Goal: Task Accomplishment & Management: Use online tool/utility

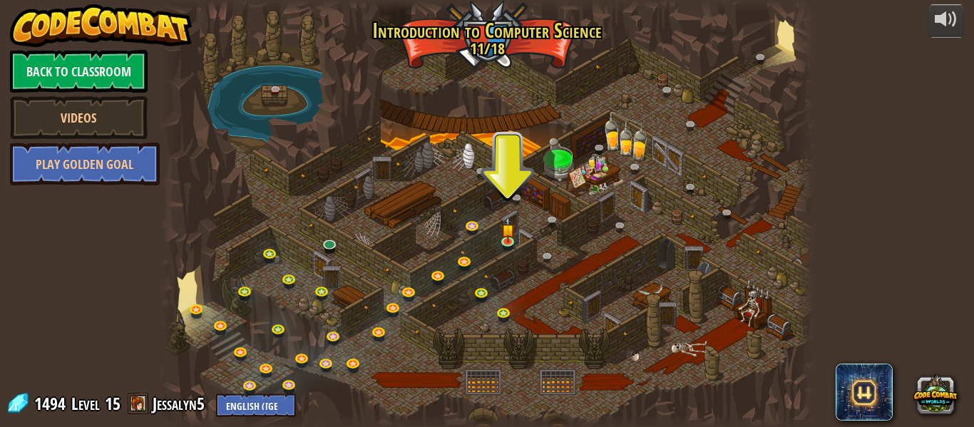
click at [253, 204] on div at bounding box center [486, 213] width 653 height 427
click at [508, 240] on img at bounding box center [508, 223] width 15 height 34
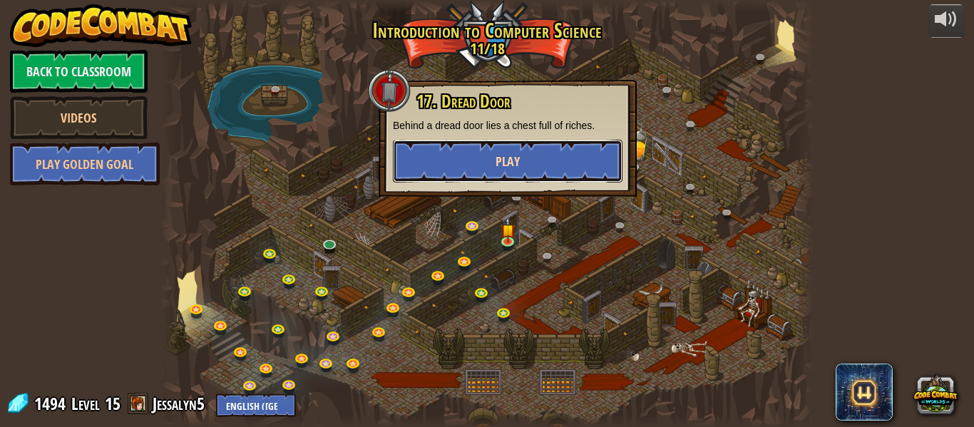
click at [531, 161] on button "Play" at bounding box center [508, 161] width 230 height 43
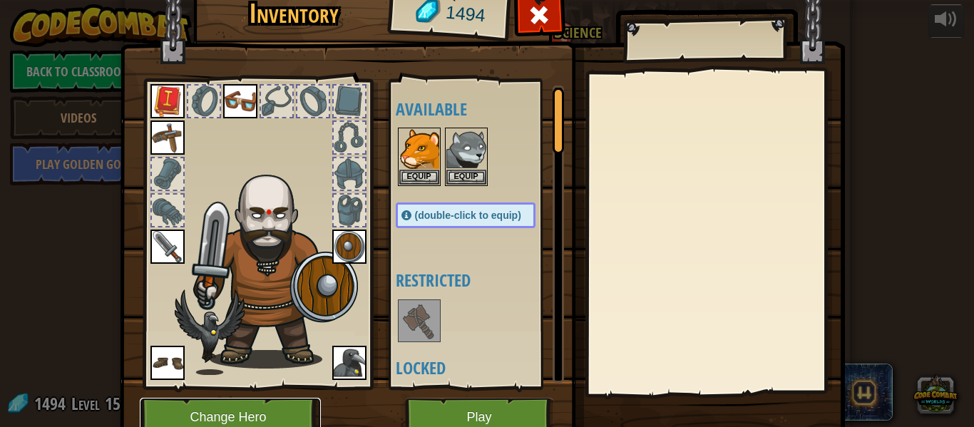
click at [267, 403] on button "Change Hero" at bounding box center [230, 417] width 181 height 39
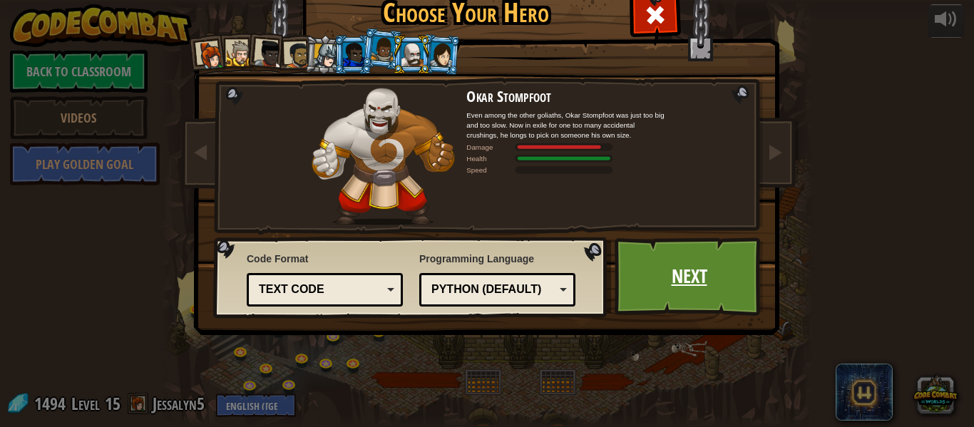
click at [721, 281] on link "Next" at bounding box center [689, 276] width 149 height 78
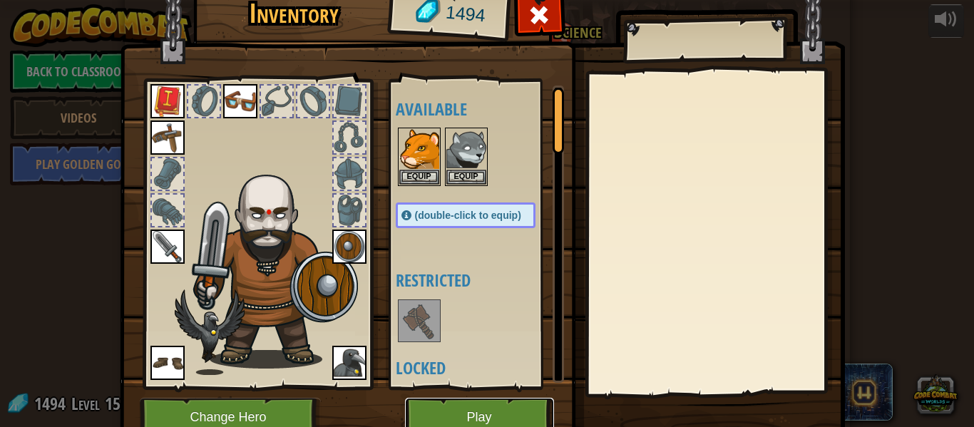
click at [473, 406] on button "Play" at bounding box center [479, 417] width 149 height 39
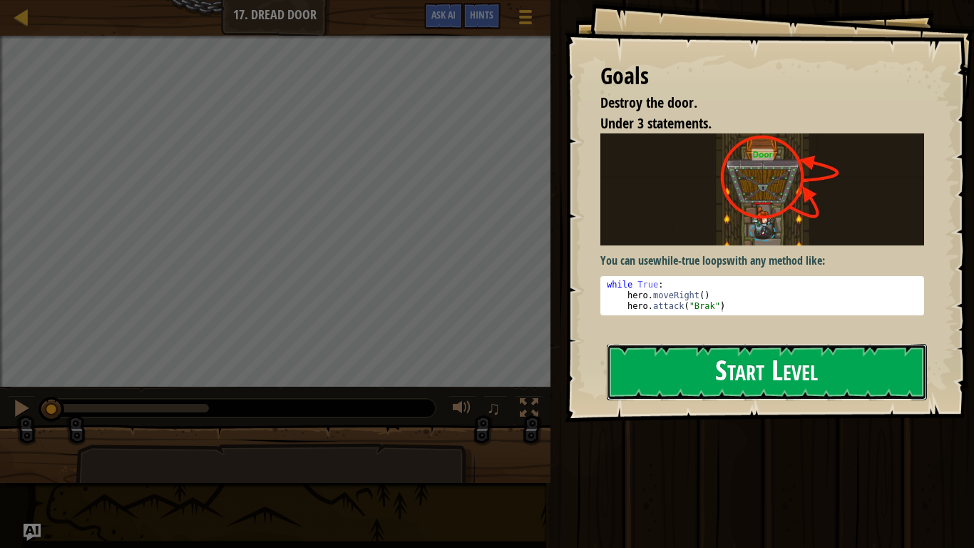
click at [774, 344] on button "Start Level" at bounding box center [767, 372] width 320 height 56
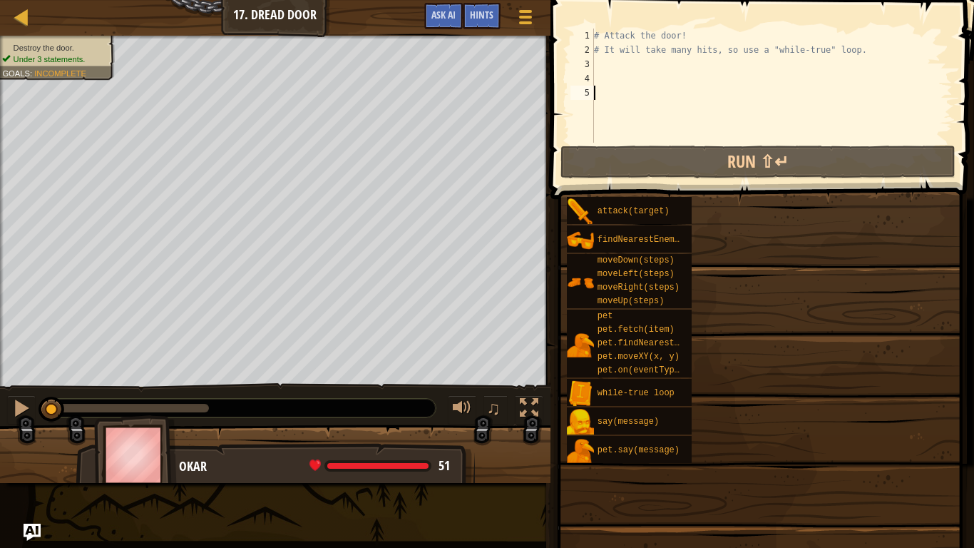
click at [769, 266] on div "attack(target) findNearestEnemy() moveDown(steps) moveLeft(steps) moveRight(ste…" at bounding box center [765, 329] width 398 height 267
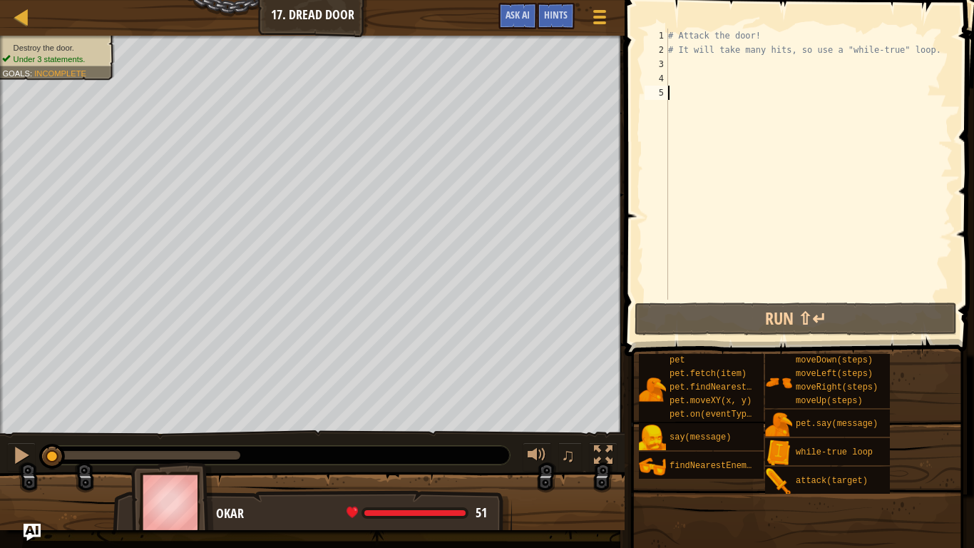
click at [677, 66] on div "# Attack the door! # It will take many hits, so use a "while-true" loop." at bounding box center [808, 178] width 287 height 299
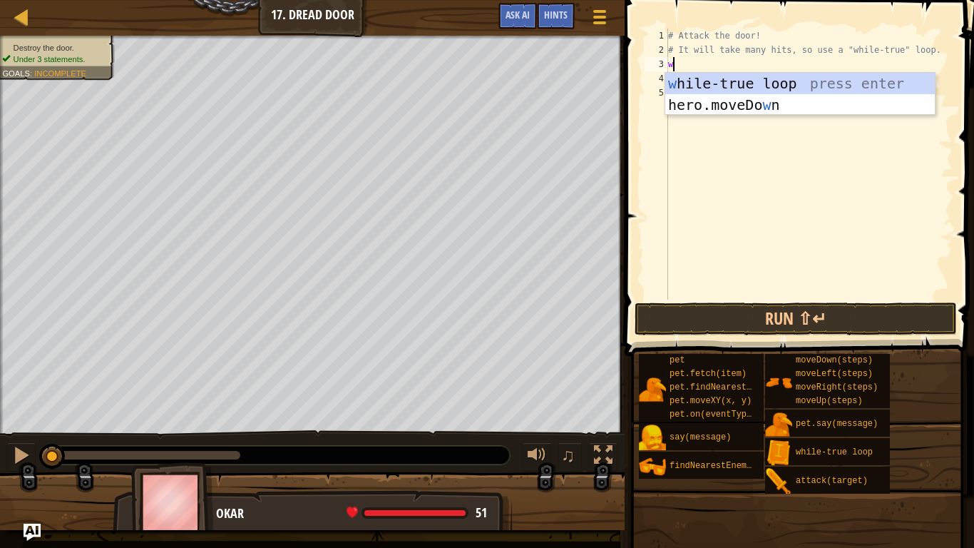
type textarea "wh"
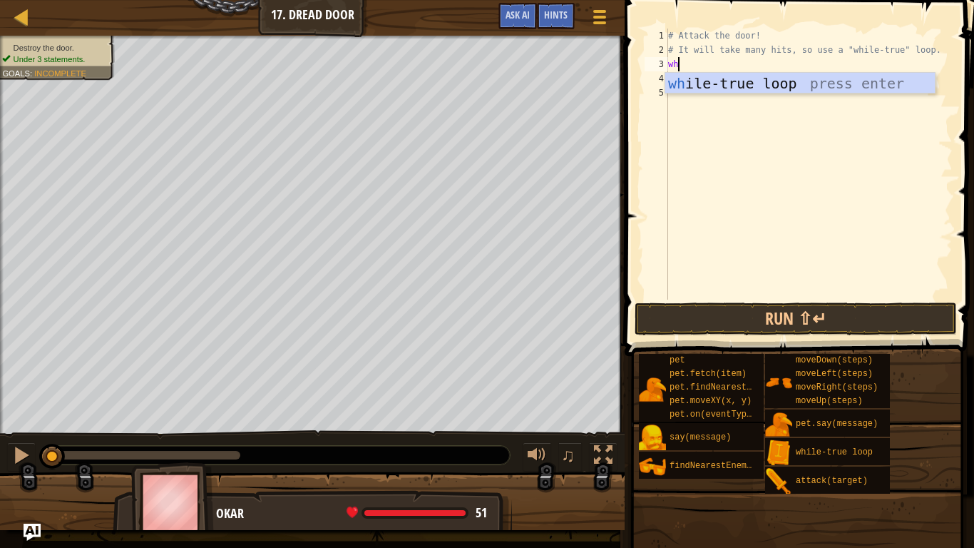
scroll to position [6, 1]
click at [739, 78] on div "wh ile-true loop press enter" at bounding box center [800, 105] width 270 height 64
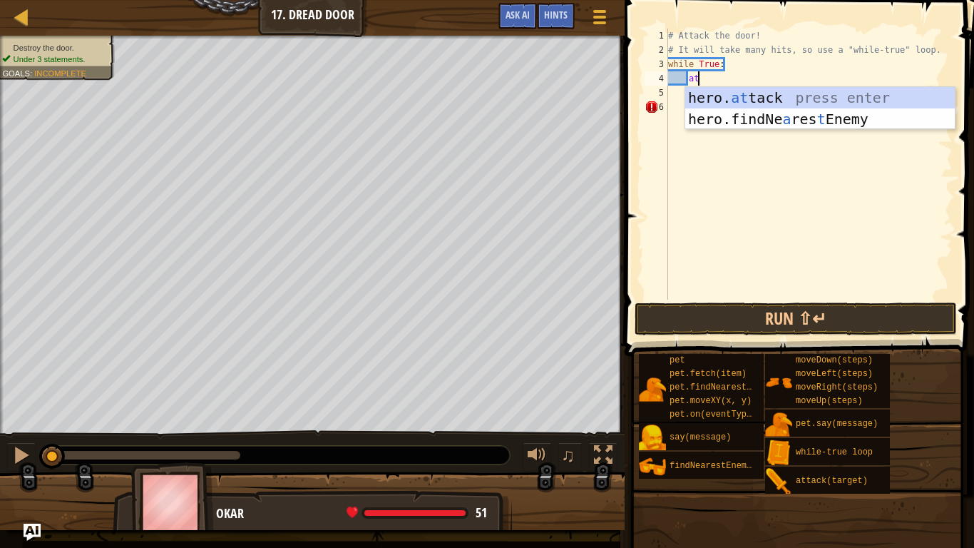
scroll to position [6, 4]
click at [797, 97] on div "hero. at tack press enter hero.findNe a res t Enemy press enter" at bounding box center [820, 130] width 270 height 86
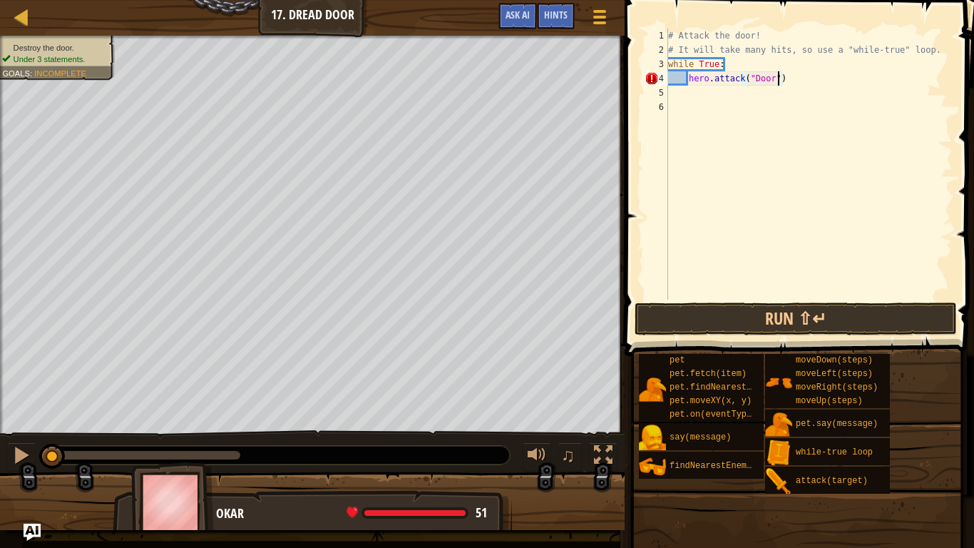
scroll to position [6, 16]
type textarea "hero.attack("Door")"
click at [762, 319] on button "Run ⇧↵" at bounding box center [796, 318] width 322 height 33
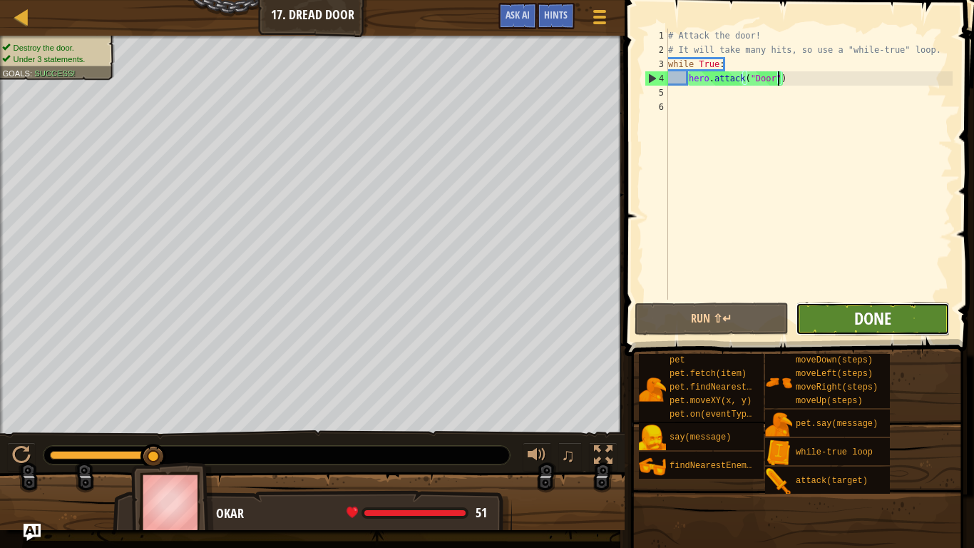
click at [856, 324] on span "Done" at bounding box center [872, 318] width 37 height 23
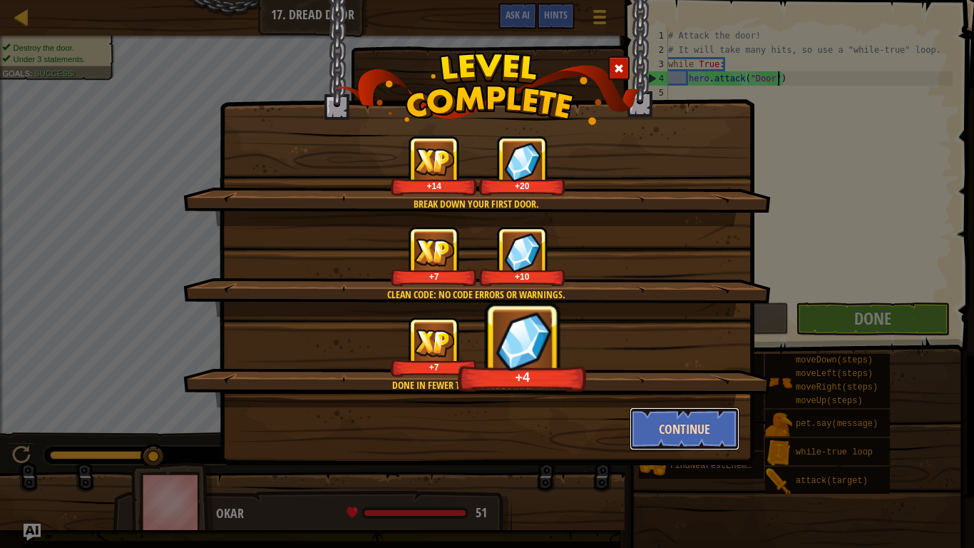
click at [694, 426] on button "Continue" at bounding box center [685, 428] width 111 height 43
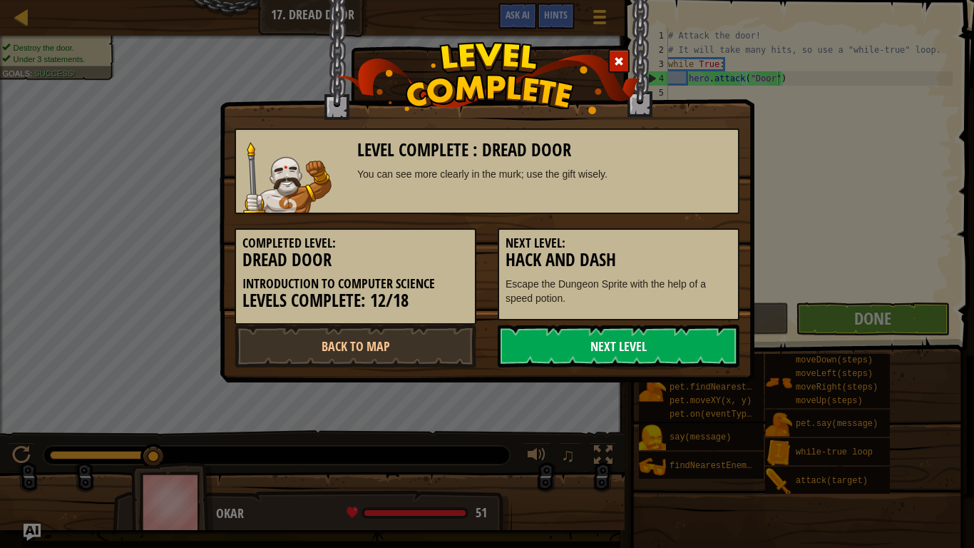
click at [622, 354] on link "Next Level" at bounding box center [619, 345] width 242 height 43
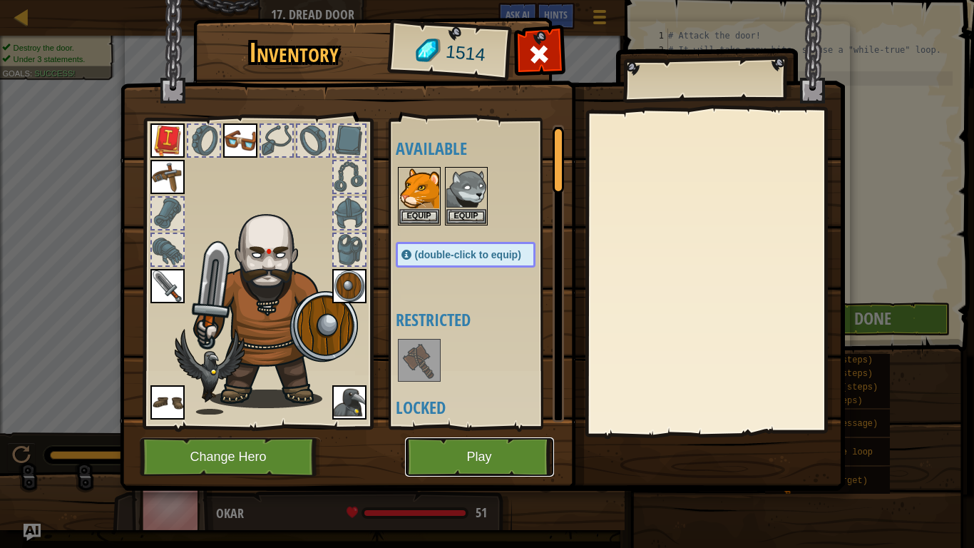
click at [452, 426] on button "Play" at bounding box center [479, 456] width 149 height 39
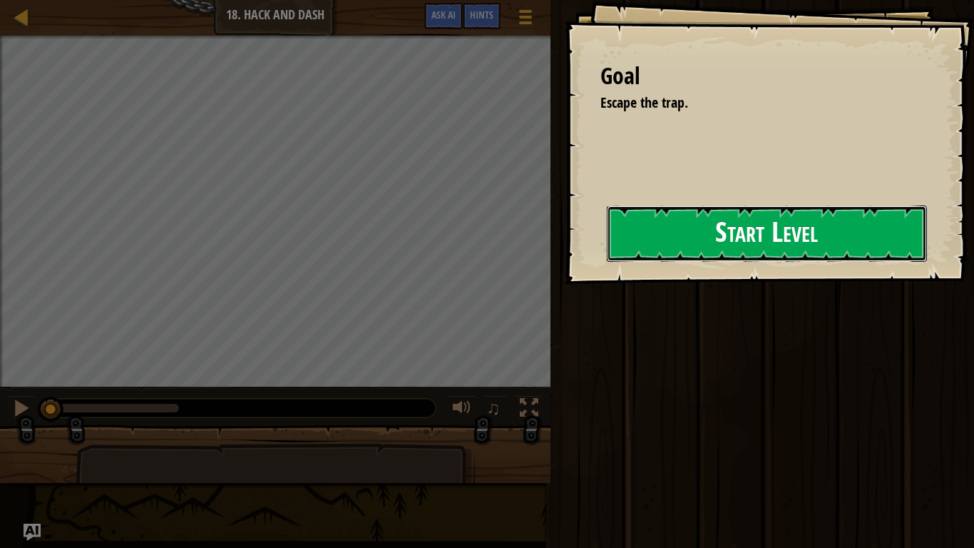
click at [773, 238] on button "Start Level" at bounding box center [767, 233] width 320 height 56
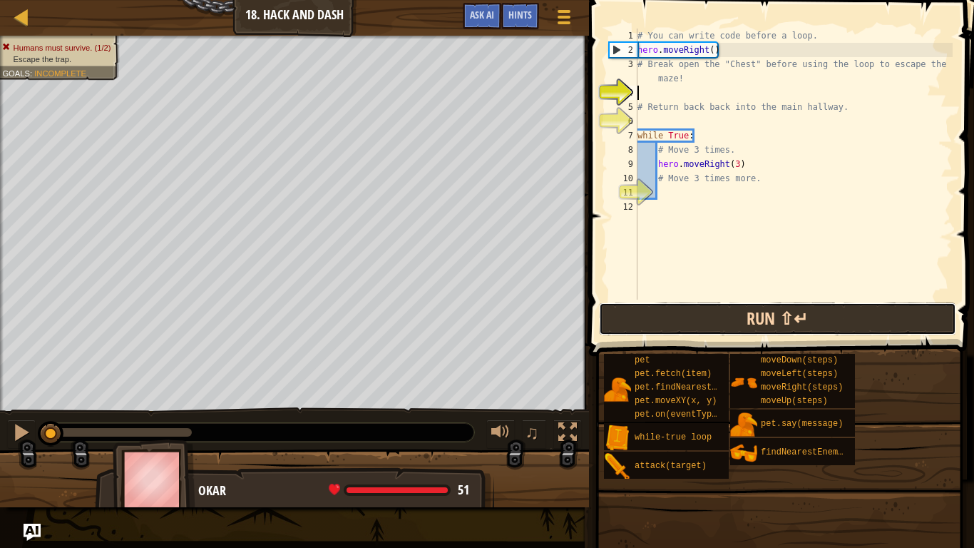
click at [852, 314] on button "Run ⇧↵" at bounding box center [777, 318] width 357 height 33
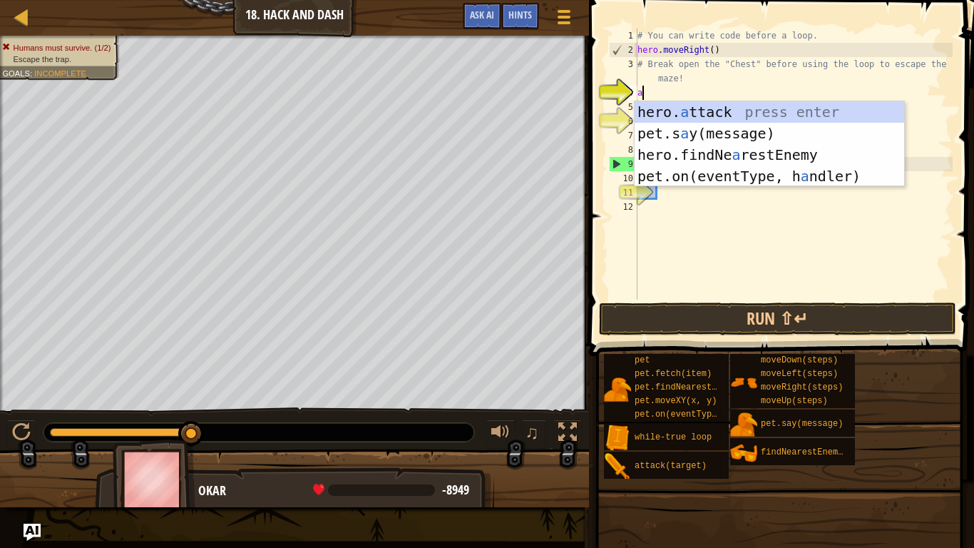
scroll to position [6, 1]
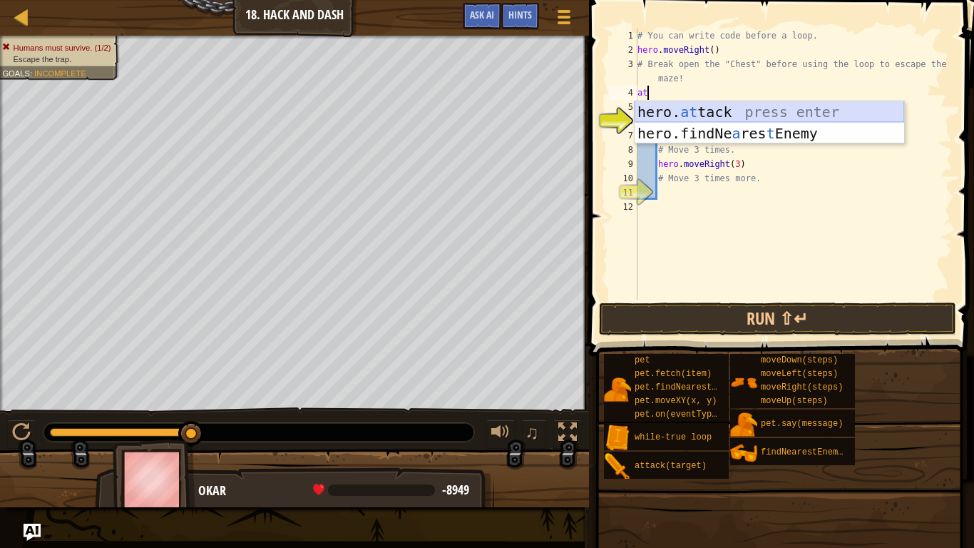
click at [751, 112] on div "hero. at tack press enter hero.findNe a res t Enemy press enter" at bounding box center [770, 144] width 270 height 86
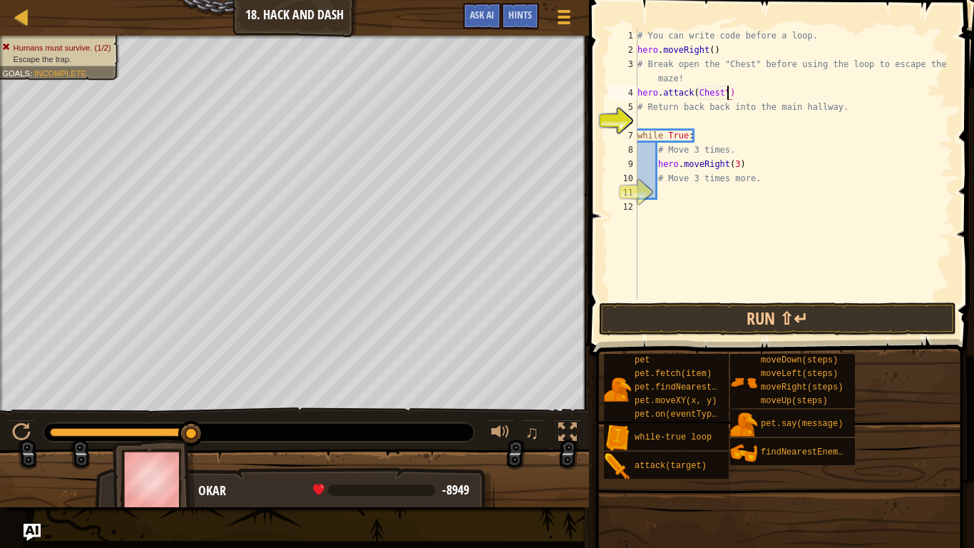
scroll to position [6, 13]
click at [698, 93] on div "# You can write code before a loop. hero . moveRight ( ) # Break open the "Ches…" at bounding box center [794, 178] width 318 height 299
type textarea "hero.attack("Chest")"
click at [703, 118] on div "# You can write code before a loop. hero . moveRight ( ) # Break open the "Ches…" at bounding box center [794, 178] width 318 height 299
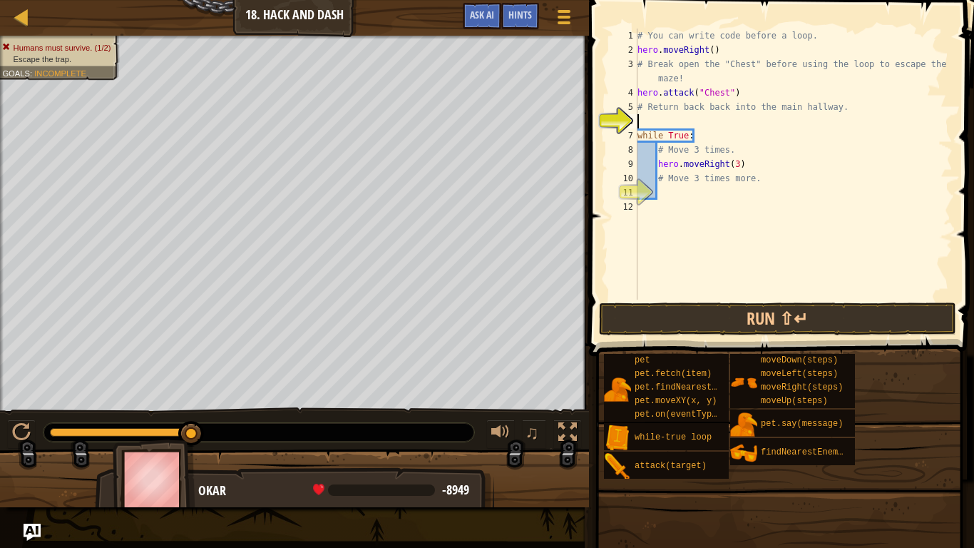
scroll to position [6, 0]
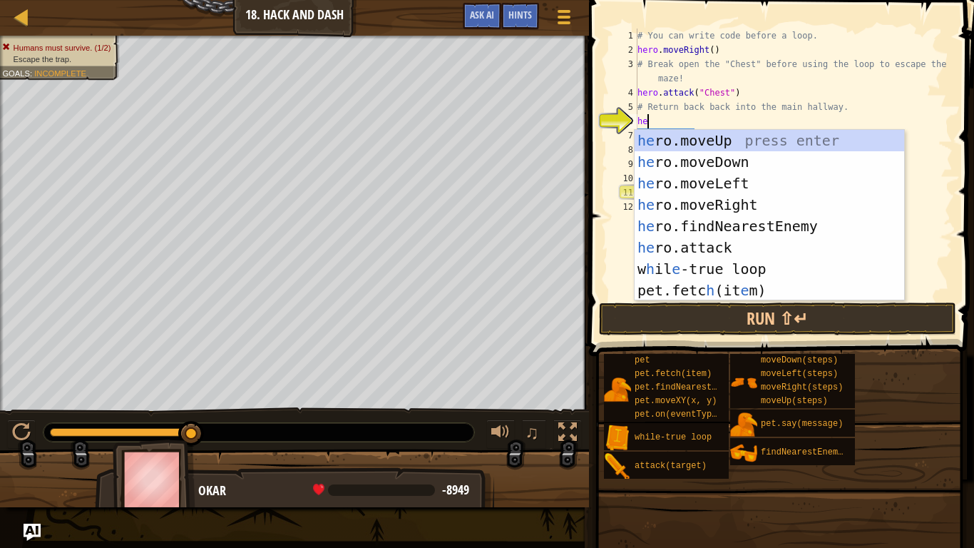
type textarea "her"
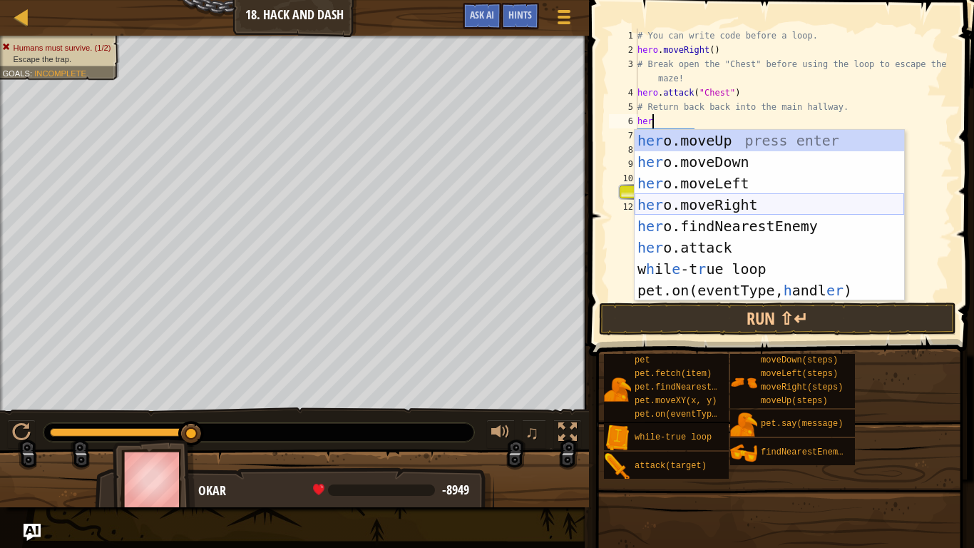
click at [754, 197] on div "her o.moveUp press enter her o.moveDown press enter her o.moveLeft press enter …" at bounding box center [770, 237] width 270 height 214
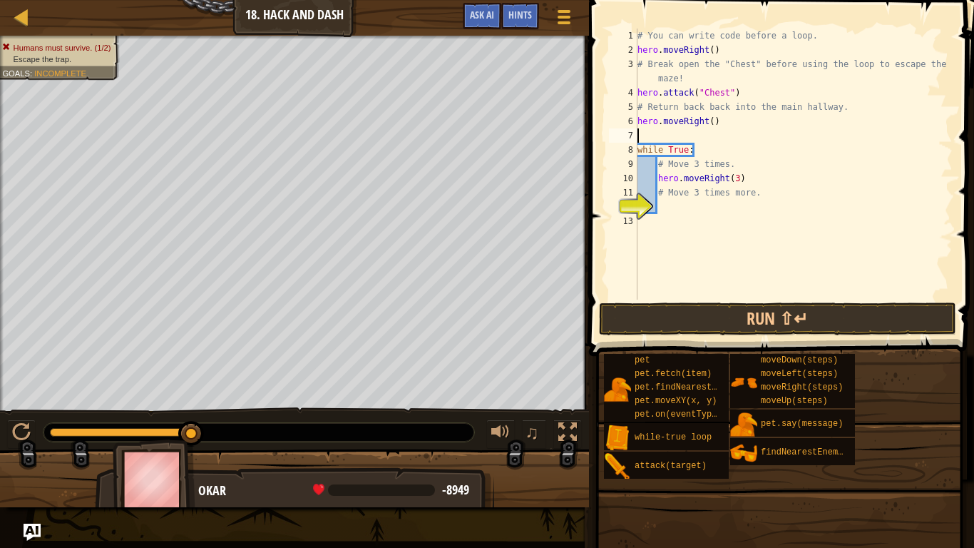
click at [702, 201] on div "# You can write code before a loop. hero . moveRight ( ) # Break open the "Ches…" at bounding box center [794, 178] width 318 height 299
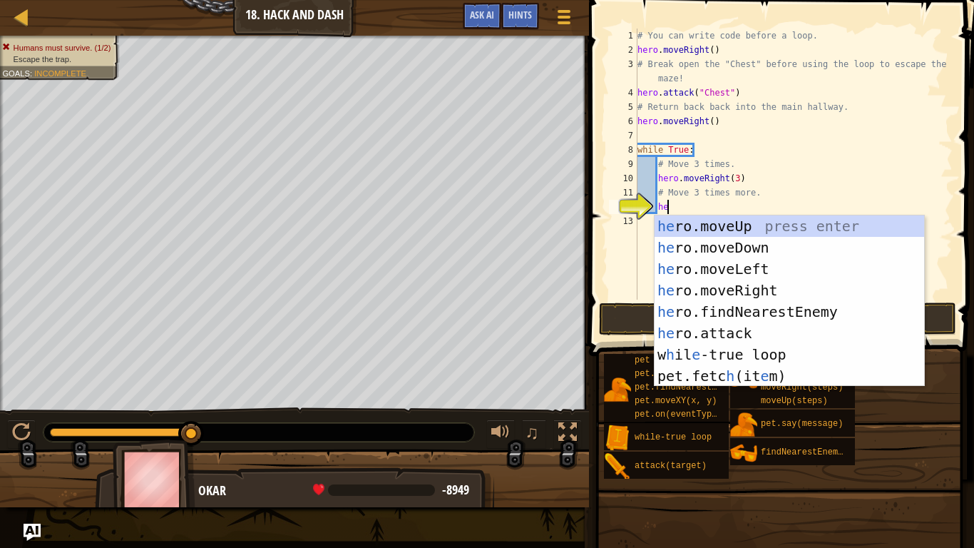
type textarea "hero"
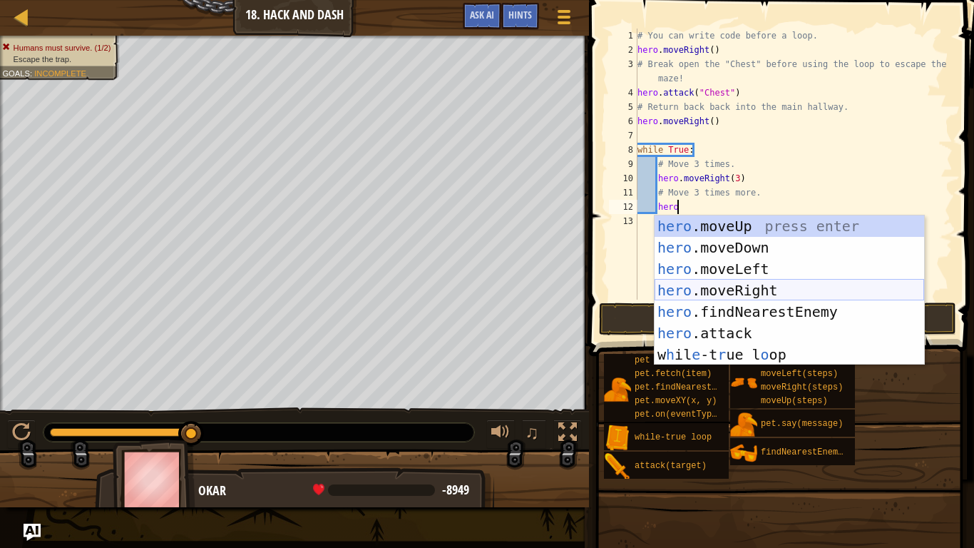
click at [791, 290] on div "hero .moveUp press enter hero .moveDown press enter hero .moveLeft press enter …" at bounding box center [790, 311] width 270 height 193
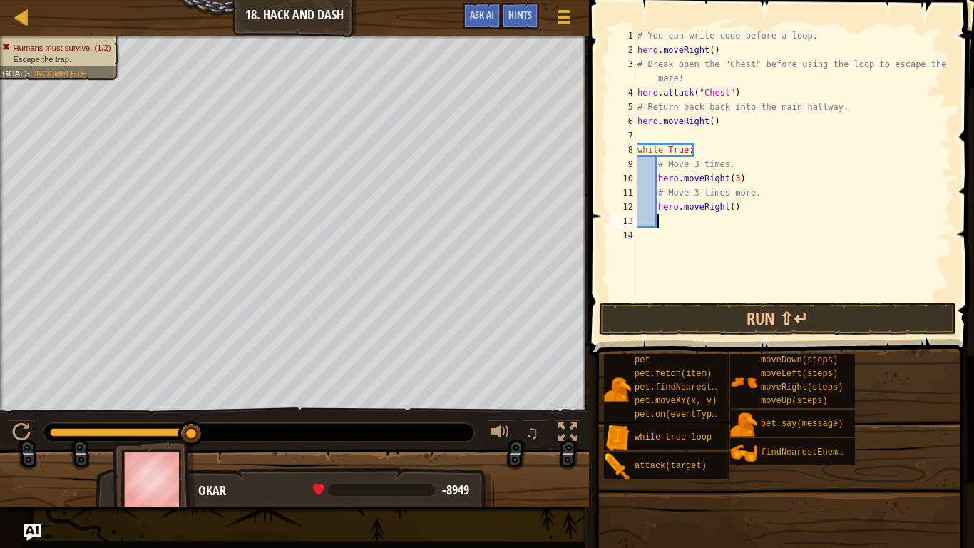
click at [734, 207] on div "# You can write code before a loop. hero . moveRight ( ) # Break open the "Ches…" at bounding box center [794, 178] width 318 height 299
click at [771, 322] on button "Run ⇧↵" at bounding box center [777, 318] width 357 height 33
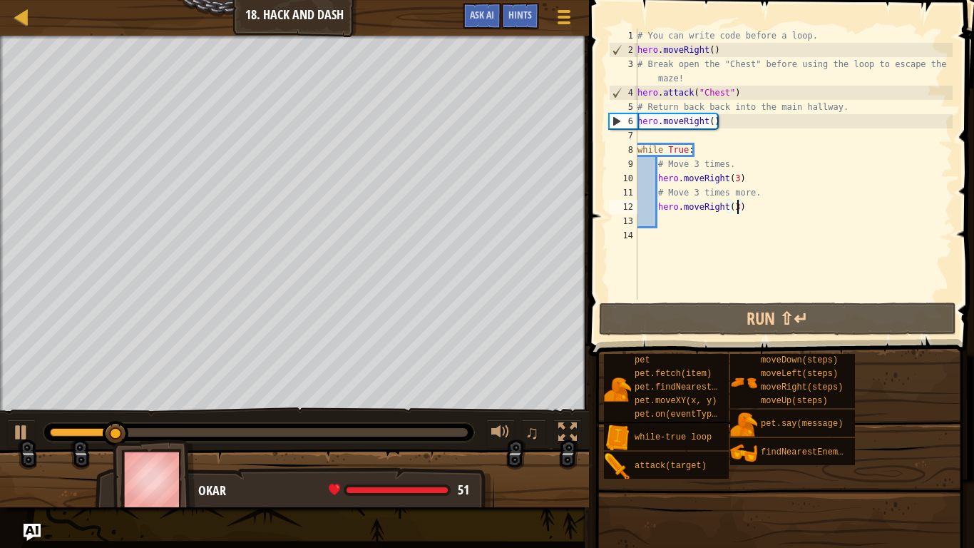
click at [705, 121] on div "# You can write code before a loop. hero . moveRight ( ) # Break open the "Ches…" at bounding box center [794, 178] width 318 height 299
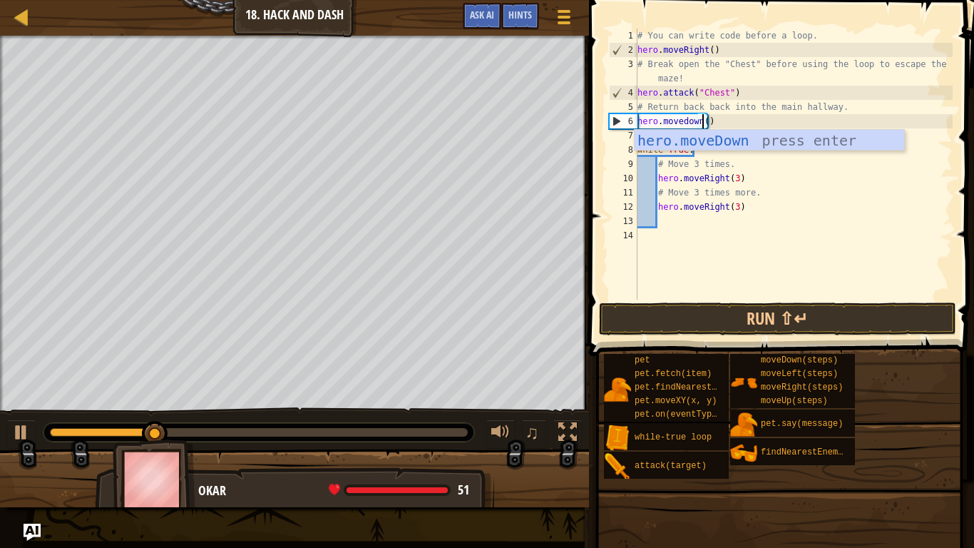
scroll to position [6, 9]
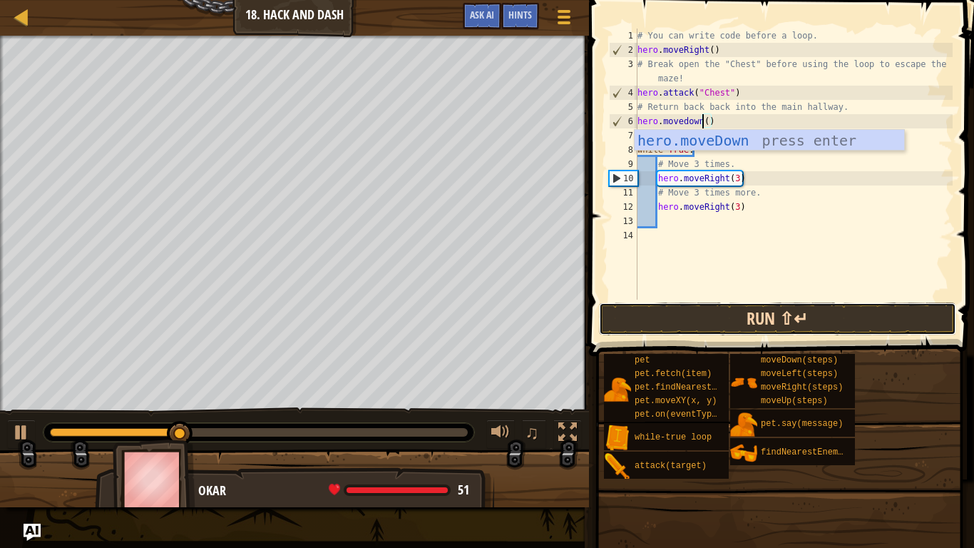
click at [747, 330] on button "Run ⇧↵" at bounding box center [777, 318] width 357 height 33
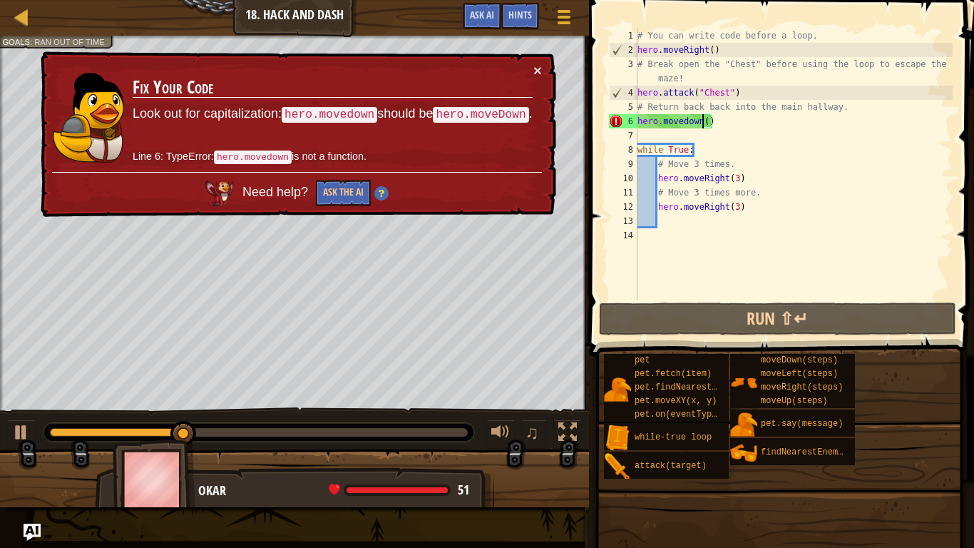
click at [687, 121] on div "# You can write code before a loop. hero . moveRight ( ) # Break open the "Ches…" at bounding box center [794, 178] width 318 height 299
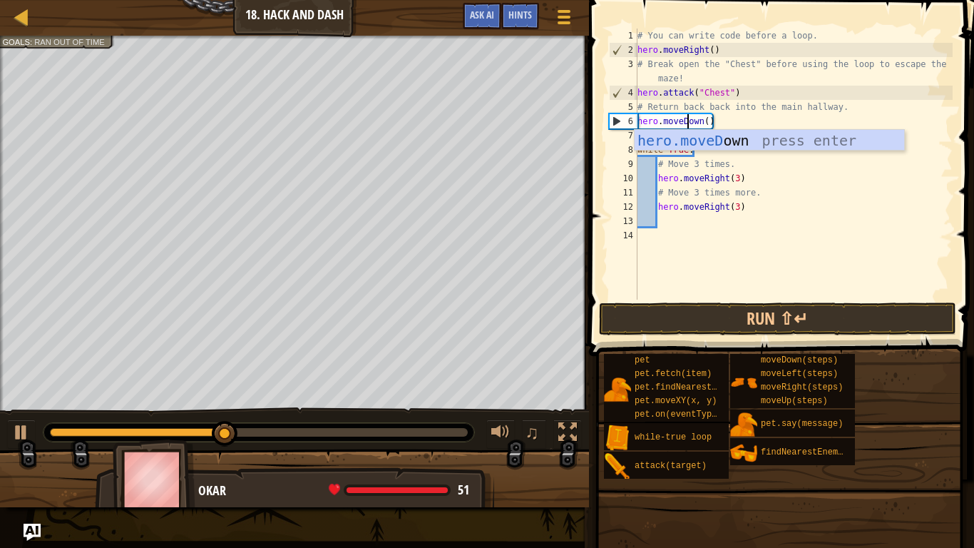
scroll to position [6, 7]
click at [778, 146] on div "hero.moveD own press enter" at bounding box center [770, 162] width 270 height 64
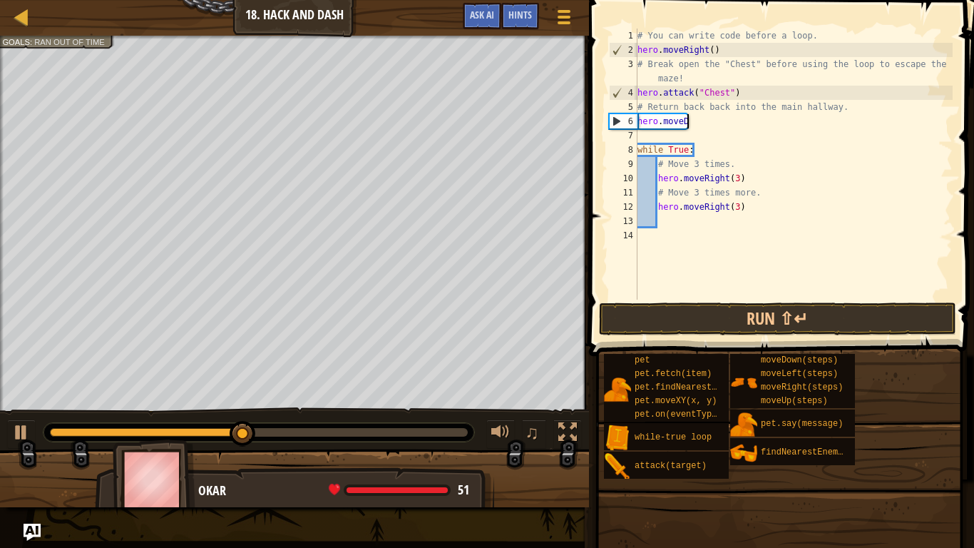
scroll to position [6, 6]
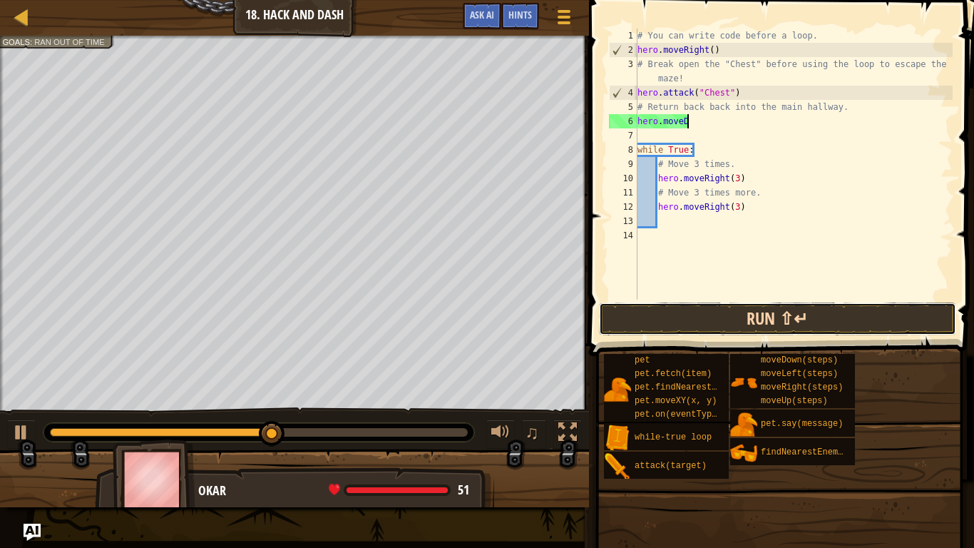
click at [777, 311] on button "Run ⇧↵" at bounding box center [777, 318] width 357 height 33
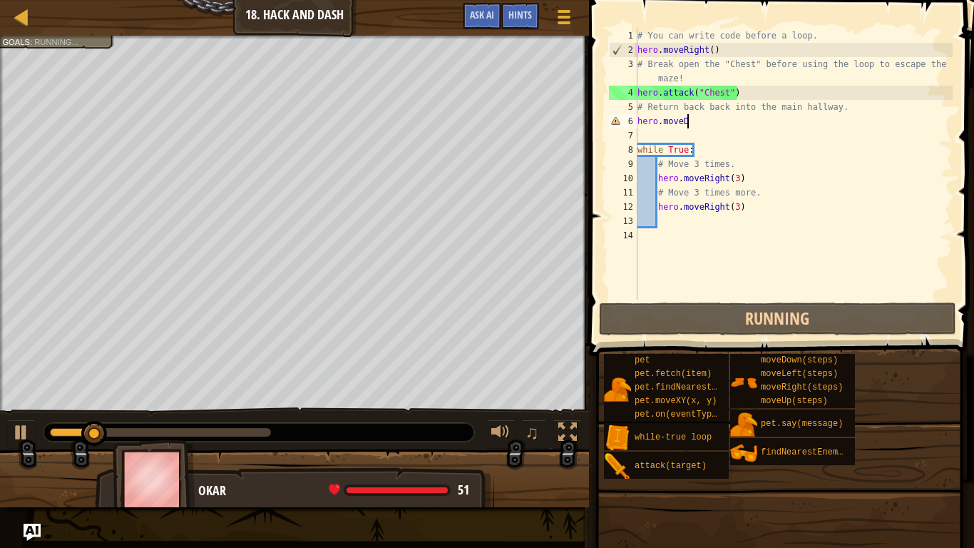
click at [690, 125] on div "# You can write code before a loop. hero . moveRight ( ) # Break open the "Ches…" at bounding box center [794, 178] width 318 height 299
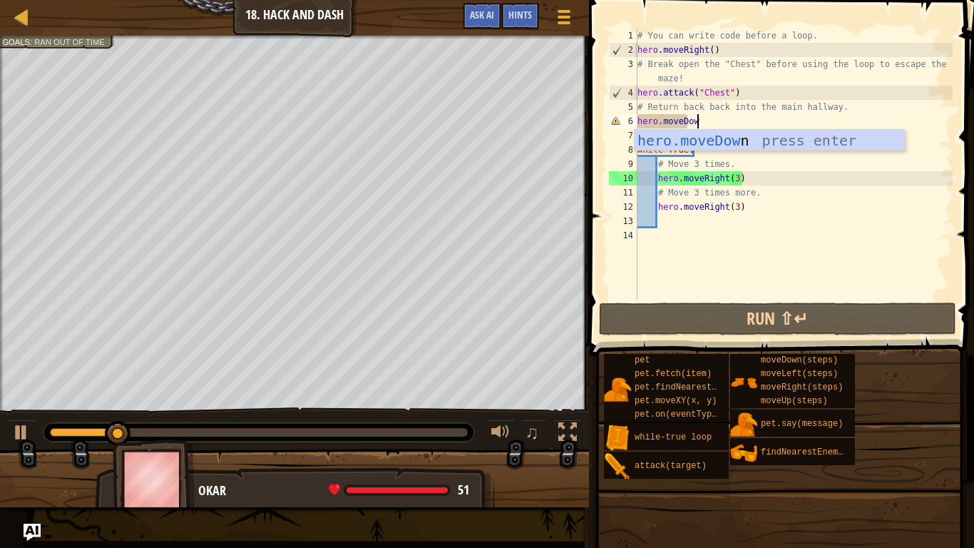
type textarea "hero.moveDown"
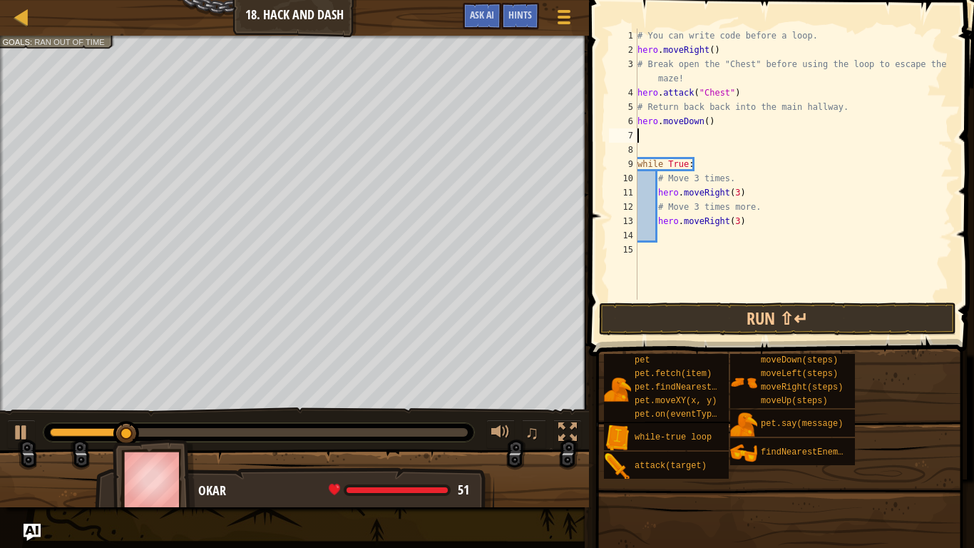
scroll to position [6, 0]
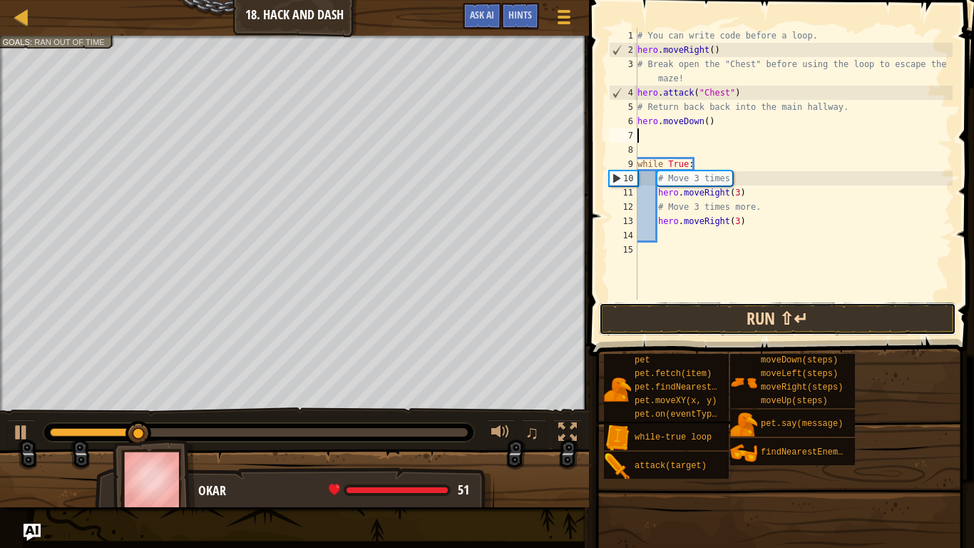
click at [789, 321] on button "Run ⇧↵" at bounding box center [777, 318] width 357 height 33
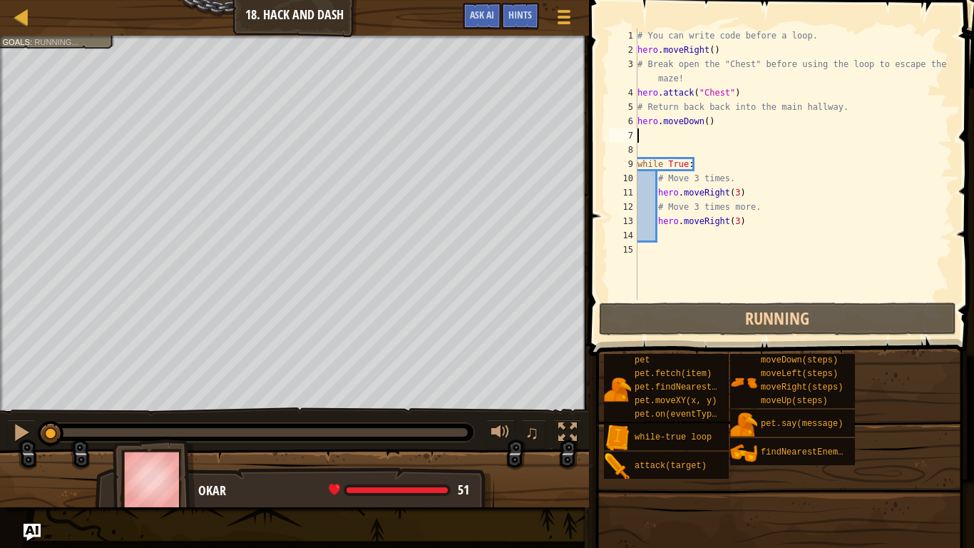
click at [676, 148] on div "# You can write code before a loop. hero . moveRight ( ) # Break open the "Ches…" at bounding box center [794, 178] width 318 height 299
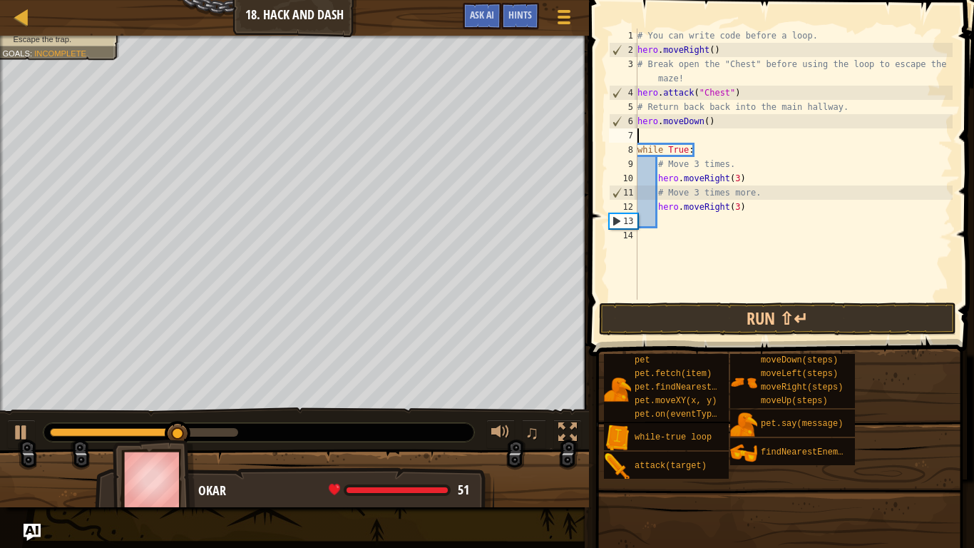
click at [746, 208] on div "# You can write code before a loop. hero . moveRight ( ) # Break open the "Ches…" at bounding box center [794, 178] width 318 height 299
click at [727, 206] on div "# You can write code before a loop. hero . moveRight ( ) # Break open the "Ches…" at bounding box center [794, 178] width 318 height 299
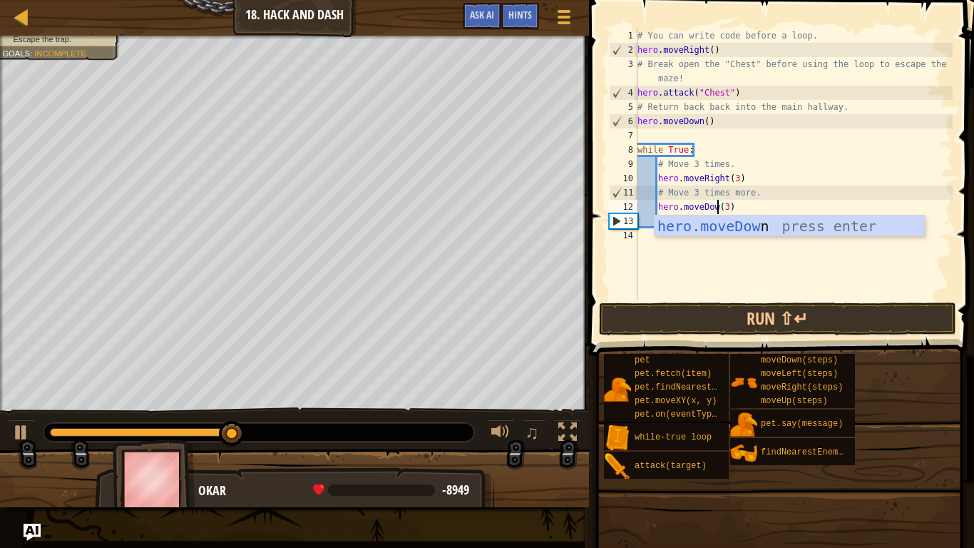
scroll to position [6, 12]
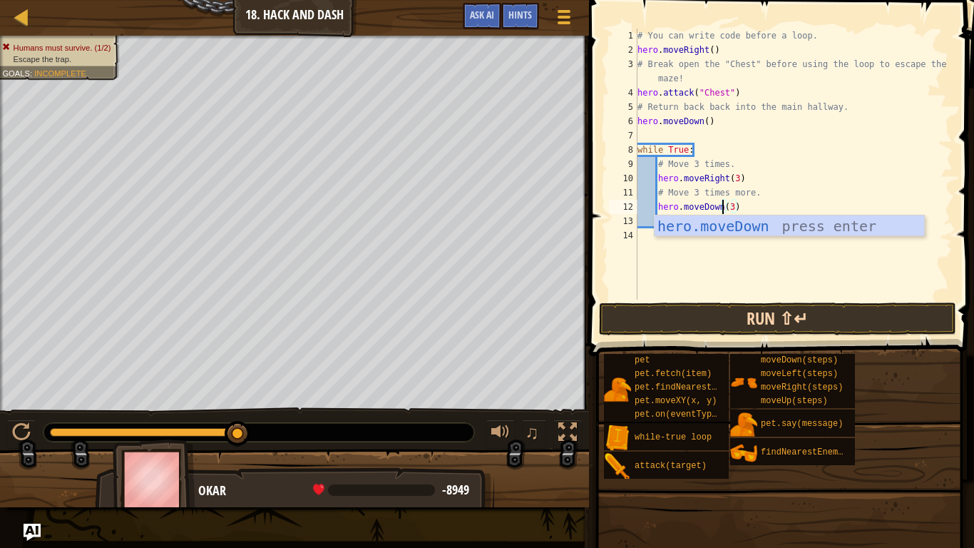
type textarea "hero.moveDown(3)"
click at [789, 322] on button "Run ⇧↵" at bounding box center [777, 318] width 357 height 33
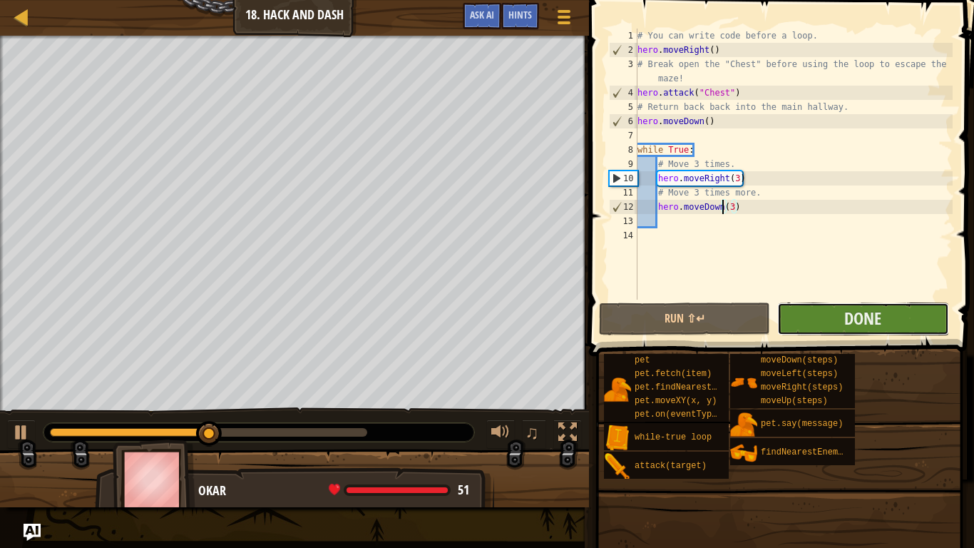
click at [795, 322] on button "Done" at bounding box center [862, 318] width 171 height 33
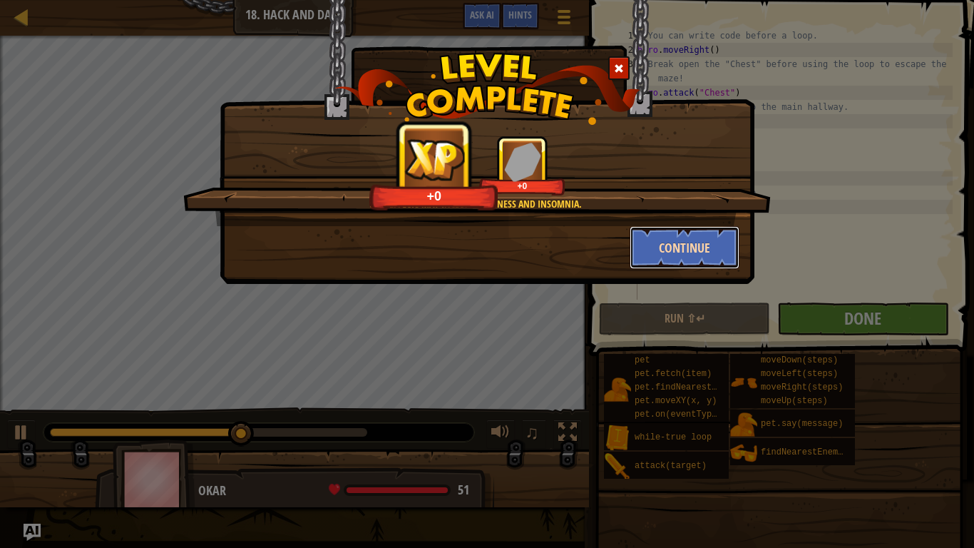
click at [695, 254] on button "Continue" at bounding box center [685, 247] width 111 height 43
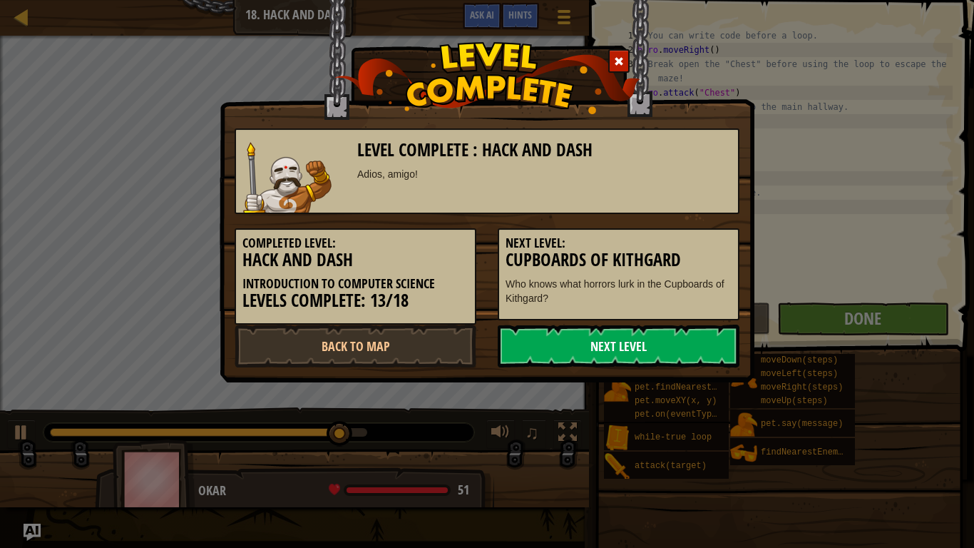
click at [702, 347] on link "Next Level" at bounding box center [619, 345] width 242 height 43
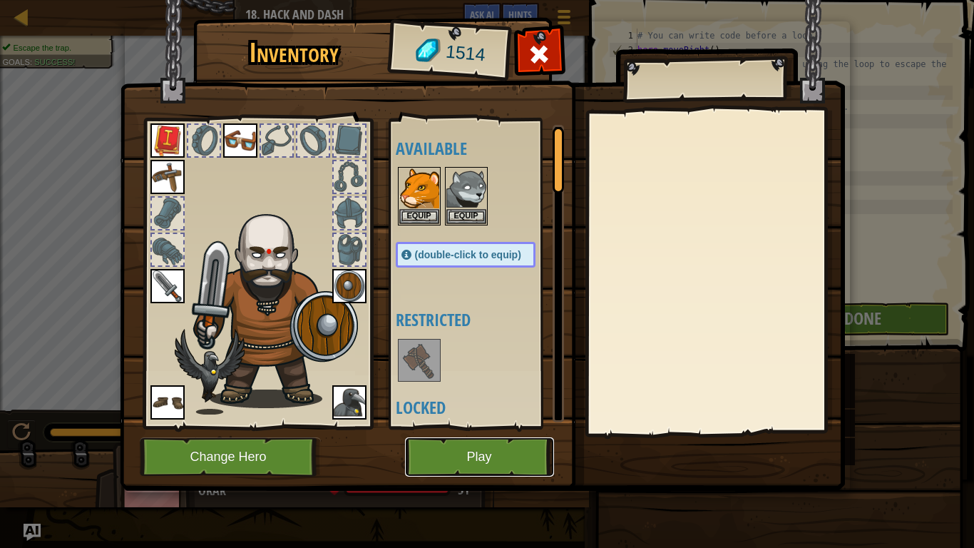
click at [446, 426] on button "Play" at bounding box center [479, 456] width 149 height 39
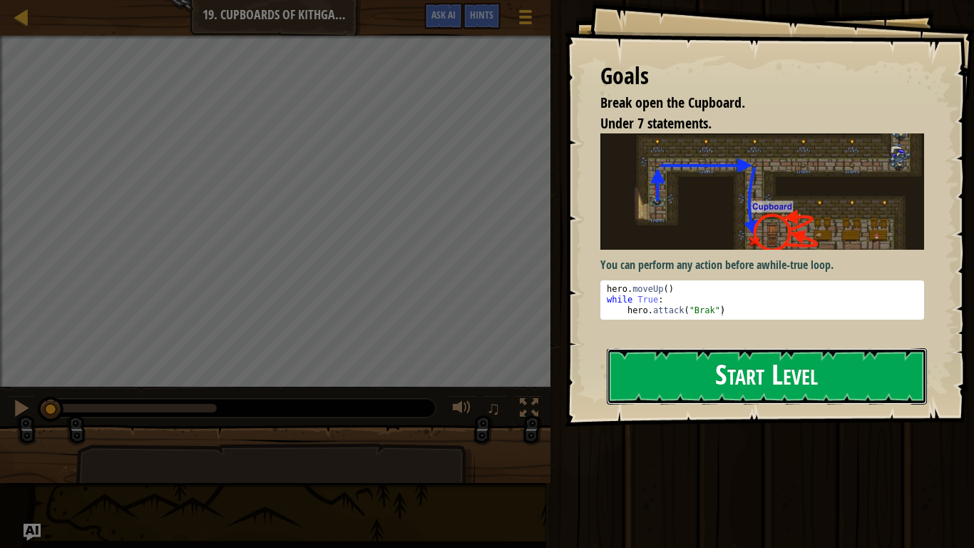
click at [772, 379] on button "Start Level" at bounding box center [767, 376] width 320 height 56
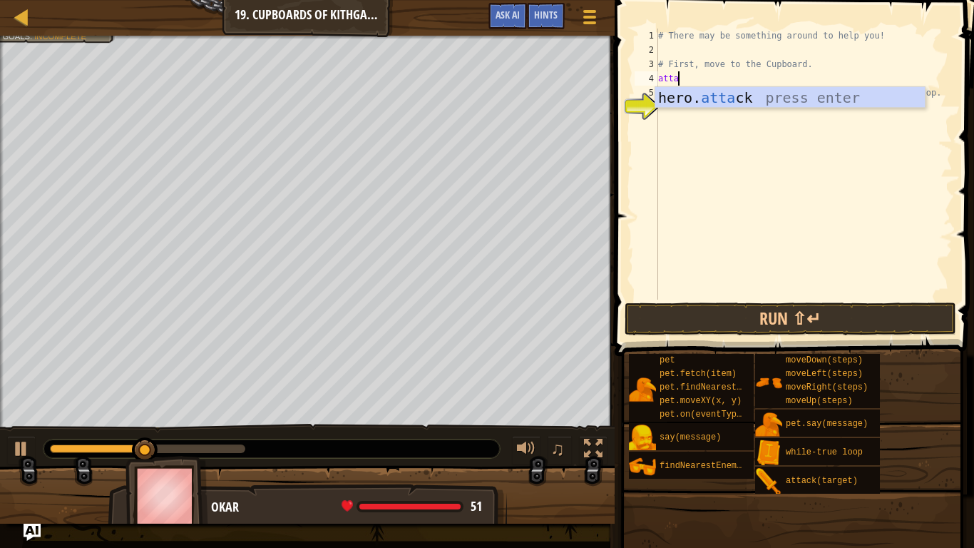
scroll to position [6, 2]
click at [770, 93] on div "hero. [PERSON_NAME] press enter" at bounding box center [790, 119] width 270 height 64
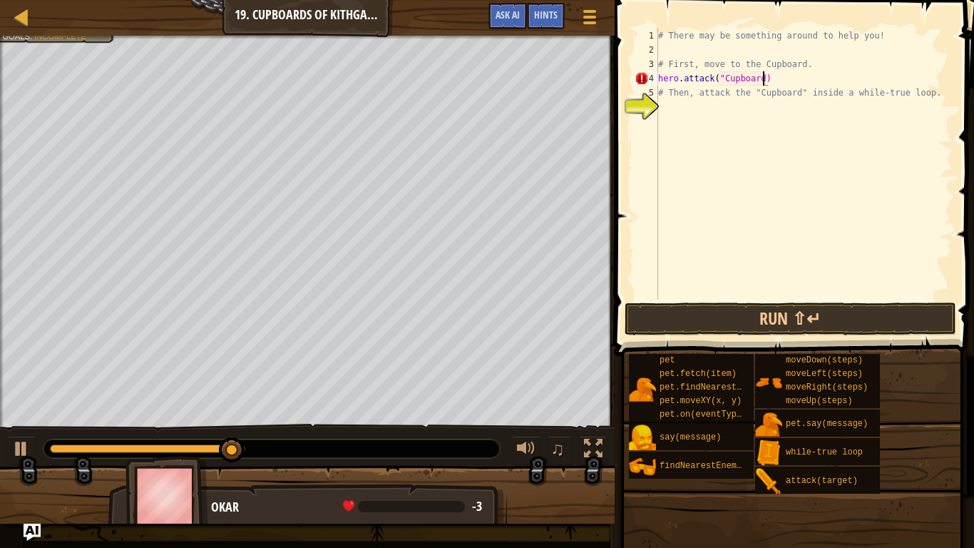
scroll to position [6, 16]
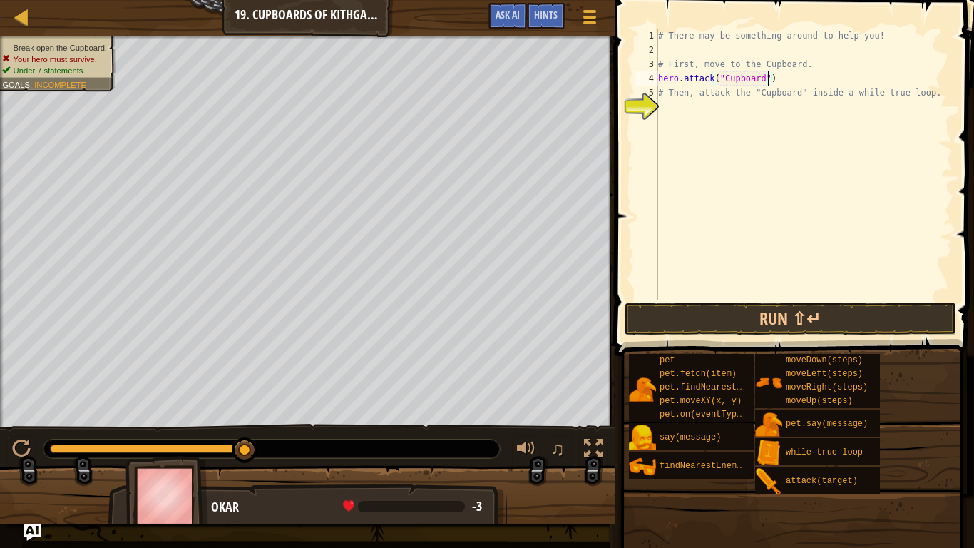
click at [773, 82] on div "# There may be something around to help you! # First, move to the Cupboard. her…" at bounding box center [803, 178] width 297 height 299
type textarea "h"
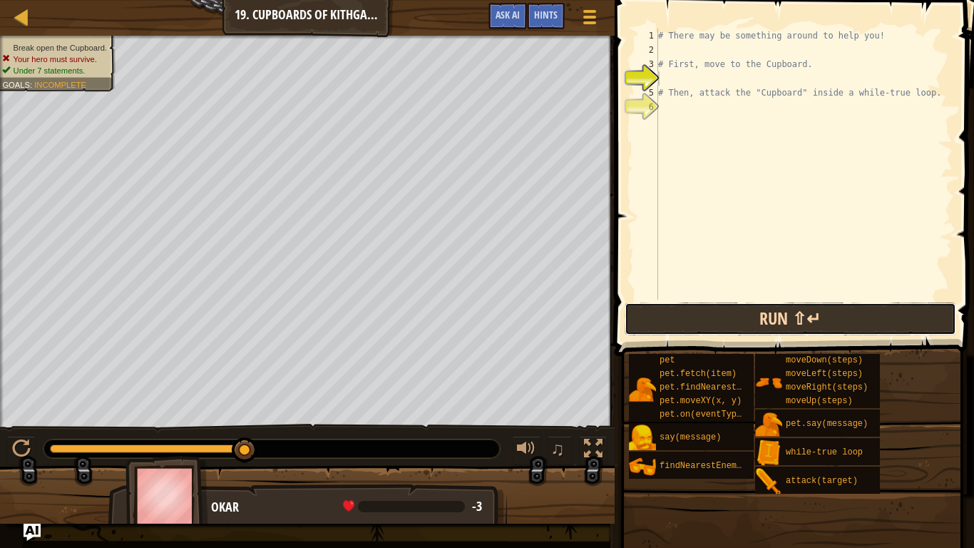
click at [839, 309] on button "Run ⇧↵" at bounding box center [791, 318] width 332 height 33
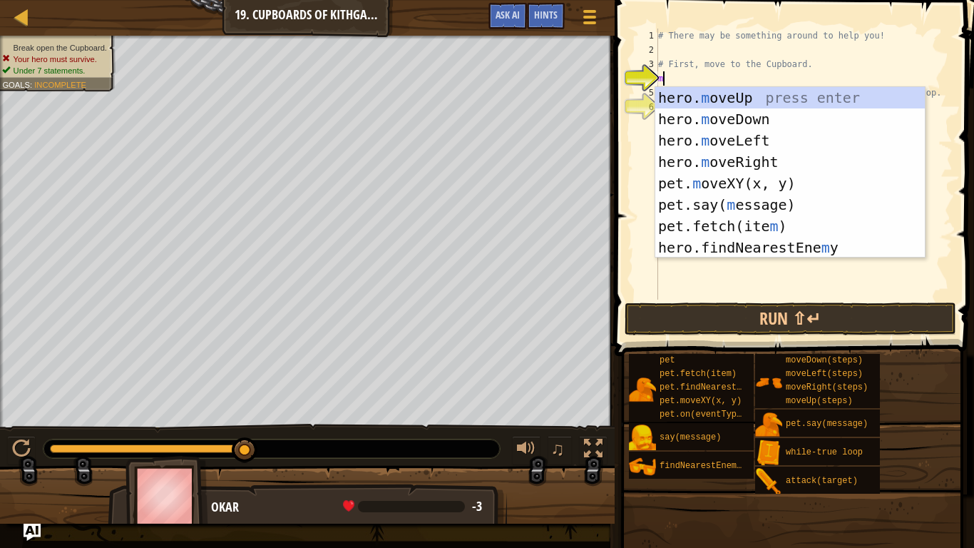
type textarea "mo"
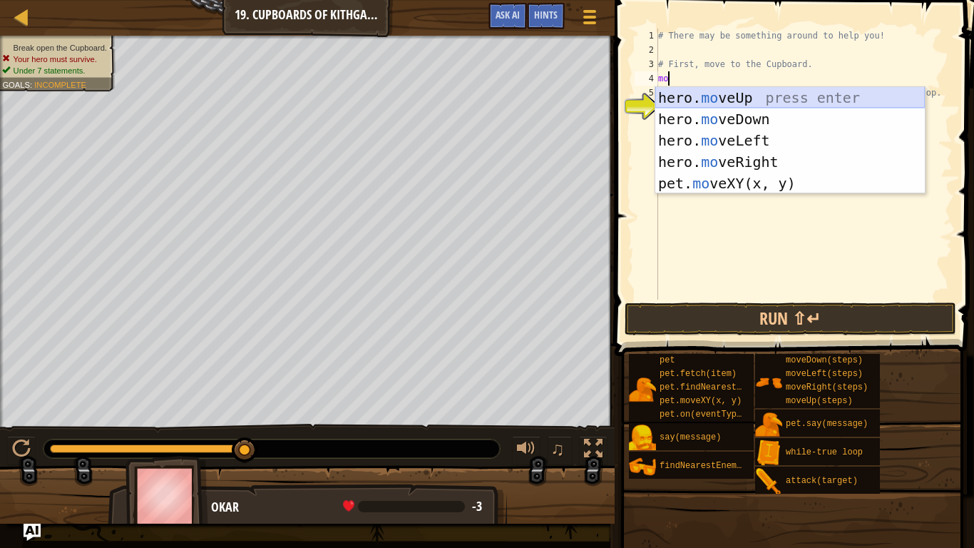
click at [769, 91] on div "hero. mo veUp press enter hero. mo veDown press enter hero. mo veLeft press ent…" at bounding box center [790, 162] width 270 height 150
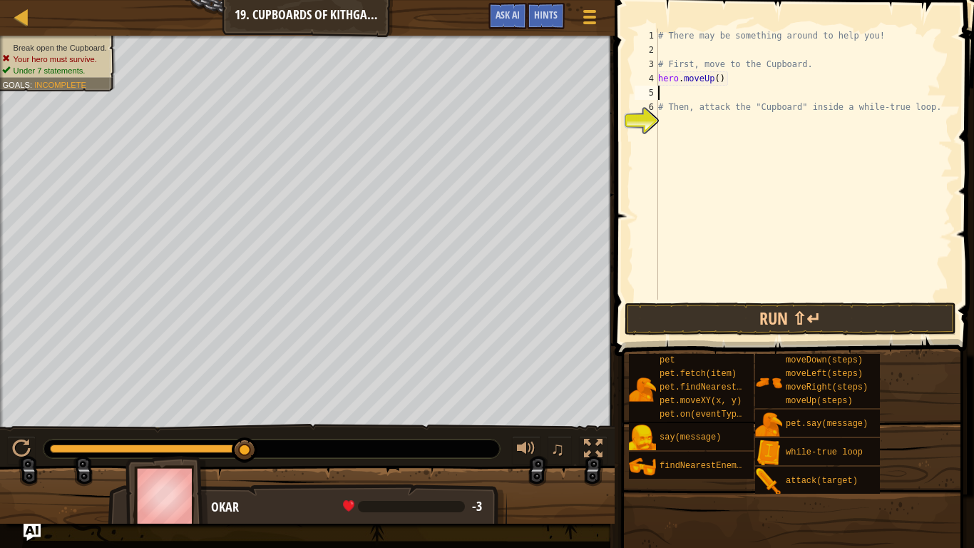
scroll to position [6, 1]
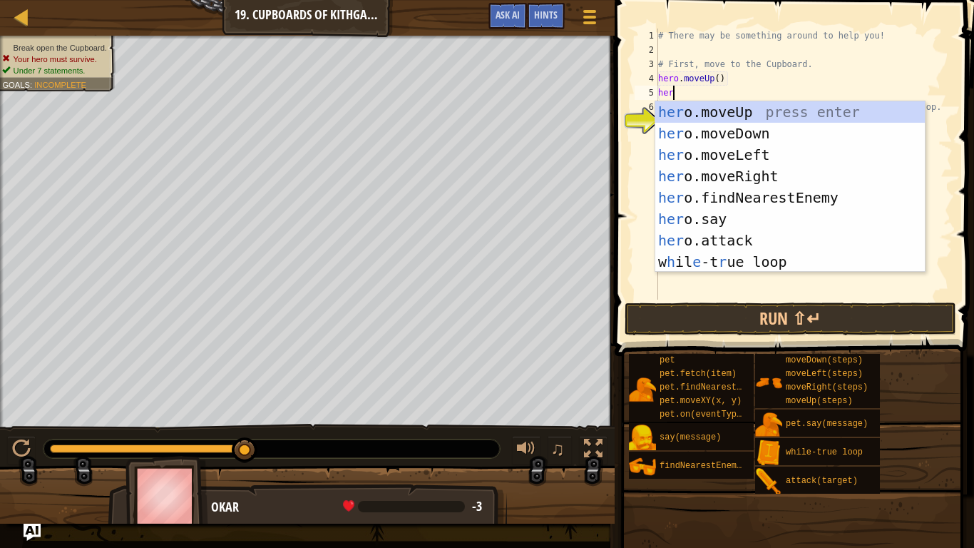
type textarea "her"
click at [779, 169] on div "her o.moveUp press enter her o.moveDown press enter her o.moveLeft press enter …" at bounding box center [790, 208] width 270 height 214
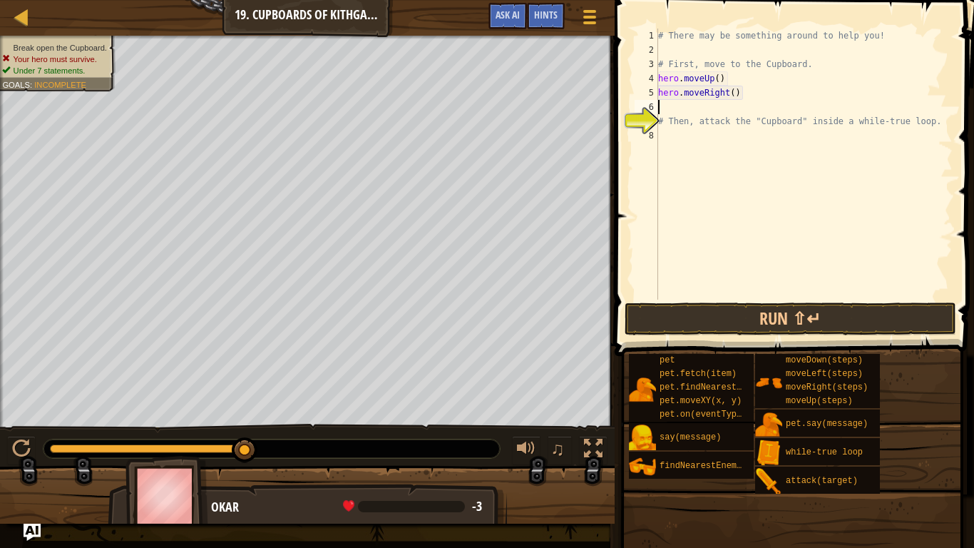
scroll to position [6, 0]
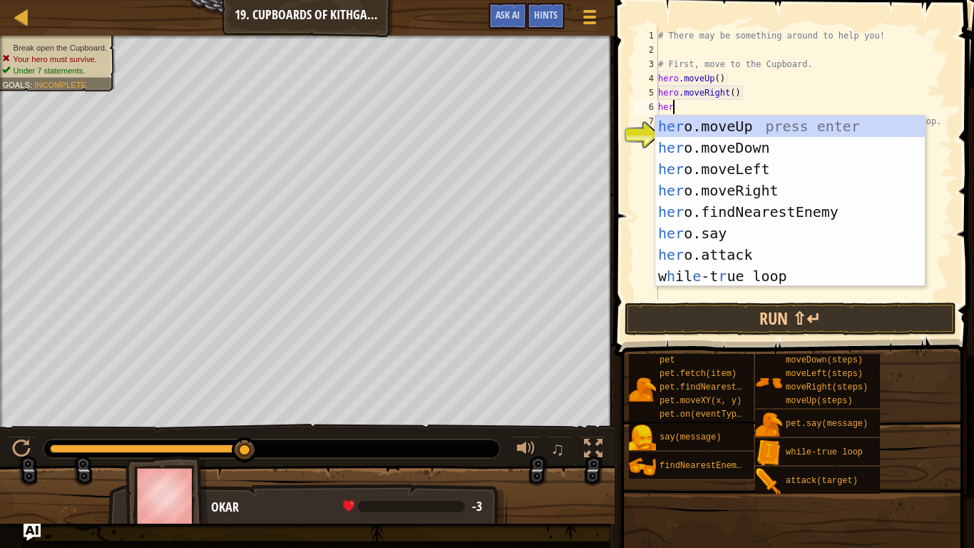
type textarea "hero"
click at [778, 145] on div "hero .moveUp press enter hero .moveDown press enter hero .moveLeft press enter …" at bounding box center [790, 223] width 270 height 214
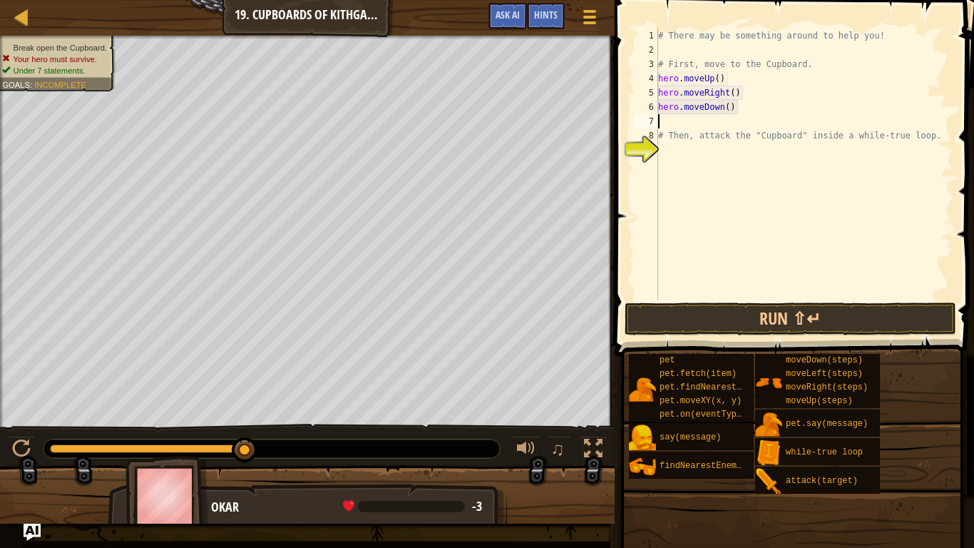
click at [734, 155] on div "# There may be something around to help you! # First, move to the Cupboard. her…" at bounding box center [803, 178] width 297 height 299
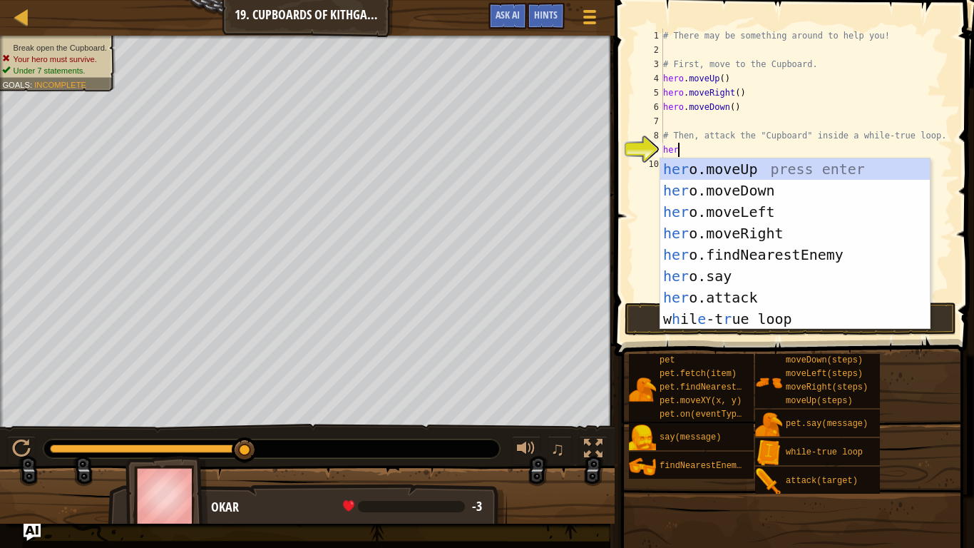
scroll to position [6, 2]
click at [760, 294] on div "hero .moveUp press enter hero .moveDown press enter hero .moveLeft press enter …" at bounding box center [795, 265] width 270 height 214
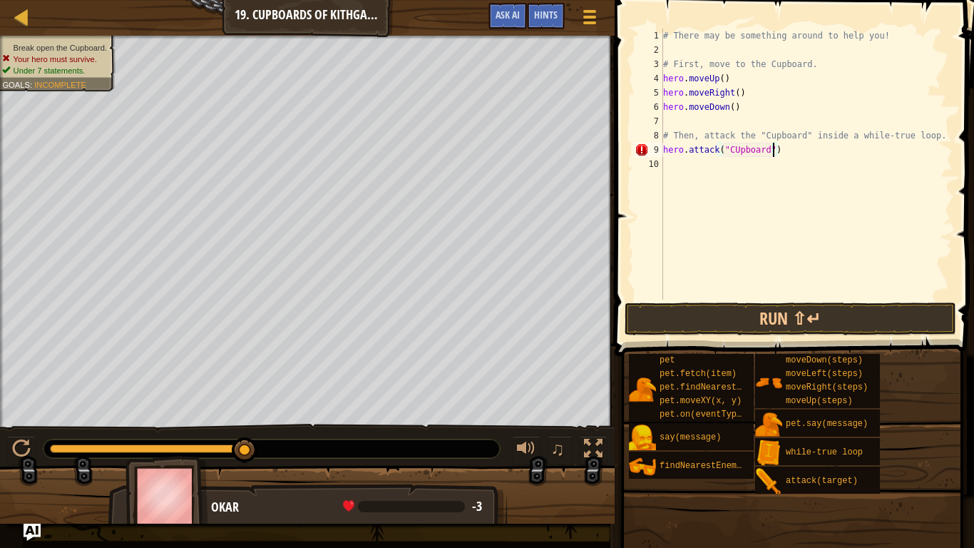
scroll to position [6, 16]
click at [737, 153] on div "# There may be something around to help you! # First, move to the Cupboard. her…" at bounding box center [806, 178] width 292 height 299
click at [774, 328] on button "Run ⇧↵" at bounding box center [791, 318] width 332 height 33
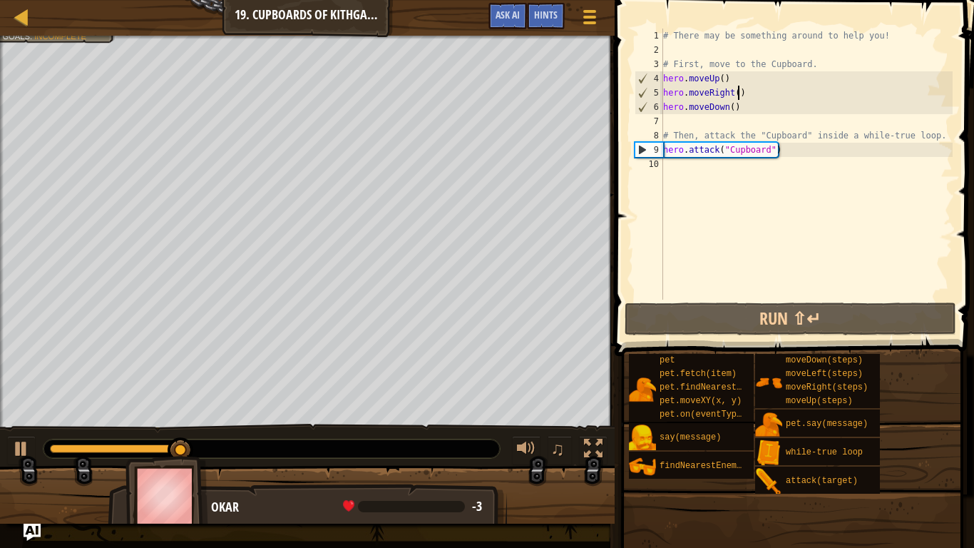
click at [739, 93] on div "# There may be something around to help you! # First, move to the Cupboard. her…" at bounding box center [806, 178] width 292 height 299
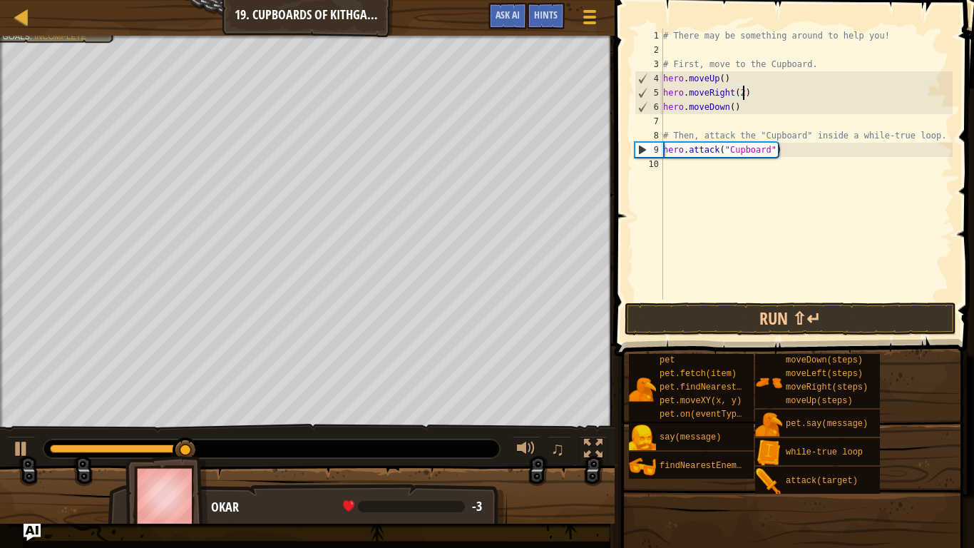
scroll to position [6, 11]
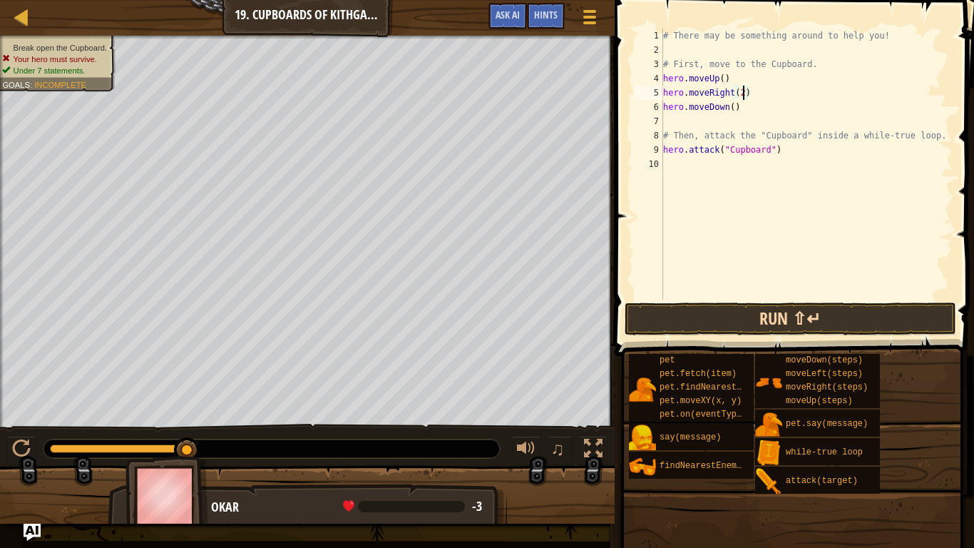
type textarea "hero.moveRight(2)"
click at [795, 320] on button "Run ⇧↵" at bounding box center [791, 318] width 332 height 33
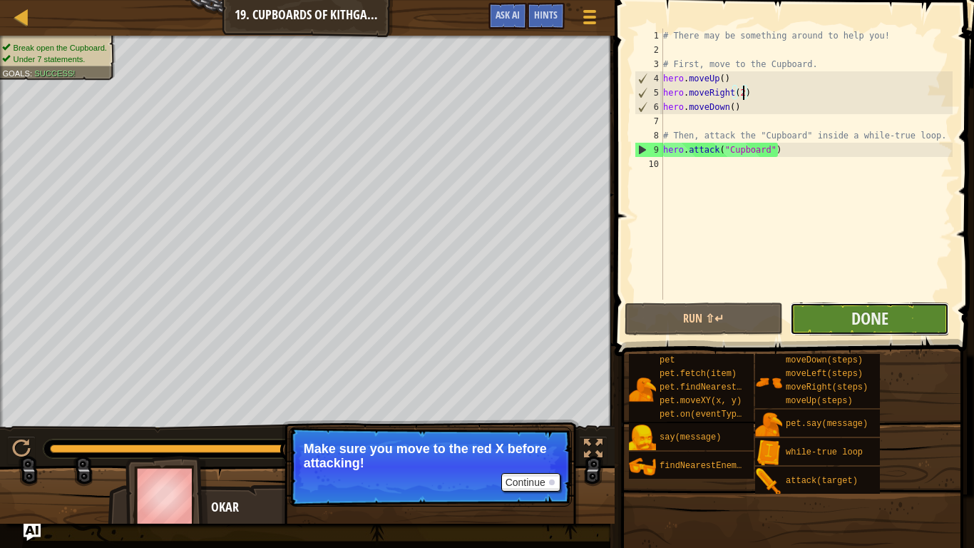
click at [891, 317] on button "Done" at bounding box center [869, 318] width 159 height 33
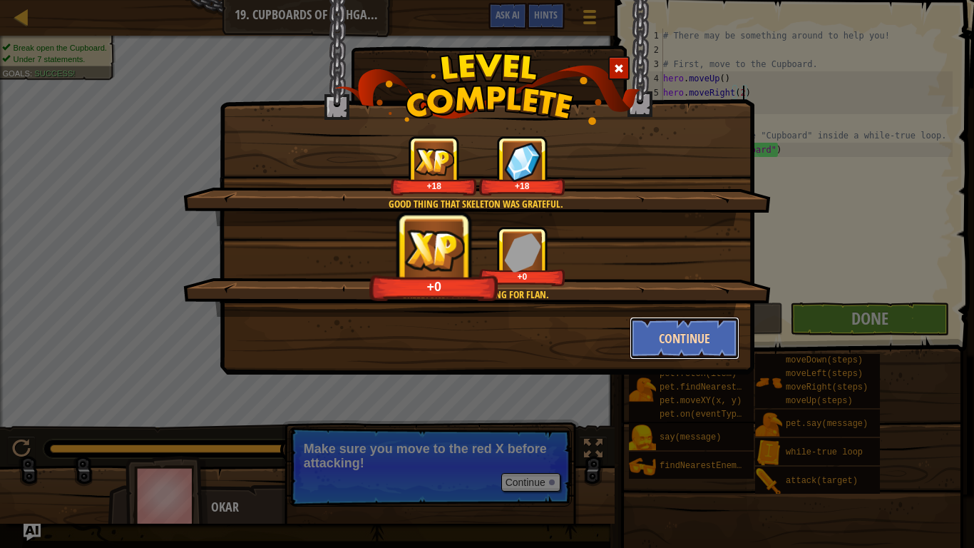
click at [705, 342] on button "Continue" at bounding box center [685, 338] width 111 height 43
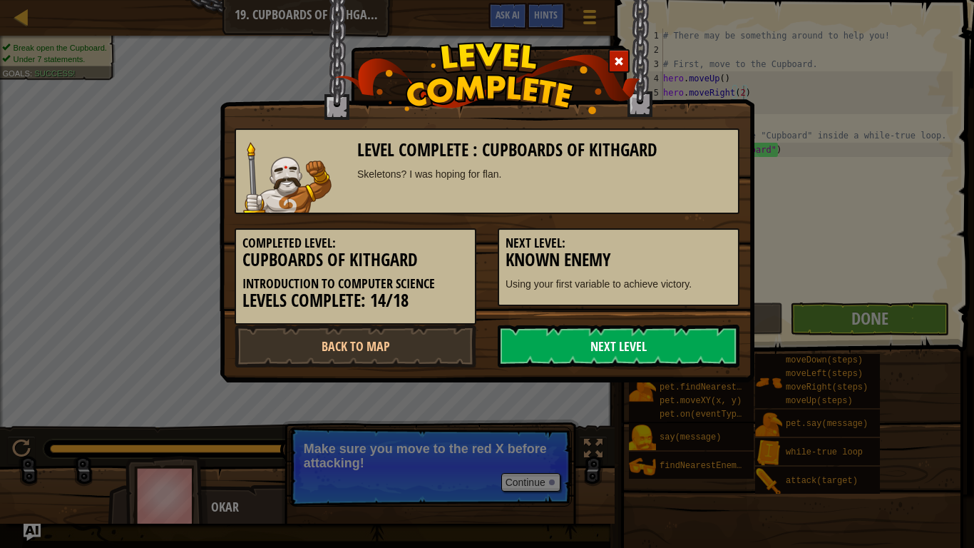
click at [630, 357] on link "Next Level" at bounding box center [619, 345] width 242 height 43
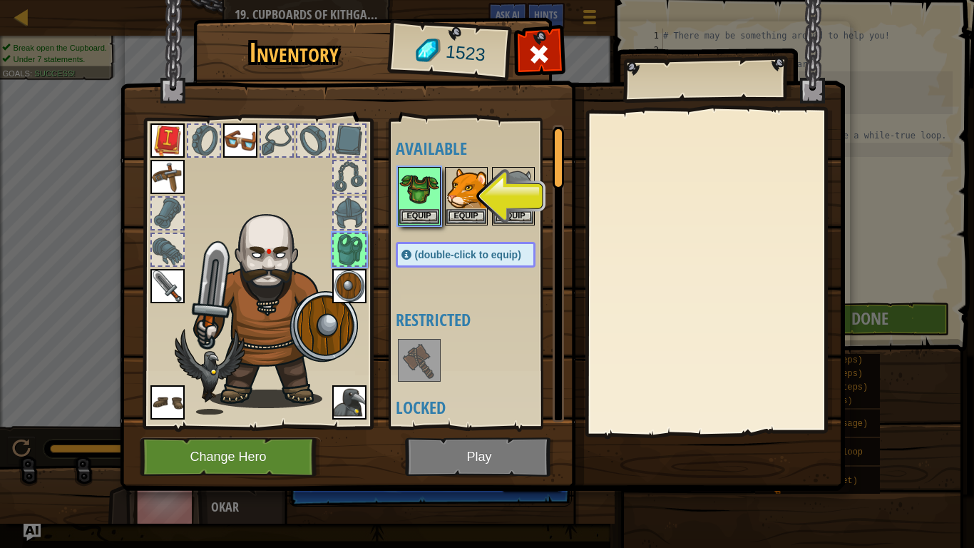
click at [532, 426] on img at bounding box center [482, 232] width 725 height 518
click at [413, 215] on button "Equip" at bounding box center [419, 215] width 40 height 15
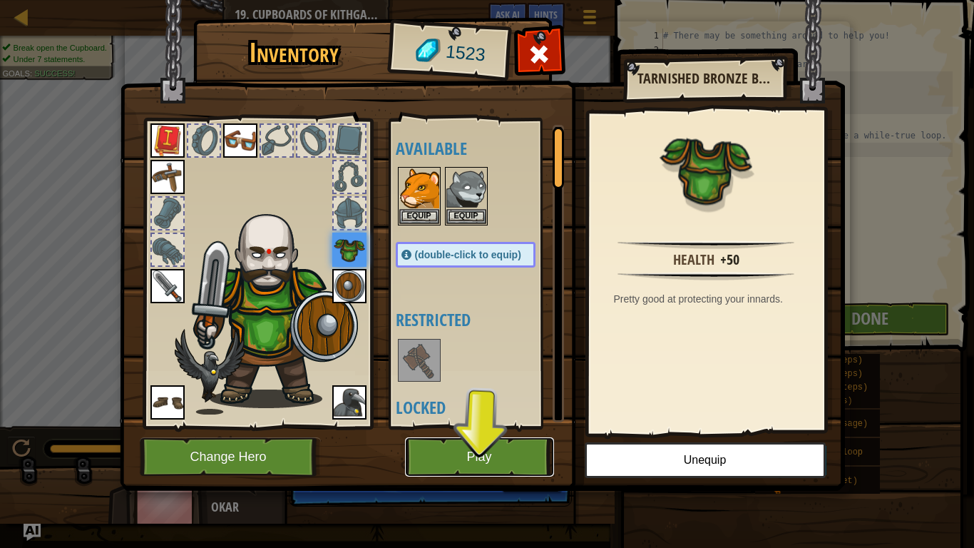
click at [491, 426] on button "Play" at bounding box center [479, 456] width 149 height 39
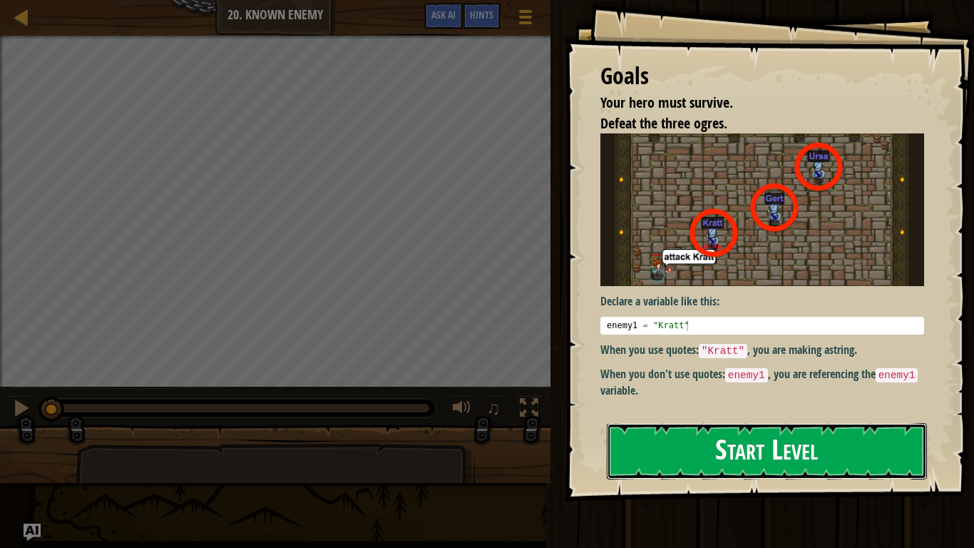
click at [762, 426] on button "Start Level" at bounding box center [767, 451] width 320 height 56
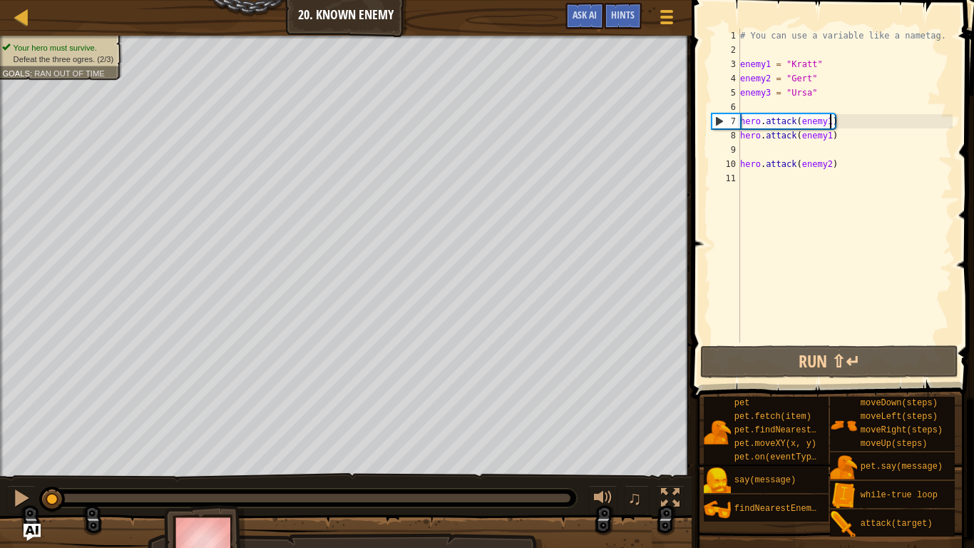
click at [829, 121] on div "# You can use a variable like a nametag. enemy1 = "[PERSON_NAME]" enemy2 = "[PE…" at bounding box center [844, 200] width 215 height 342
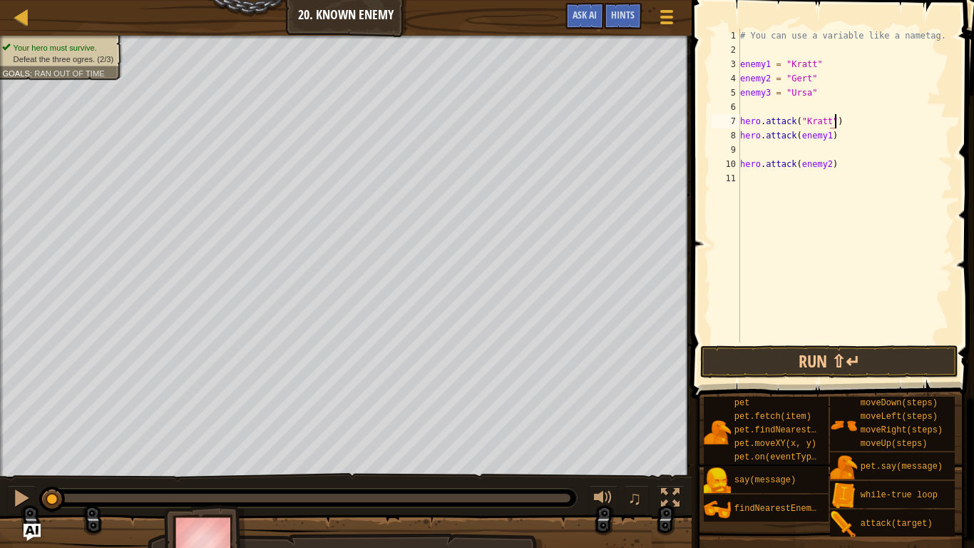
scroll to position [6, 14]
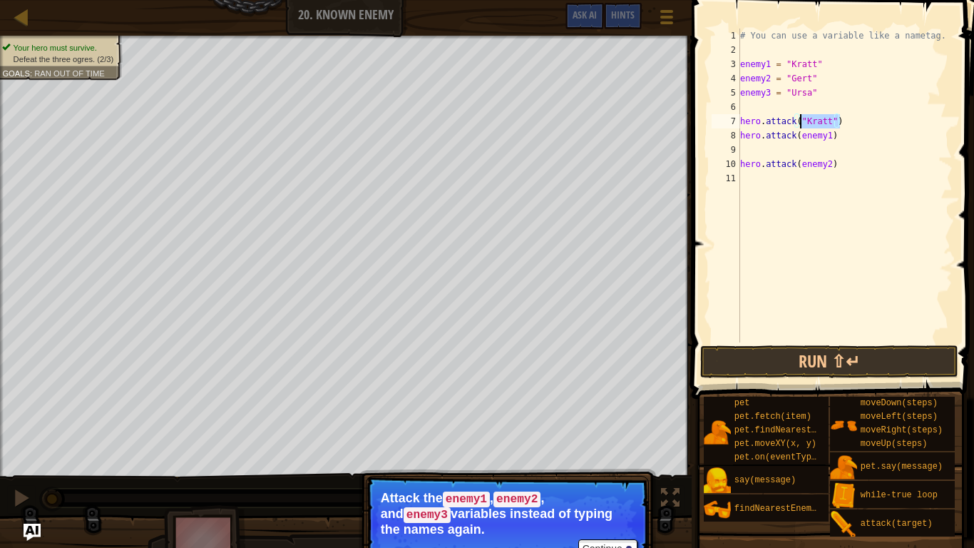
drag, startPoint x: 838, startPoint y: 120, endPoint x: 801, endPoint y: 123, distance: 37.3
click at [801, 123] on div "# You can use a variable like a nametag. enemy1 = "[PERSON_NAME]" enemy2 = "[PE…" at bounding box center [844, 200] width 215 height 342
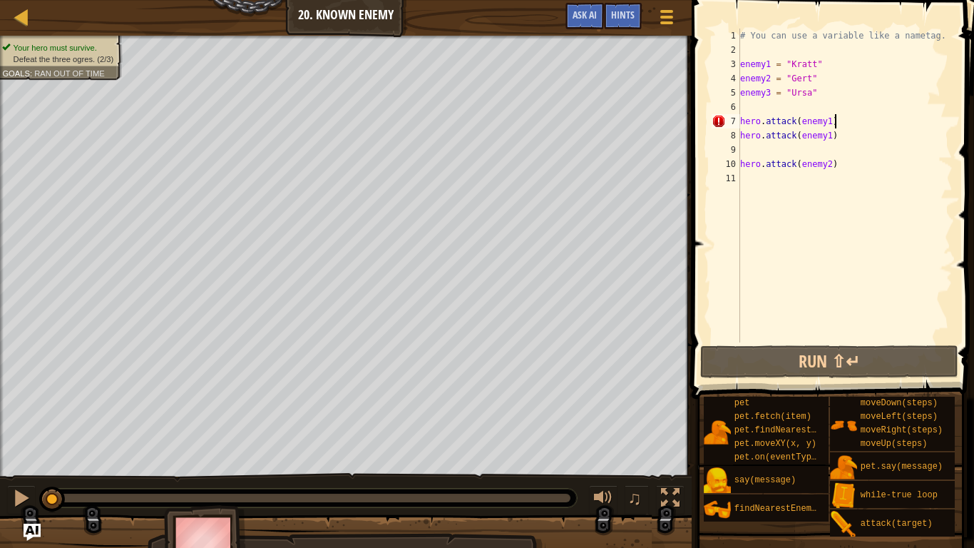
scroll to position [6, 13]
click at [801, 121] on div "# You can use a variable like a nametag. enemy1 = "[PERSON_NAME]" enemy2 = "[PE…" at bounding box center [844, 200] width 215 height 342
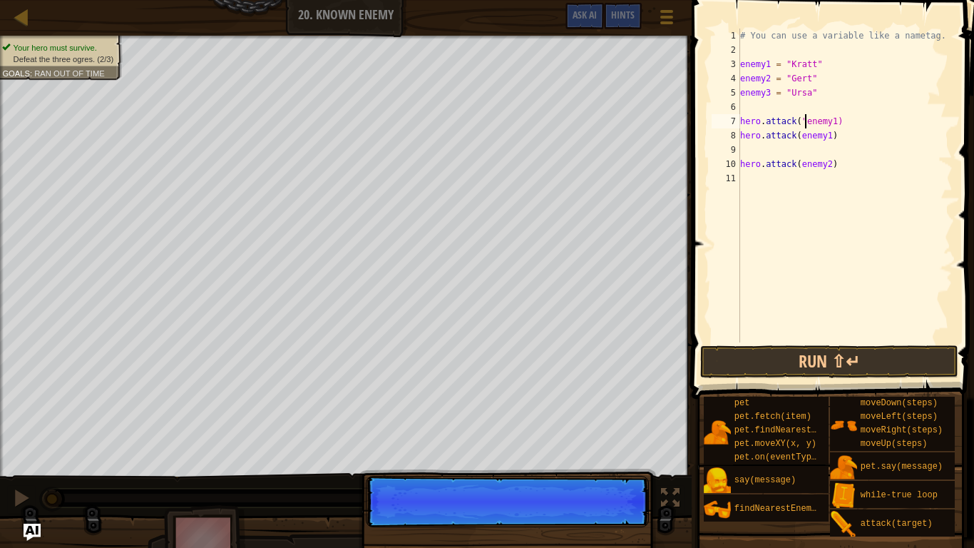
click at [836, 121] on div "# You can use a variable like a nametag. enemy1 = "[PERSON_NAME]" enemy2 = "[PE…" at bounding box center [844, 200] width 215 height 342
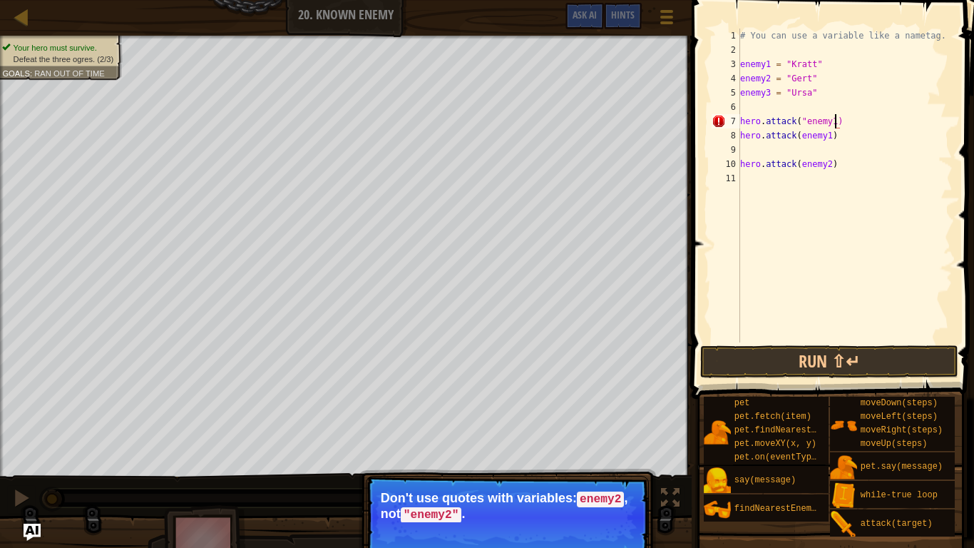
click at [804, 122] on div "# You can use a variable like a nametag. enemy1 = "[PERSON_NAME]" enemy2 = "[PE…" at bounding box center [844, 200] width 215 height 342
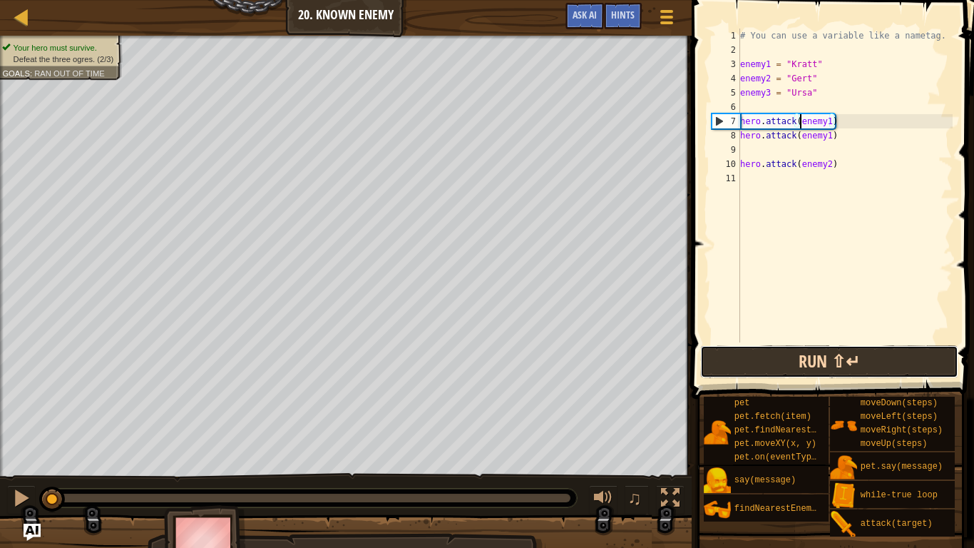
click at [836, 356] on button "Run ⇧↵" at bounding box center [828, 361] width 257 height 33
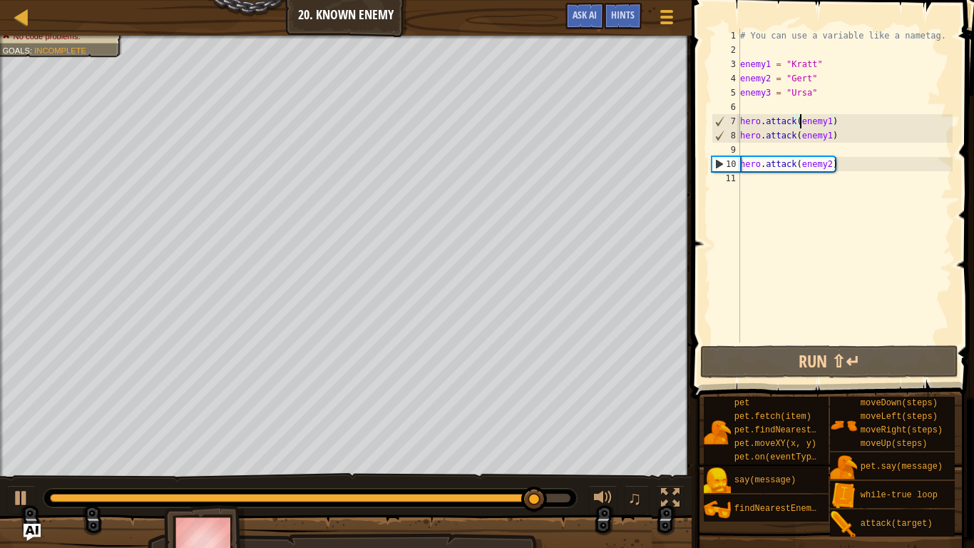
click at [830, 134] on div "# You can use a variable like a nametag. enemy1 = "[PERSON_NAME]" enemy2 = "[PE…" at bounding box center [844, 200] width 215 height 342
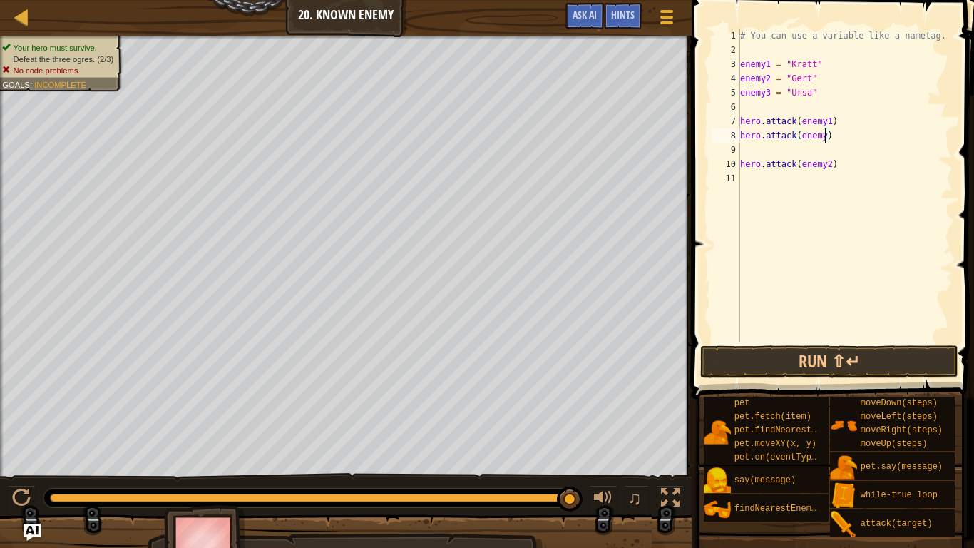
scroll to position [6, 13]
click at [829, 163] on div "# You can use a variable like a nametag. enemy1 = "[PERSON_NAME]" enemy2 = "[PE…" at bounding box center [844, 200] width 215 height 342
type textarea "hero.attack(enemy3)"
click at [874, 364] on button "Run ⇧↵" at bounding box center [828, 361] width 257 height 33
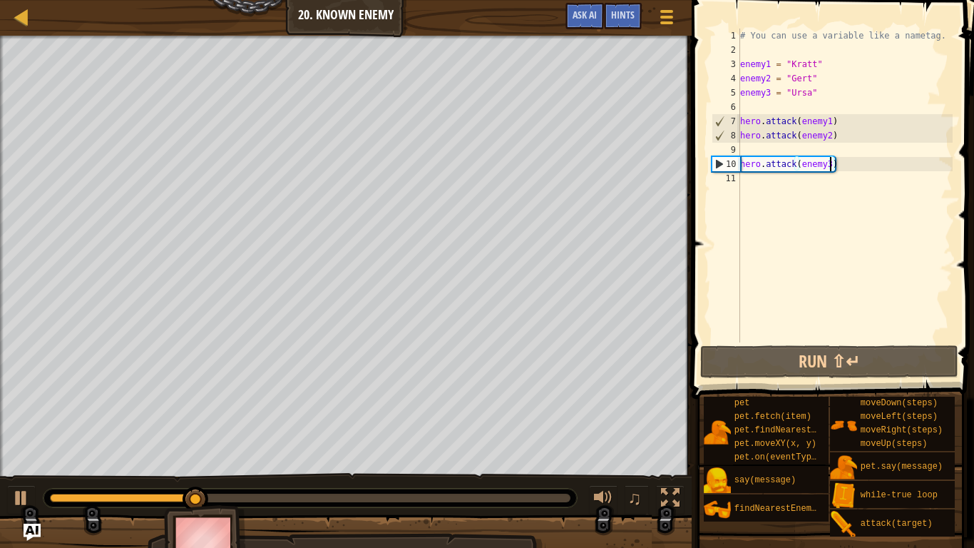
click at [743, 108] on div "# You can use a variable like a nametag. enemy1 = "[PERSON_NAME]" enemy2 = "[PE…" at bounding box center [844, 200] width 215 height 342
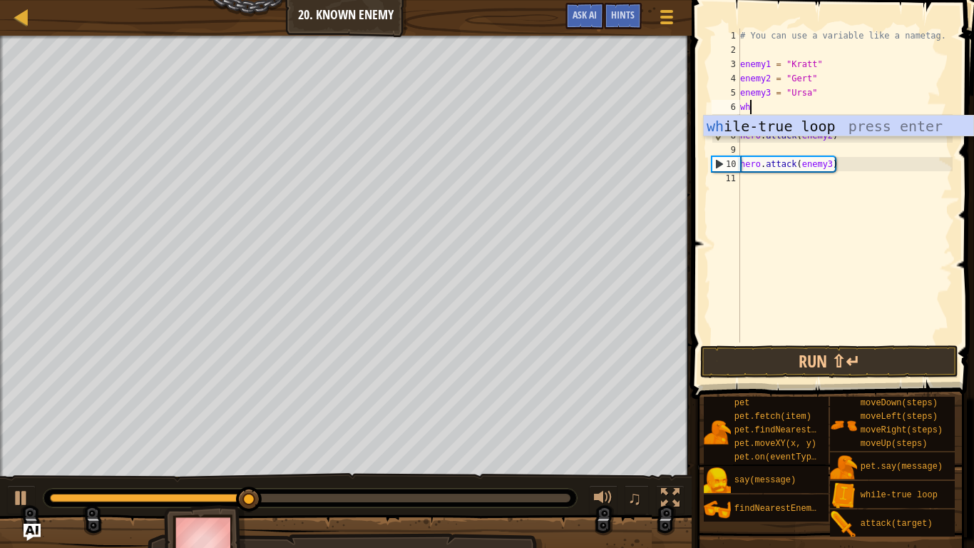
type textarea "whi"
click at [770, 128] on div "whi le-true loop press enter" at bounding box center [839, 148] width 270 height 64
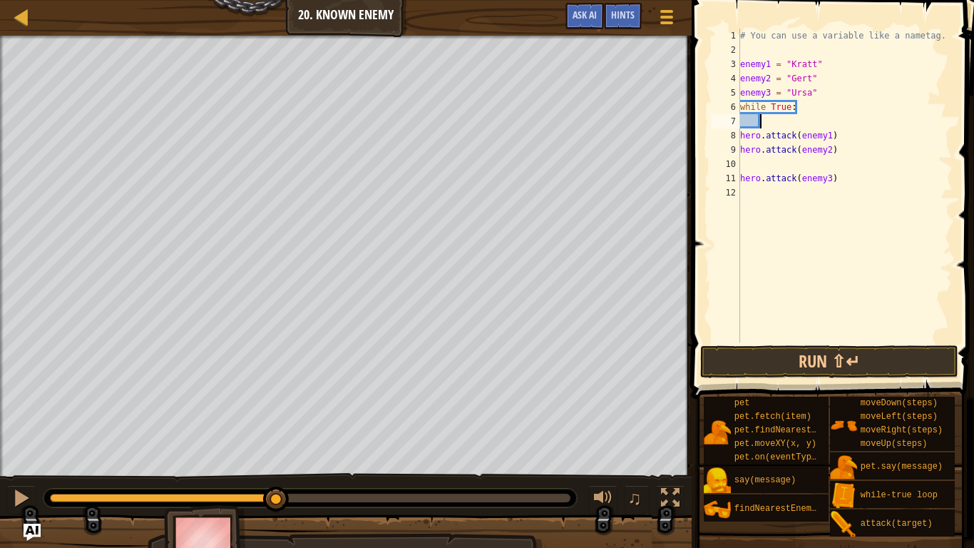
click at [740, 136] on div "# You can use a variable like a nametag. enemy1 = "[PERSON_NAME]" enemy2 = "[PE…" at bounding box center [844, 200] width 215 height 342
click at [742, 133] on div "# You can use a variable like a nametag. enemy1 = "[PERSON_NAME]" enemy2 = "[PE…" at bounding box center [844, 200] width 215 height 342
click at [741, 164] on div "# You can use a variable like a nametag. enemy1 = "[PERSON_NAME]" enemy2 = "[PE…" at bounding box center [844, 200] width 215 height 342
type textarea "hero.attack(enemy3)"
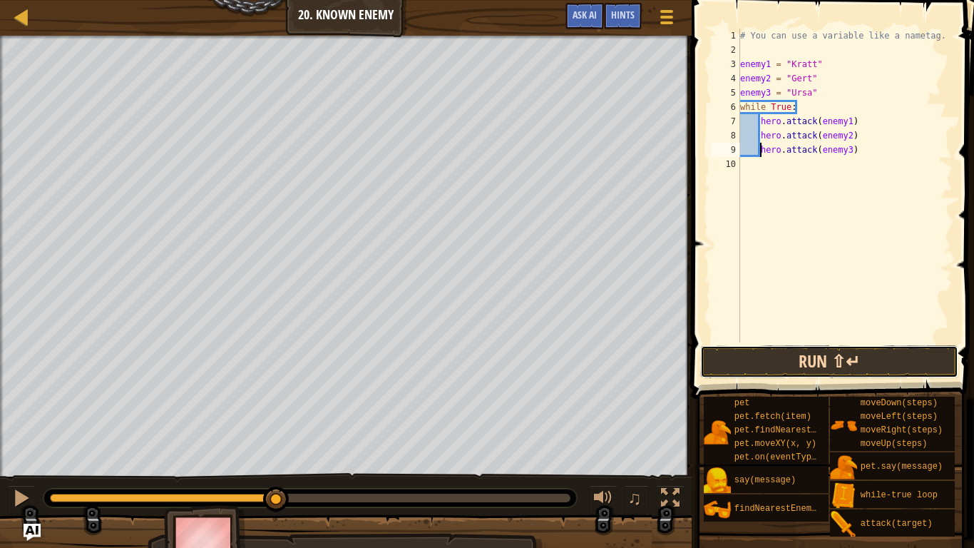
click at [814, 369] on button "Run ⇧↵" at bounding box center [828, 361] width 257 height 33
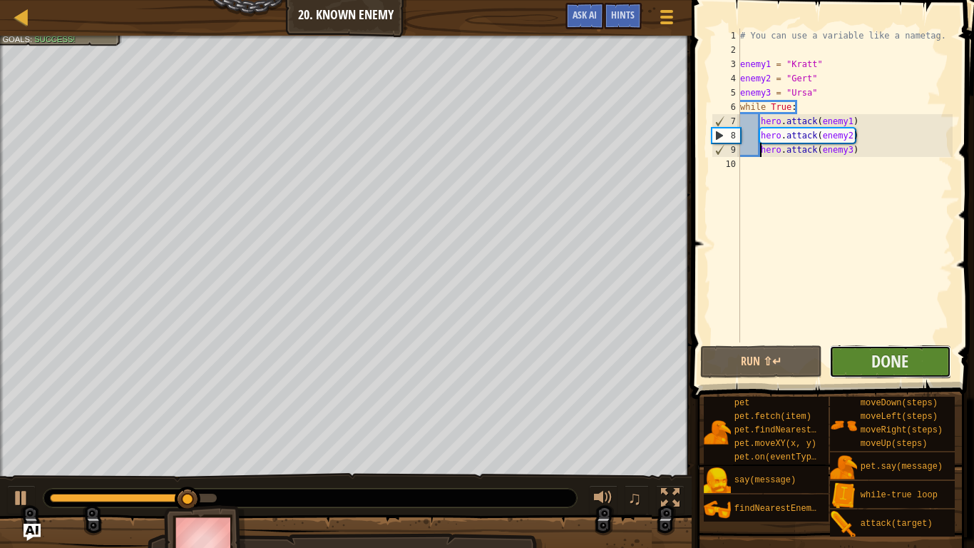
click at [923, 351] on button "Done" at bounding box center [890, 361] width 122 height 33
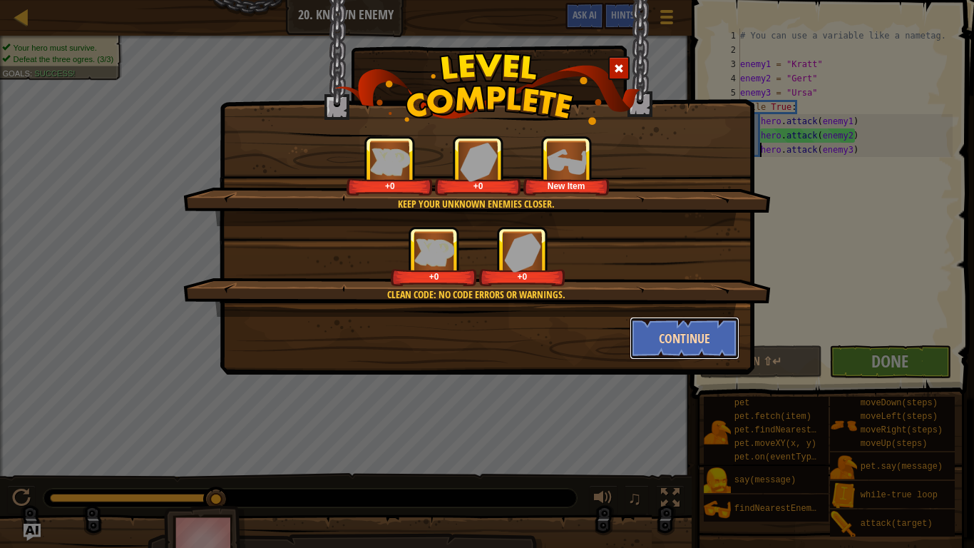
click at [671, 347] on button "Continue" at bounding box center [685, 338] width 111 height 43
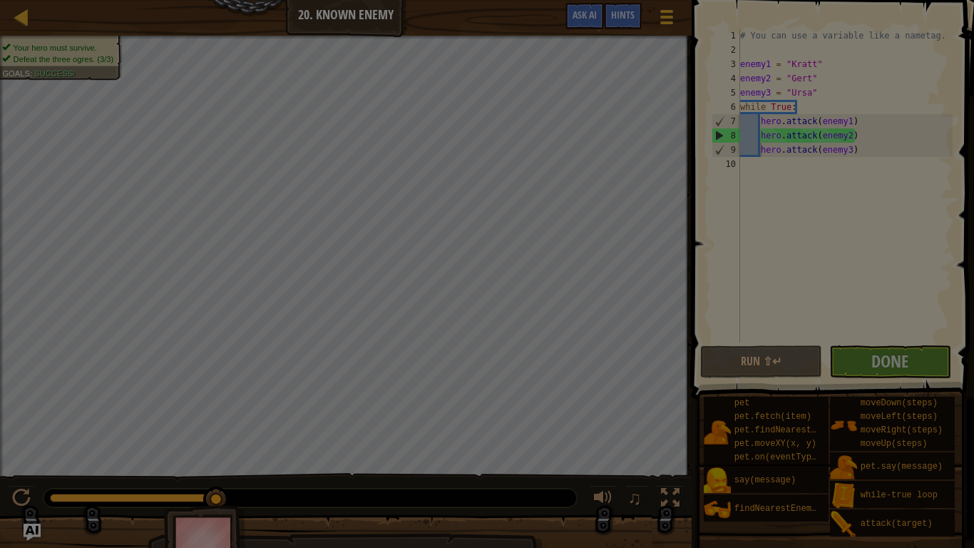
click at [0, 0] on img at bounding box center [0, 0] width 0 height 0
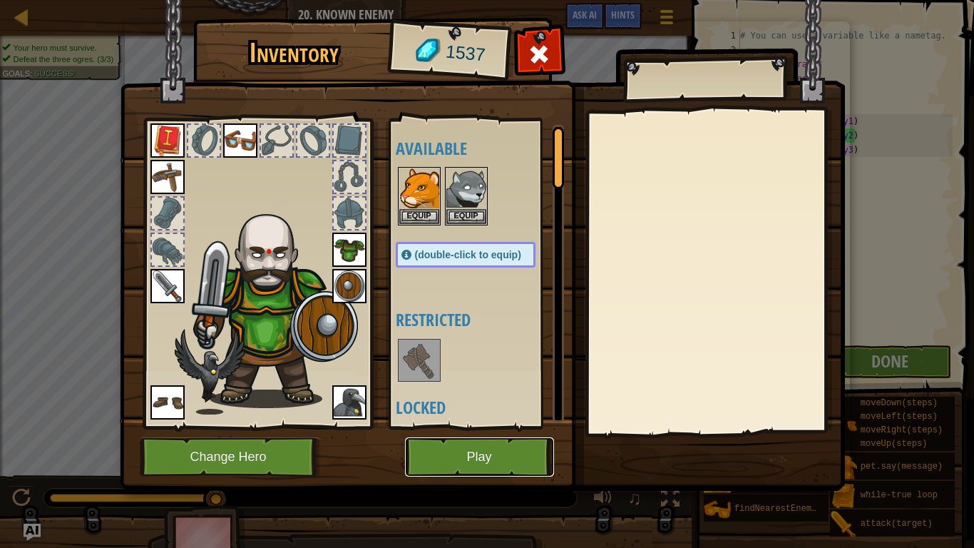
click at [475, 426] on button "Play" at bounding box center [479, 456] width 149 height 39
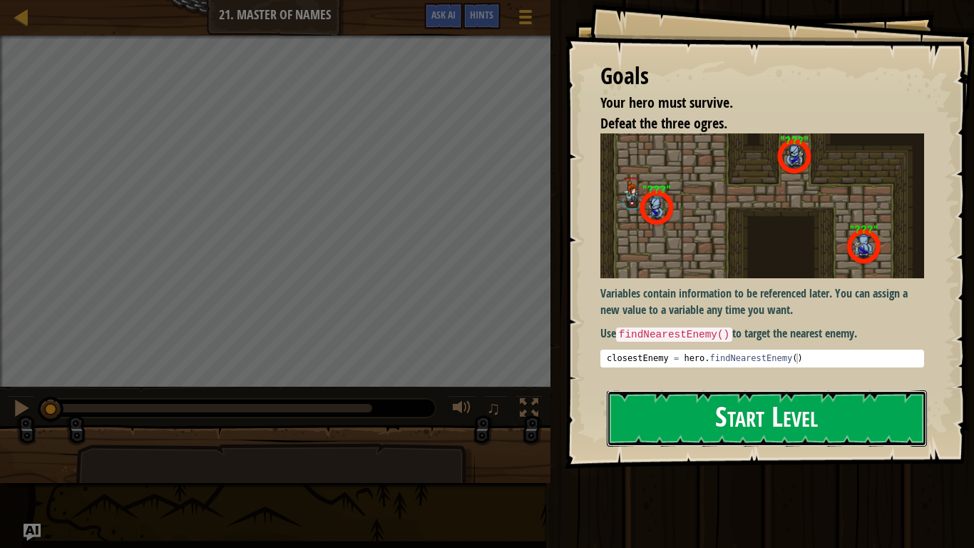
click at [744, 415] on button "Start Level" at bounding box center [767, 418] width 320 height 56
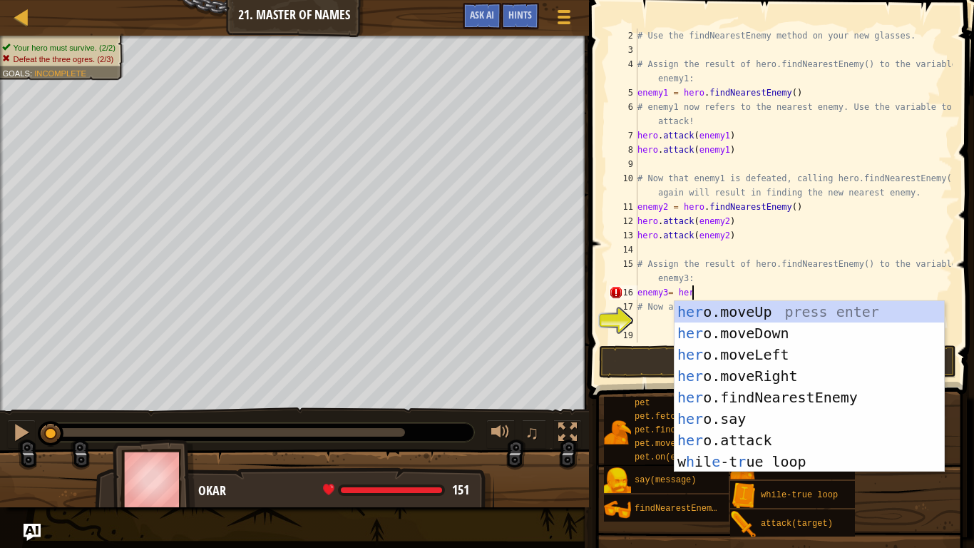
scroll to position [6, 8]
type textarea "enemy3= hero"
click at [767, 399] on div "hero .moveUp press enter hero .moveDown press enter hero .moveLeft press enter …" at bounding box center [810, 408] width 270 height 214
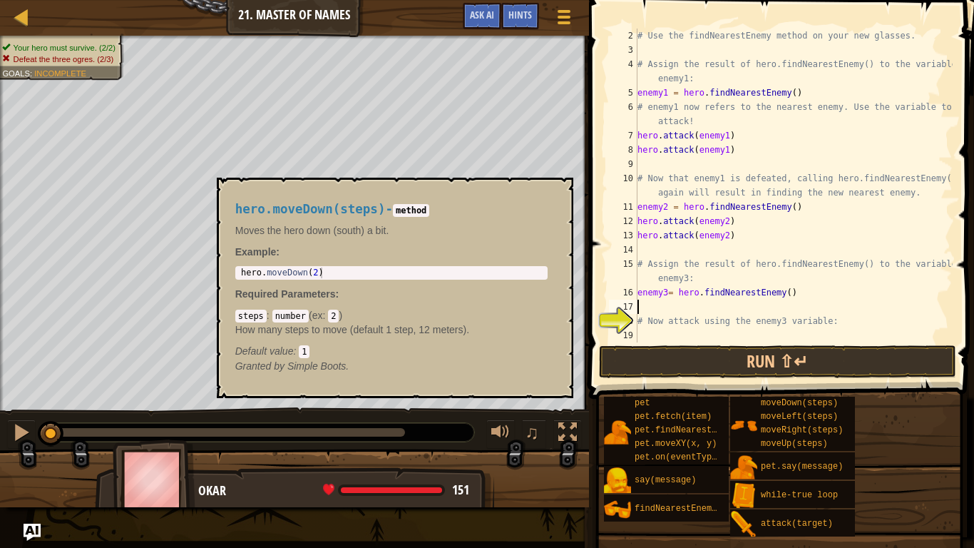
scroll to position [6, 0]
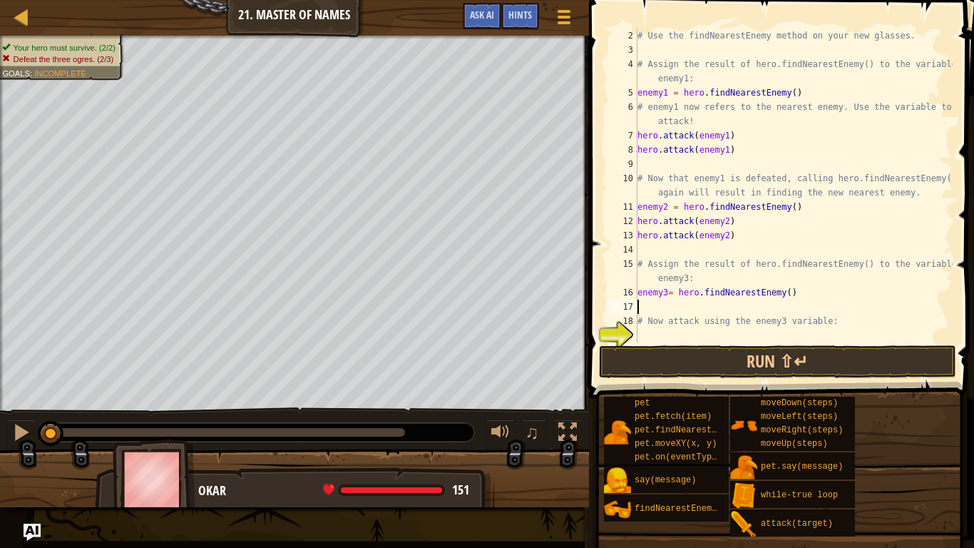
click at [659, 334] on div "# Use the findNearestEnemy method on your new glasses. # Assign the result of h…" at bounding box center [794, 200] width 318 height 342
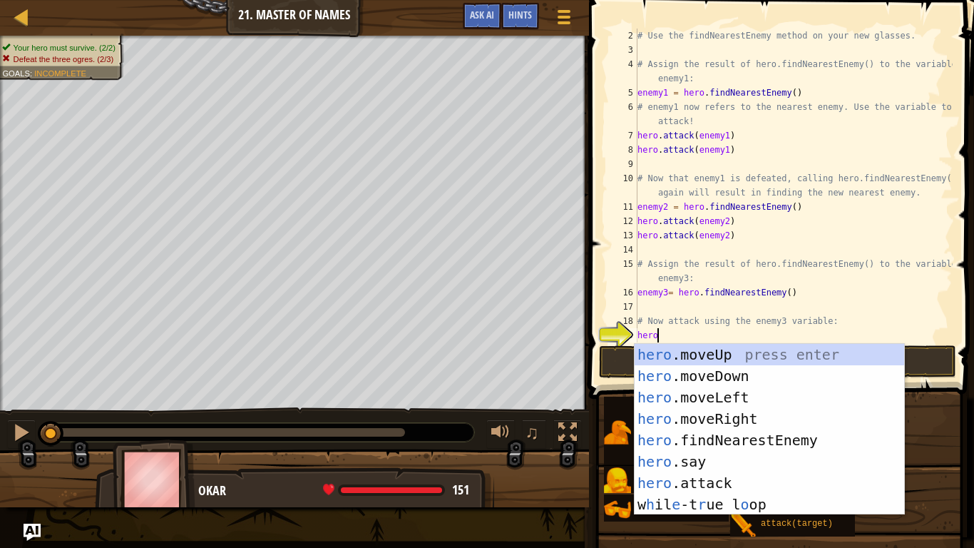
scroll to position [6, 2]
click at [717, 426] on div "hero .moveUp press enter hero .moveDown press enter hero .moveLeft press enter …" at bounding box center [770, 451] width 270 height 214
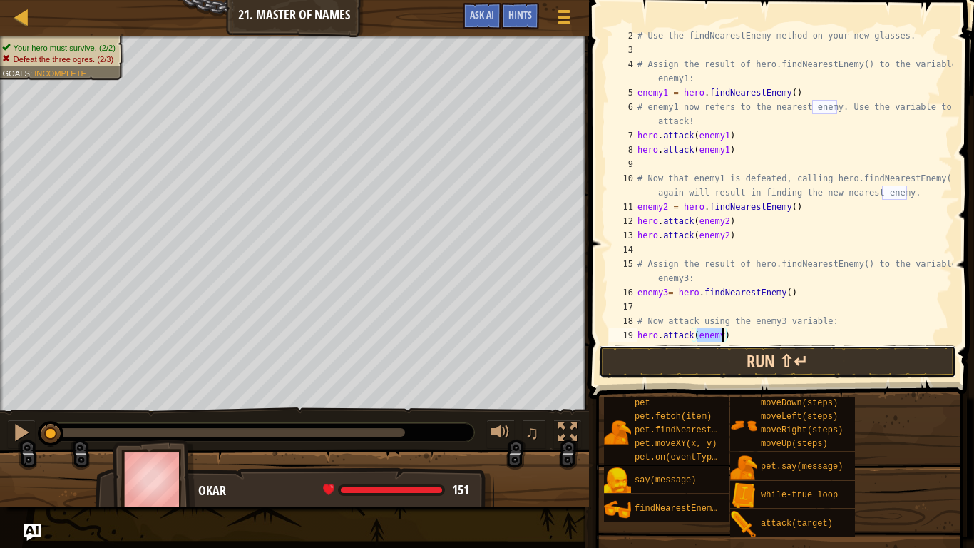
click at [727, 373] on button "Run ⇧↵" at bounding box center [777, 361] width 357 height 33
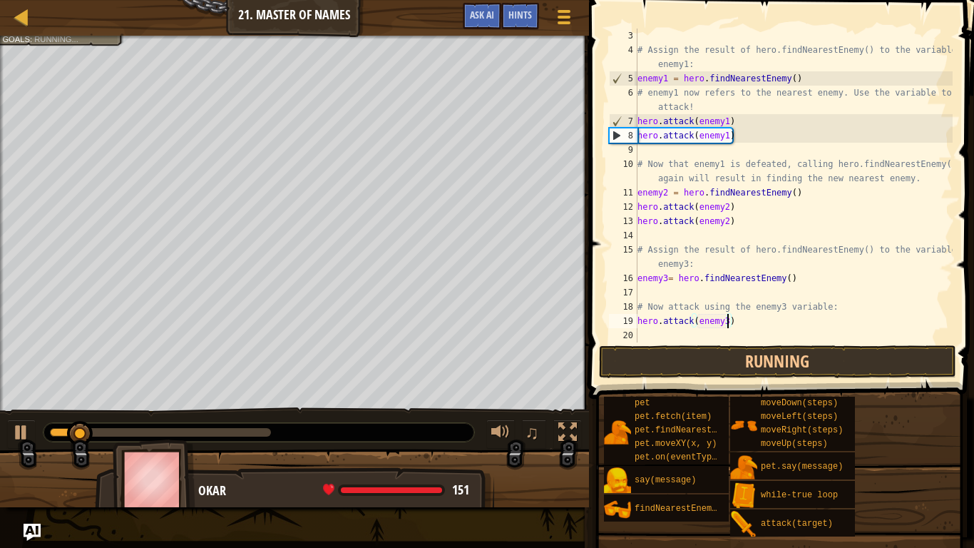
scroll to position [29, 0]
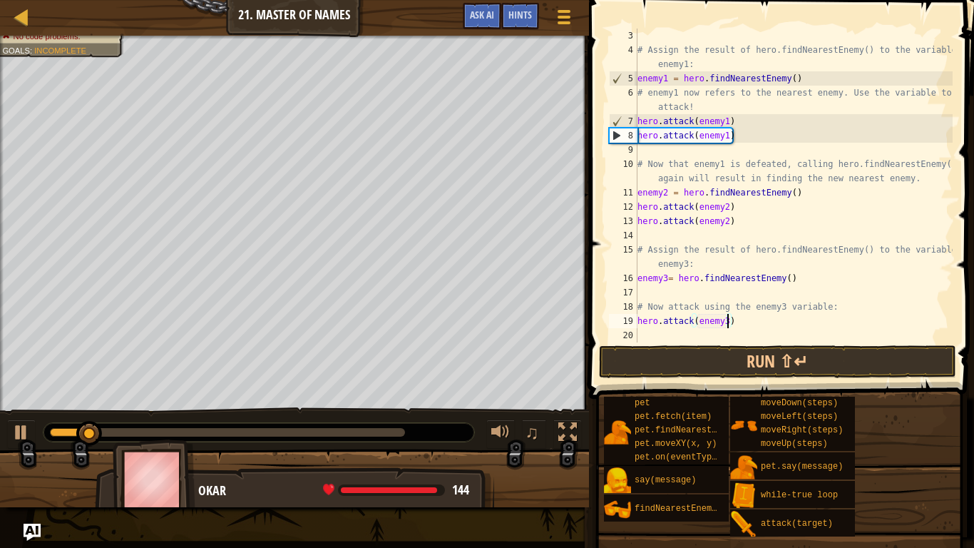
type textarea "hero.attack(enemy3)"
click at [705, 343] on span at bounding box center [783, 179] width 396 height 441
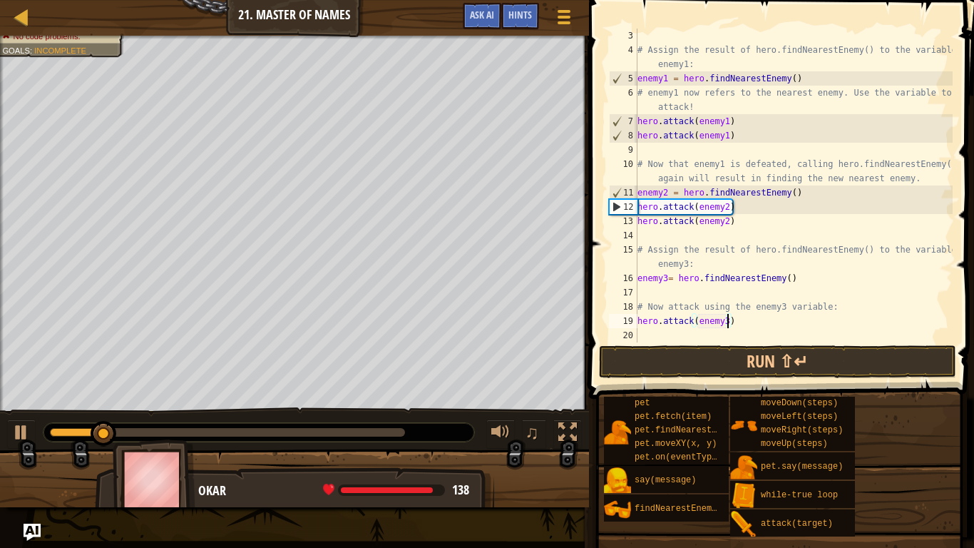
click at [690, 333] on div "# Assign the result of hero.findNearestEnemy() to the variable enemy1: enemy1 =…" at bounding box center [794, 200] width 318 height 342
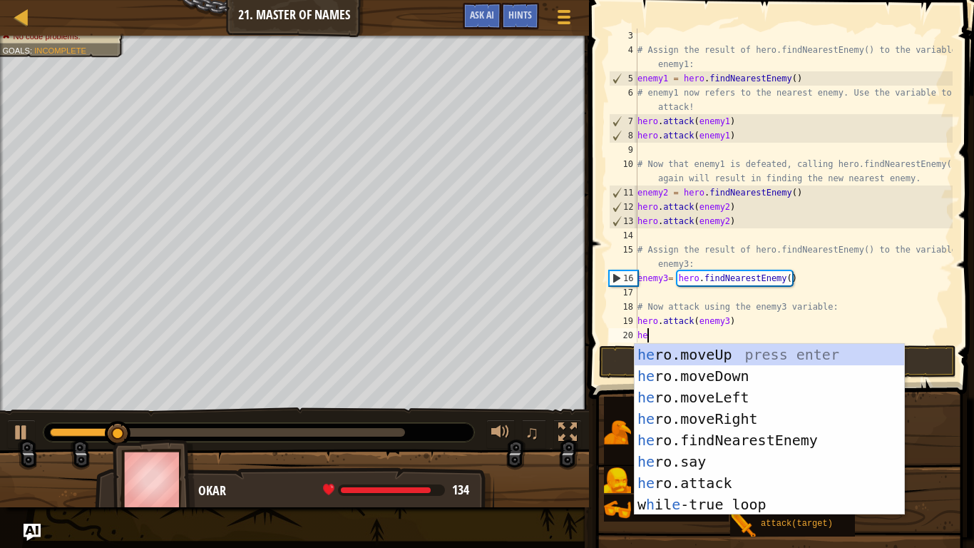
scroll to position [6, 2]
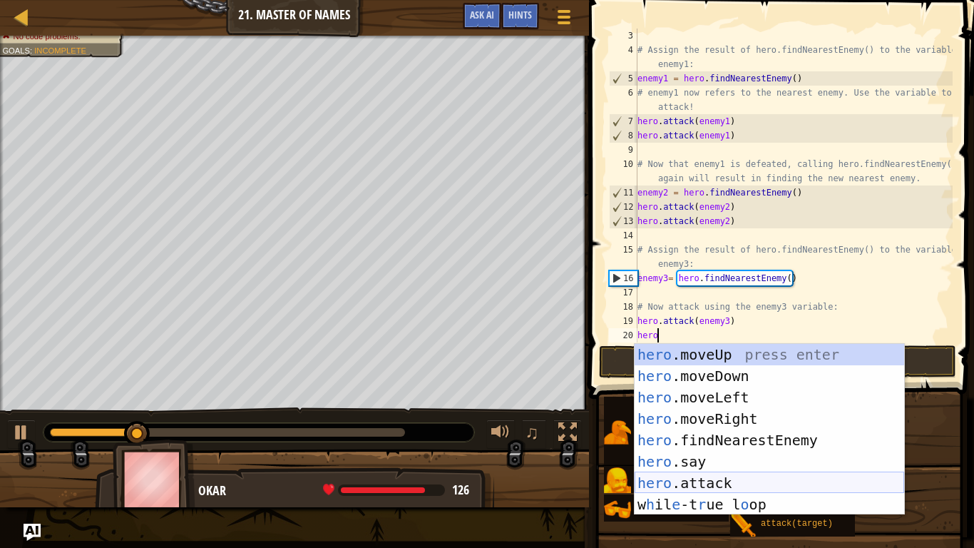
click at [740, 426] on div "hero .moveUp press enter hero .moveDown press enter hero .moveLeft press enter …" at bounding box center [770, 451] width 270 height 214
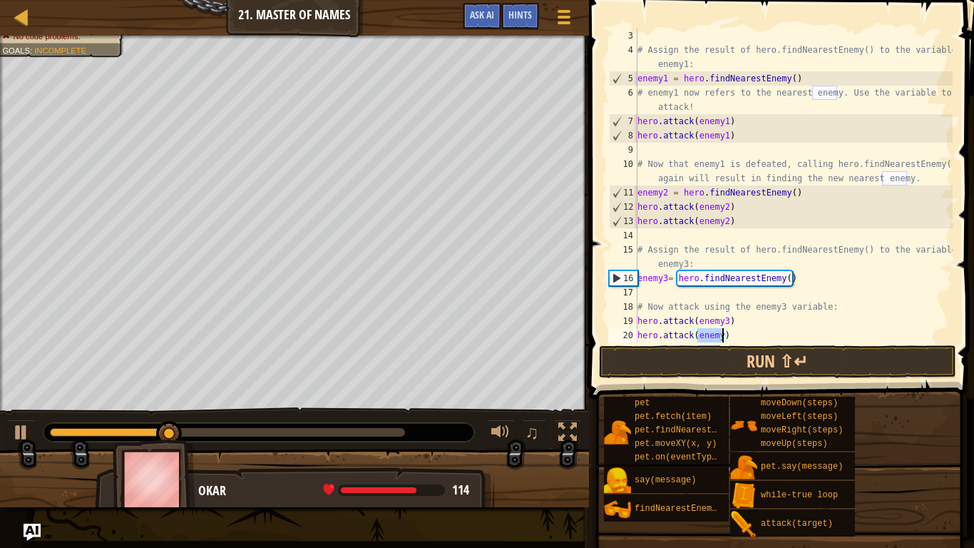
click at [723, 334] on div "# Assign the result of hero.findNearestEnemy() to the variable enemy1: enemy1 =…" at bounding box center [794, 186] width 318 height 314
type textarea "hero.attack(enemy3)"
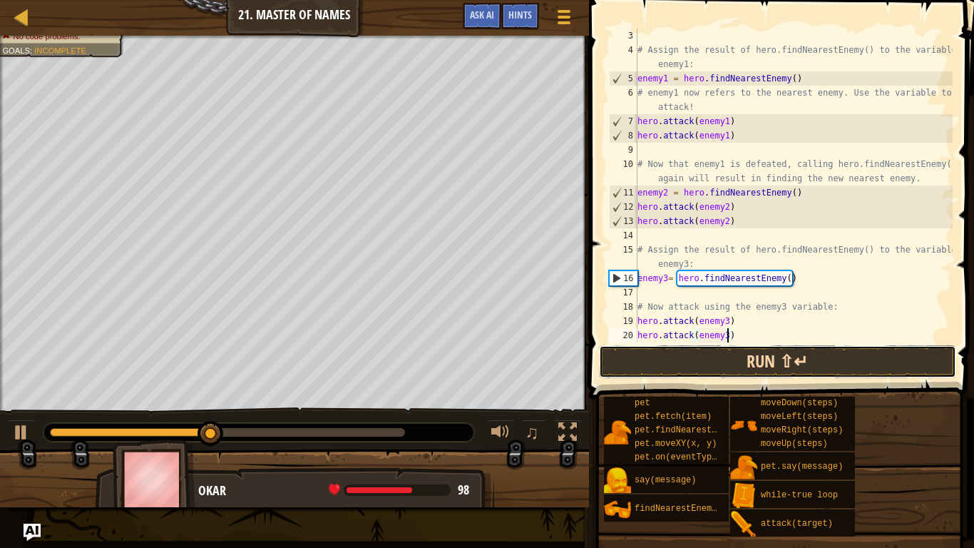
click at [752, 363] on button "Run ⇧↵" at bounding box center [777, 361] width 357 height 33
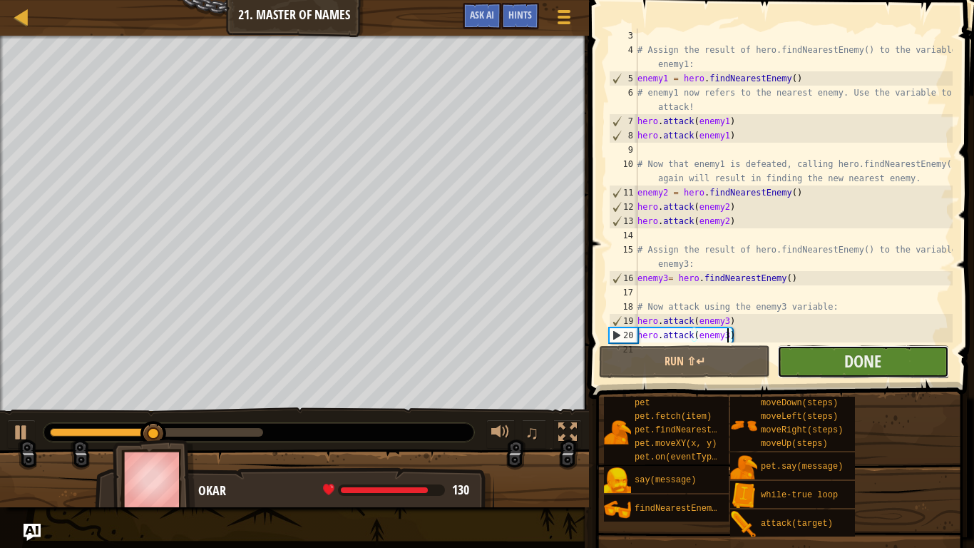
click at [792, 366] on button "Done" at bounding box center [862, 361] width 171 height 33
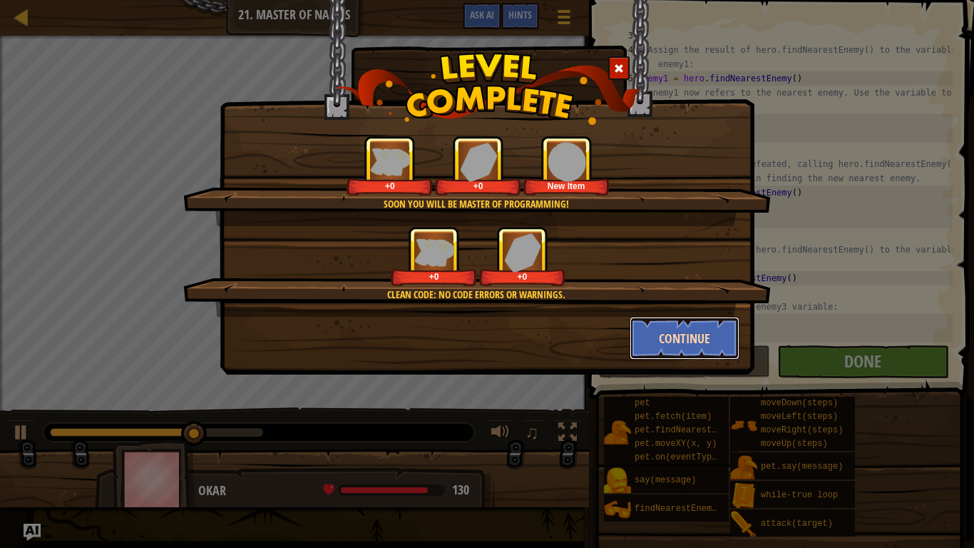
click at [675, 349] on button "Continue" at bounding box center [685, 338] width 111 height 43
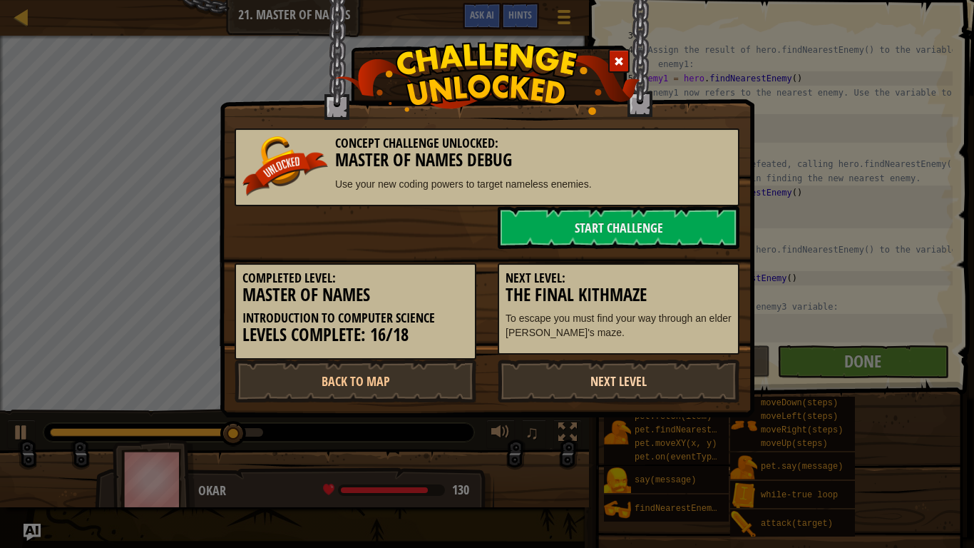
click at [661, 386] on link "Next Level" at bounding box center [619, 380] width 242 height 43
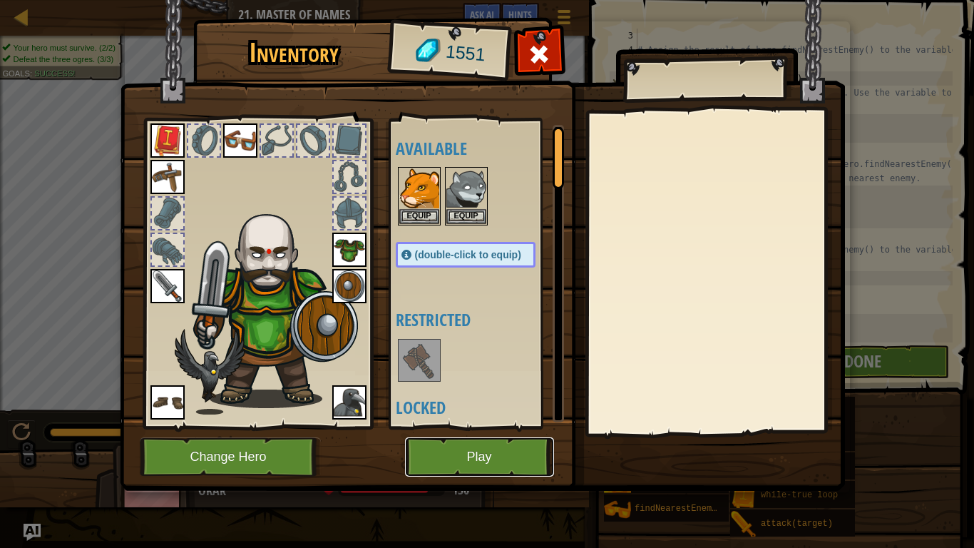
click at [482, 426] on button "Play" at bounding box center [479, 456] width 149 height 39
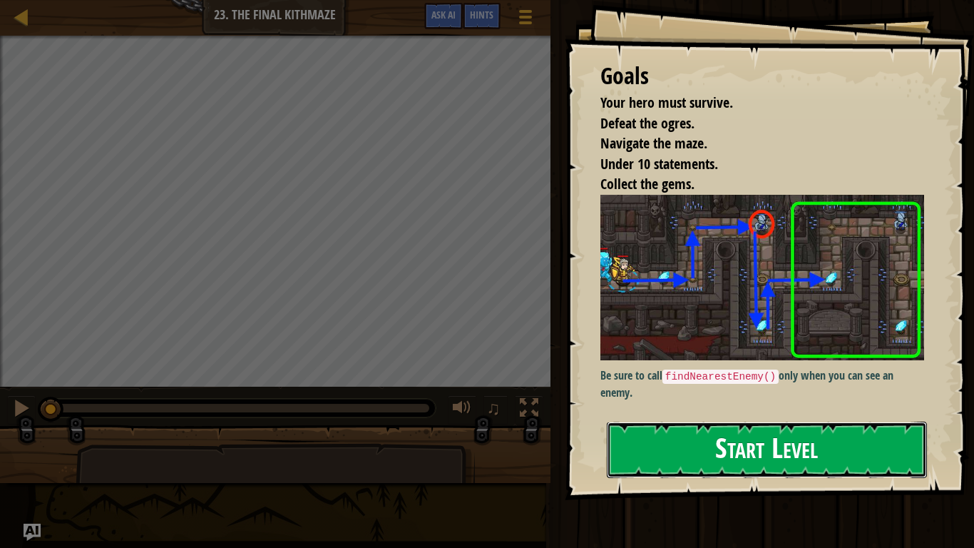
click at [734, 424] on button "Start Level" at bounding box center [767, 449] width 320 height 56
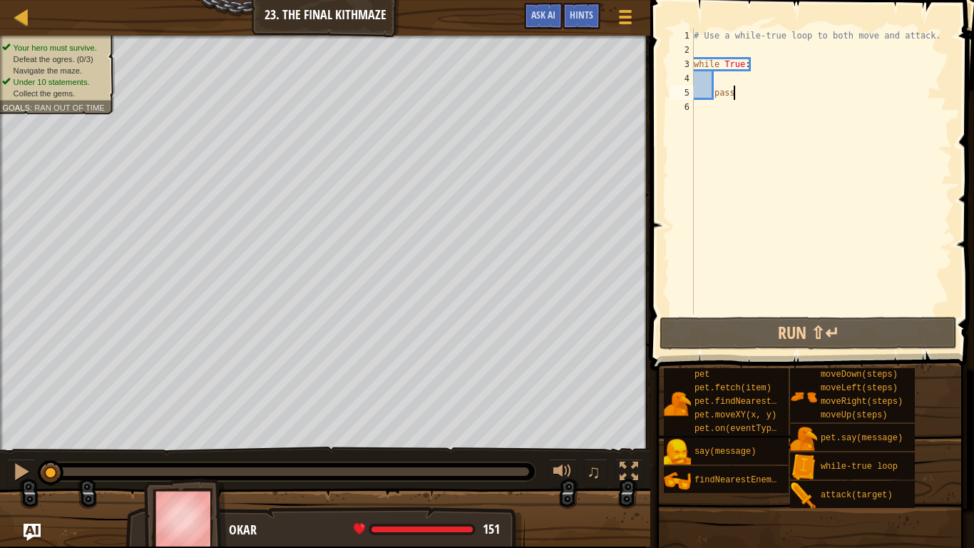
click at [762, 260] on div "# Use a while-true loop to both move and attack. while True : pass" at bounding box center [822, 186] width 262 height 314
click at [549, 30] on div "Game Menu Done Hints Ask AI" at bounding box center [580, 20] width 126 height 34
click at [544, 21] on span "Ask AI" at bounding box center [543, 15] width 24 height 14
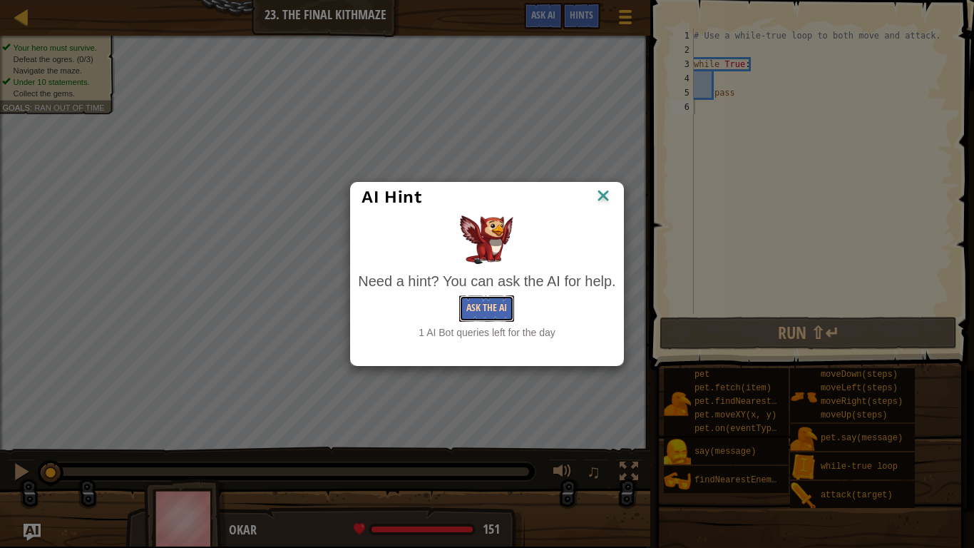
click at [478, 305] on button "Ask the AI" at bounding box center [486, 308] width 55 height 26
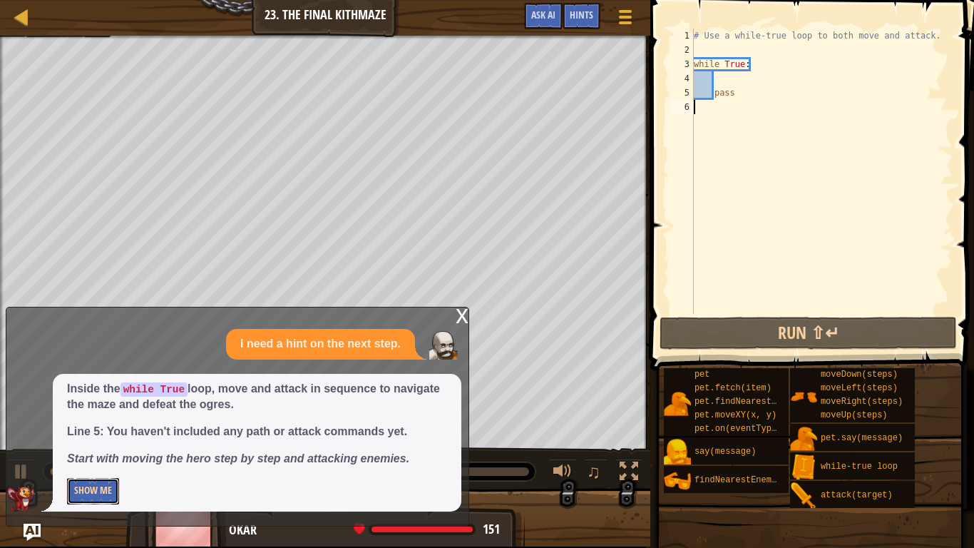
click at [95, 426] on button "Show Me" at bounding box center [93, 491] width 52 height 26
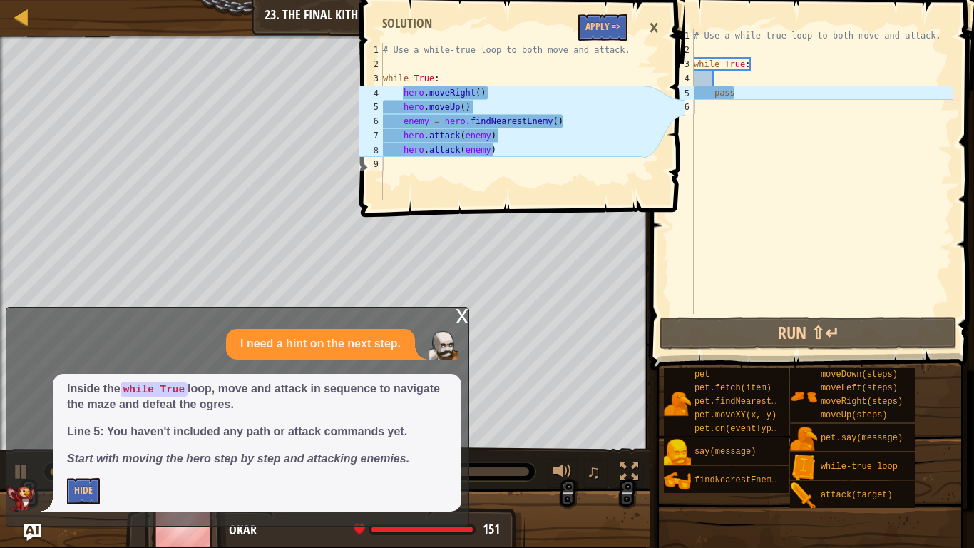
click at [729, 79] on div "# Use a while-true loop to both move and attack. while True : pass" at bounding box center [822, 186] width 262 height 314
click at [601, 25] on button "Apply =>" at bounding box center [602, 27] width 49 height 26
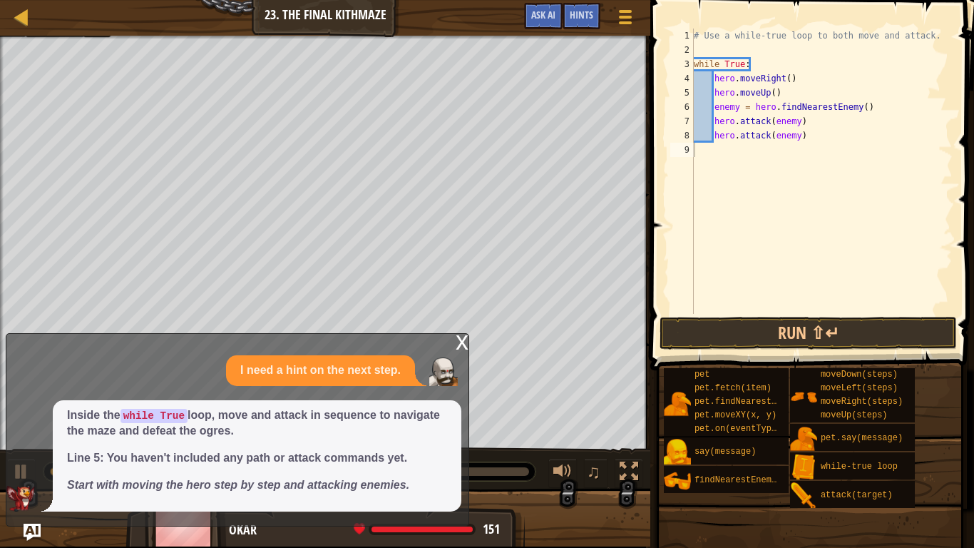
click at [456, 341] on div "x" at bounding box center [462, 341] width 13 height 14
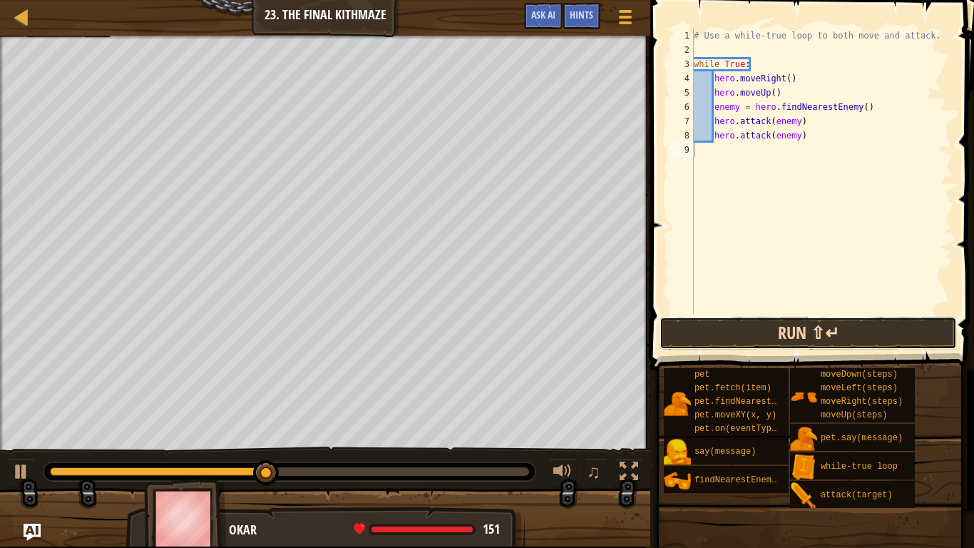
click at [821, 342] on button "Run ⇧↵" at bounding box center [808, 333] width 297 height 33
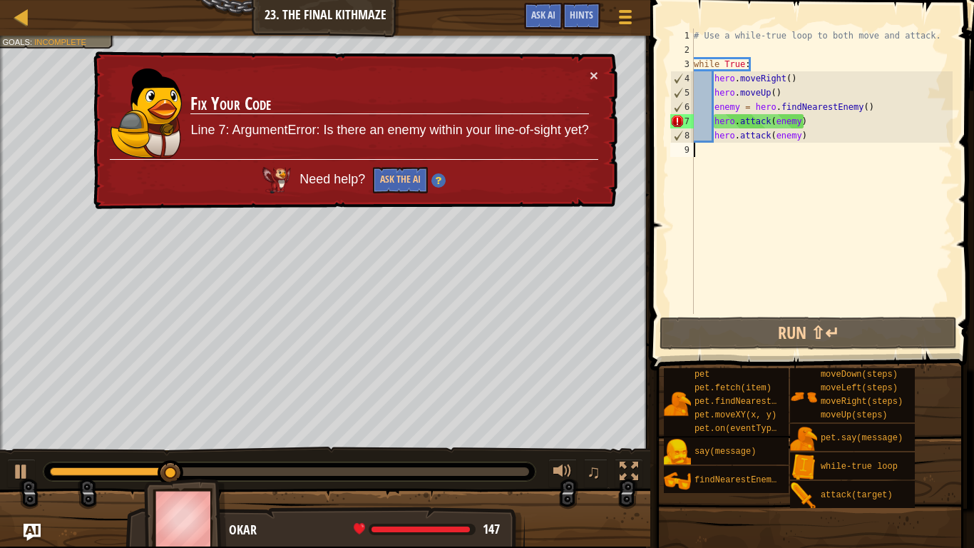
click at [588, 77] on td "Fix Your Code Line 7: ArgumentError: Is there an enemy within your line-of-sigh…" at bounding box center [389, 113] width 399 height 91
click at [593, 77] on button "×" at bounding box center [594, 75] width 9 height 15
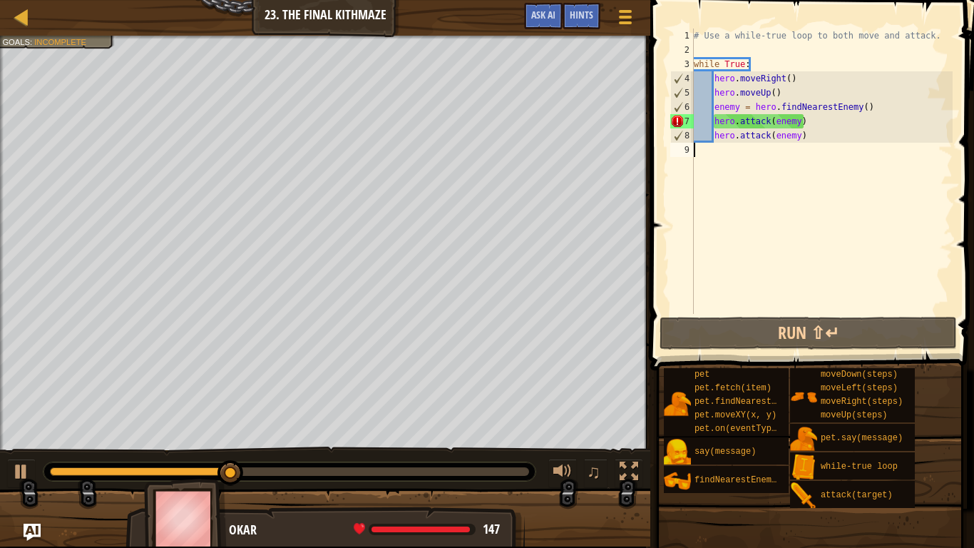
click at [729, 150] on div "# Use a while-true loop to both move and attack. while True : hero . moveRight …" at bounding box center [822, 186] width 262 height 314
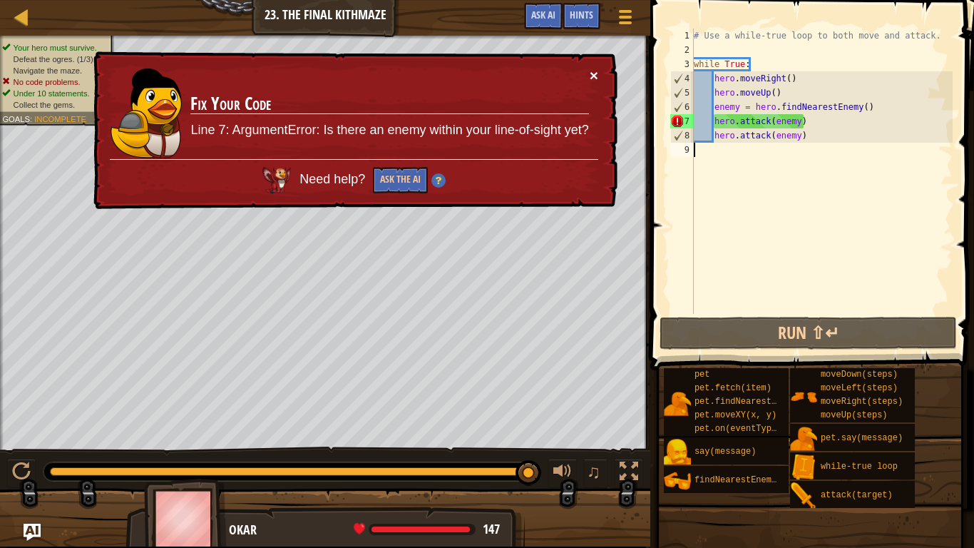
click at [597, 76] on button "×" at bounding box center [594, 75] width 9 height 15
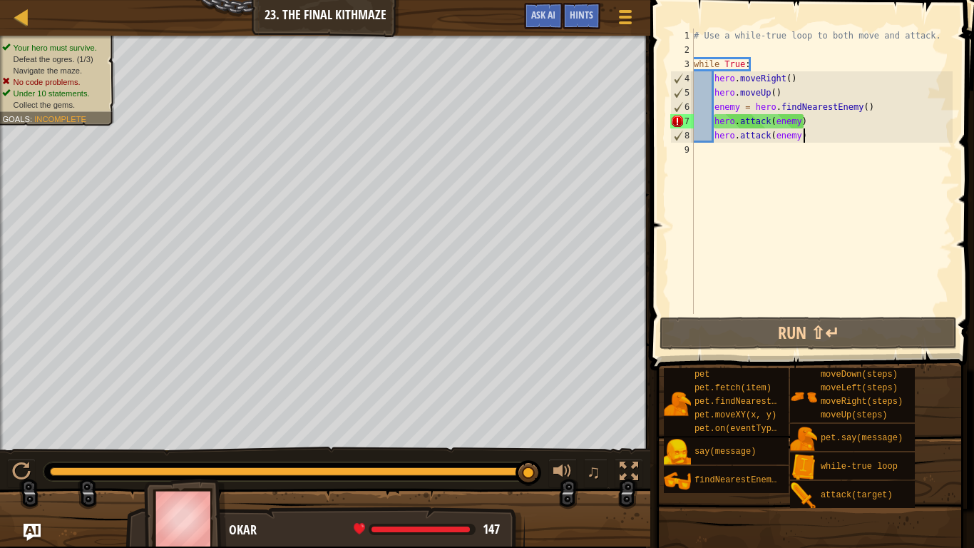
click at [823, 131] on div "# Use a while-true loop to both move and attack. while True : hero . moveRight …" at bounding box center [822, 186] width 262 height 314
type textarea "hero.attack(enemy)"
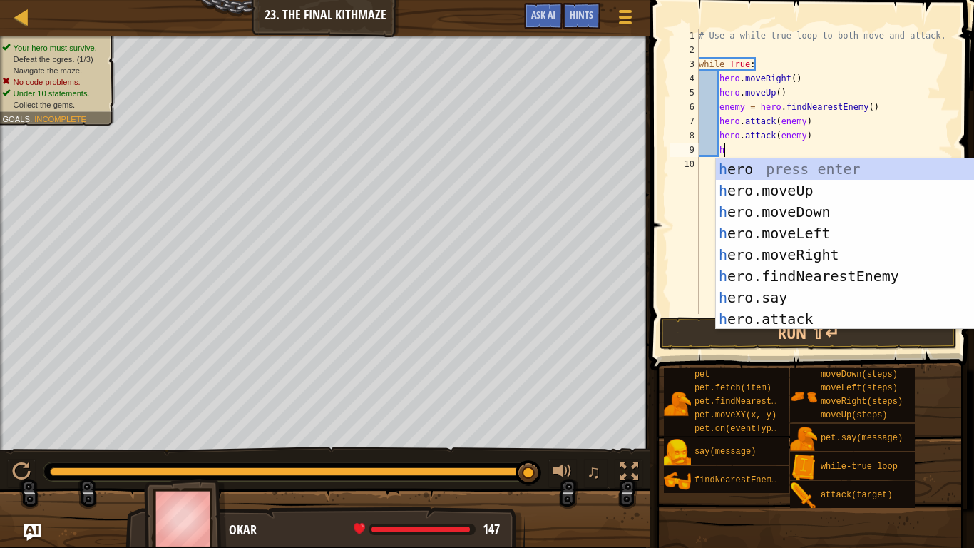
type textarea "heor"
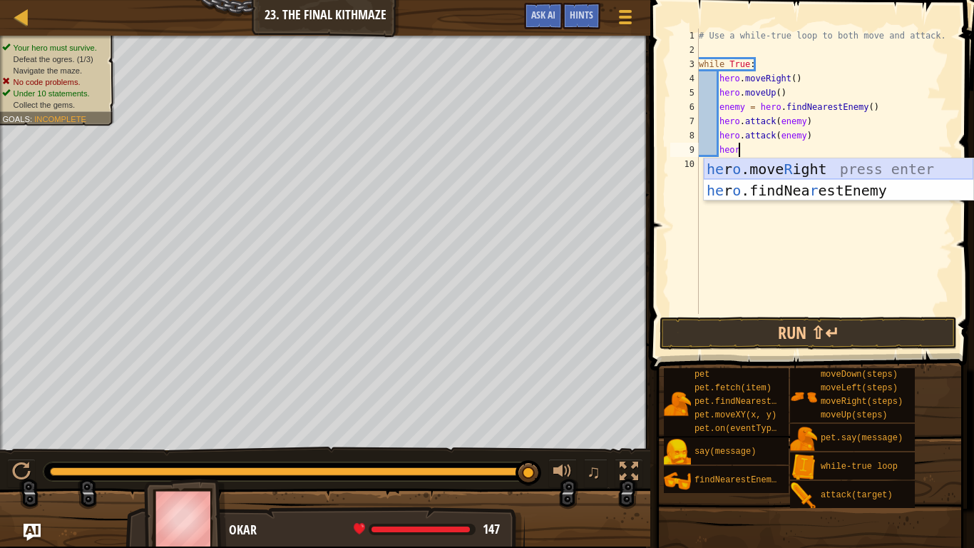
click at [848, 165] on div "he r o .move R ight press enter he r o .findNea r estEnemy press enter" at bounding box center [839, 201] width 270 height 86
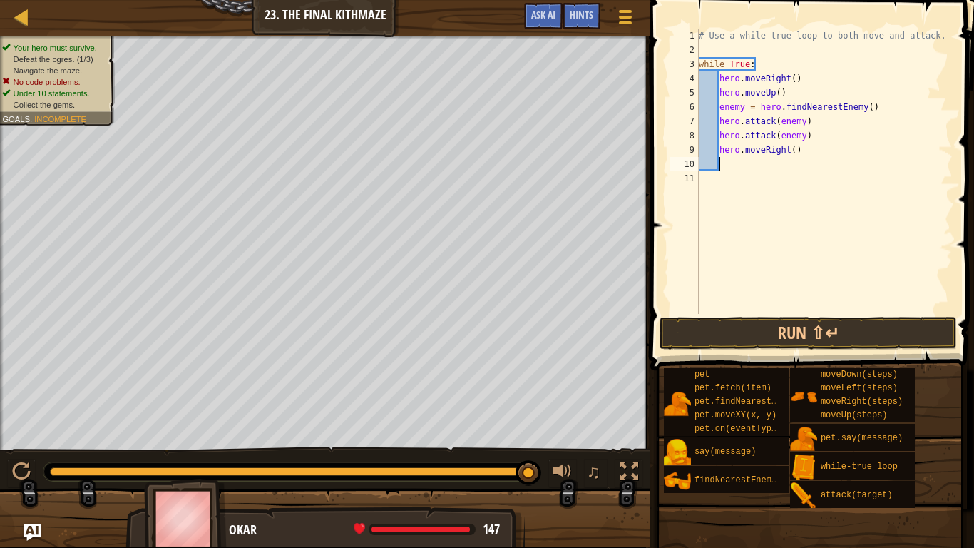
scroll to position [6, 2]
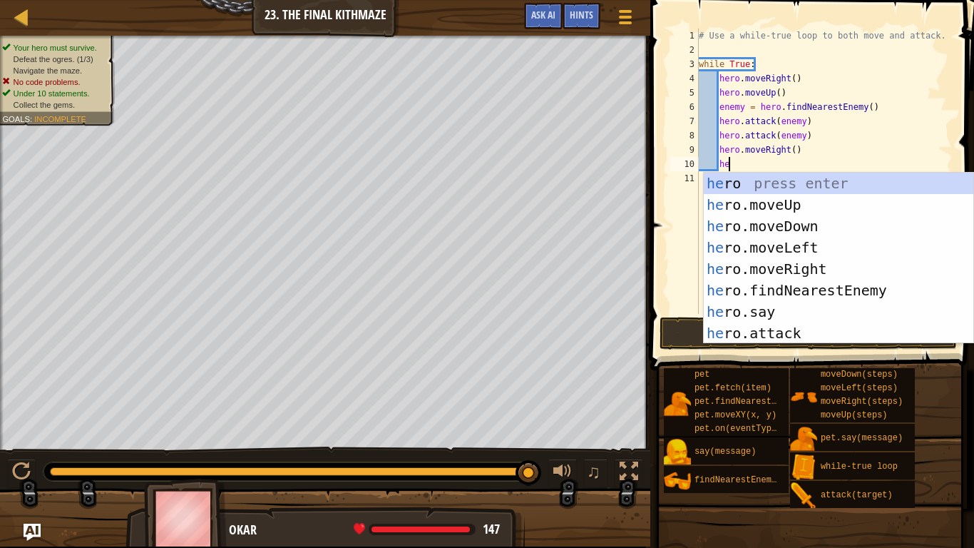
type textarea "hero"
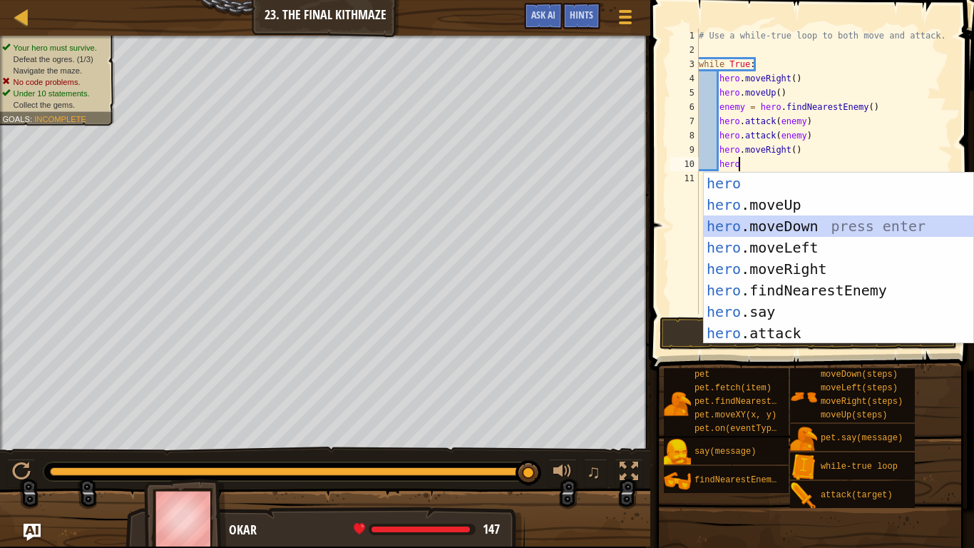
click at [814, 229] on div "hero press enter hero .moveUp press enter hero .moveDown press enter hero .move…" at bounding box center [839, 280] width 270 height 214
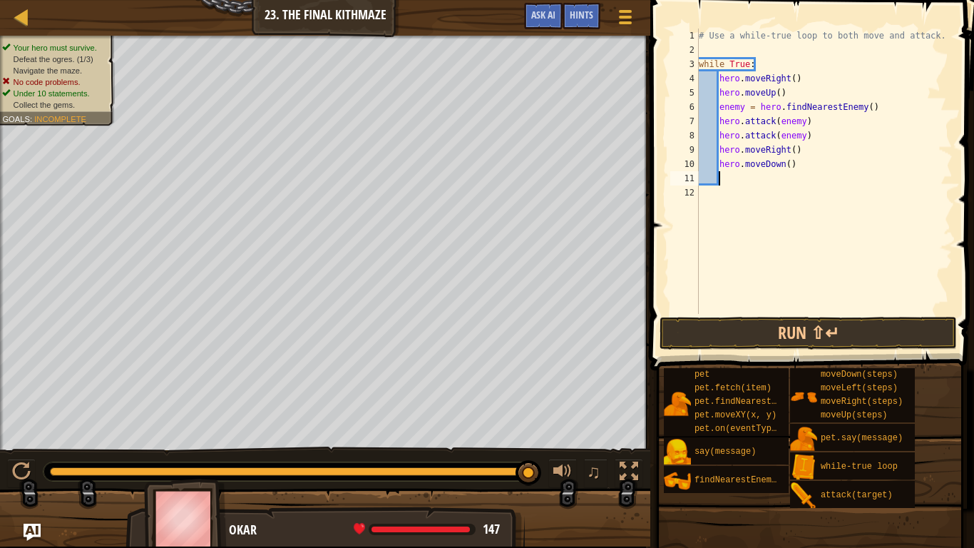
click at [787, 161] on div "# Use a while-true loop to both move and attack. while True : hero . moveRight …" at bounding box center [824, 186] width 257 height 314
type textarea "hero.moveDown(2)"
click at [767, 181] on div "# Use a while-true loop to both move and attack. while True : hero . moveRight …" at bounding box center [824, 186] width 257 height 314
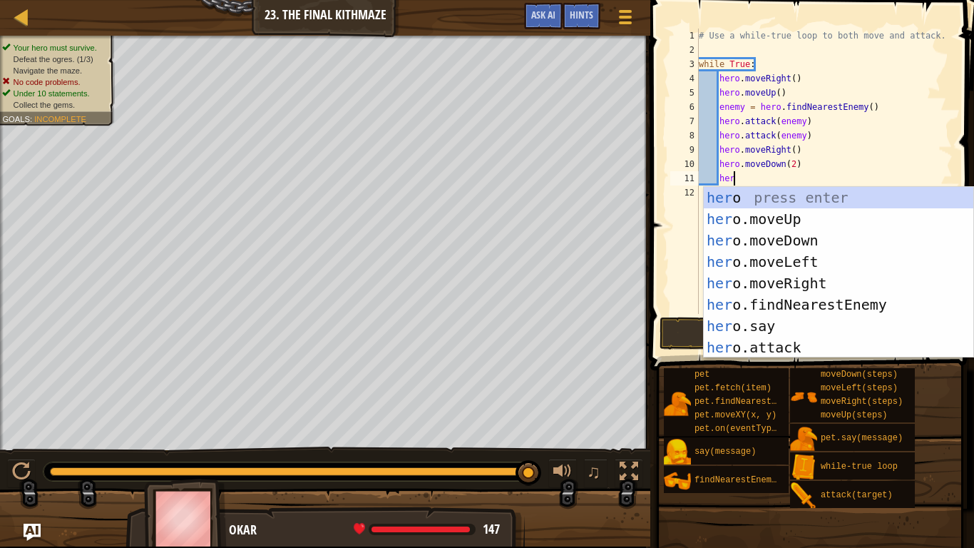
type textarea "hero"
click at [804, 218] on div "hero press enter hero .moveUp press enter hero .moveDown press enter hero .move…" at bounding box center [839, 294] width 270 height 214
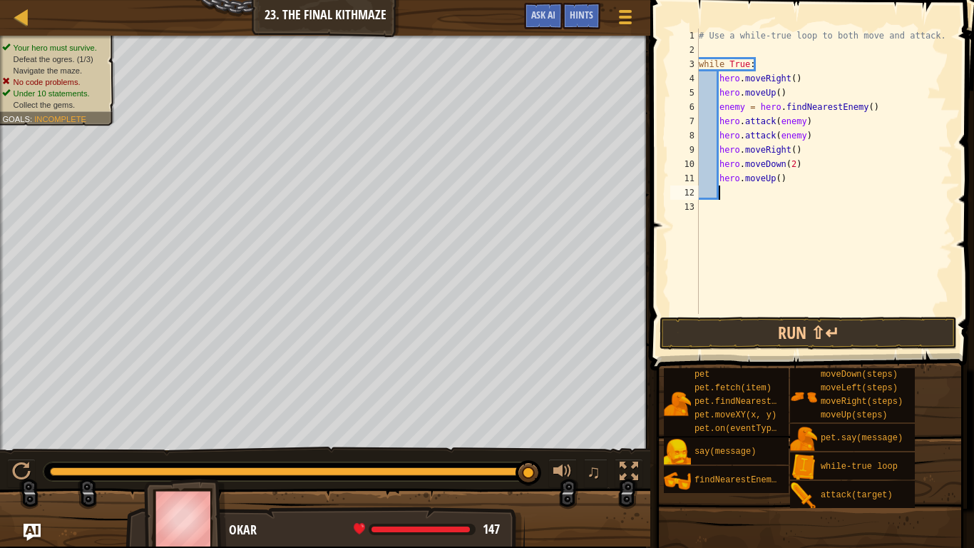
scroll to position [6, 2]
click at [919, 322] on button "Run ⇧↵" at bounding box center [808, 333] width 297 height 33
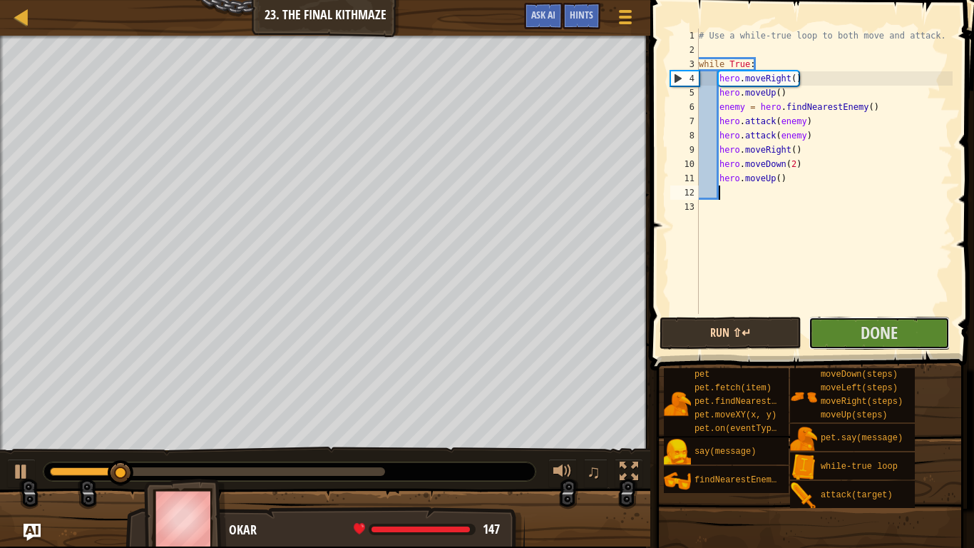
click at [919, 322] on button "Done" at bounding box center [879, 333] width 141 height 33
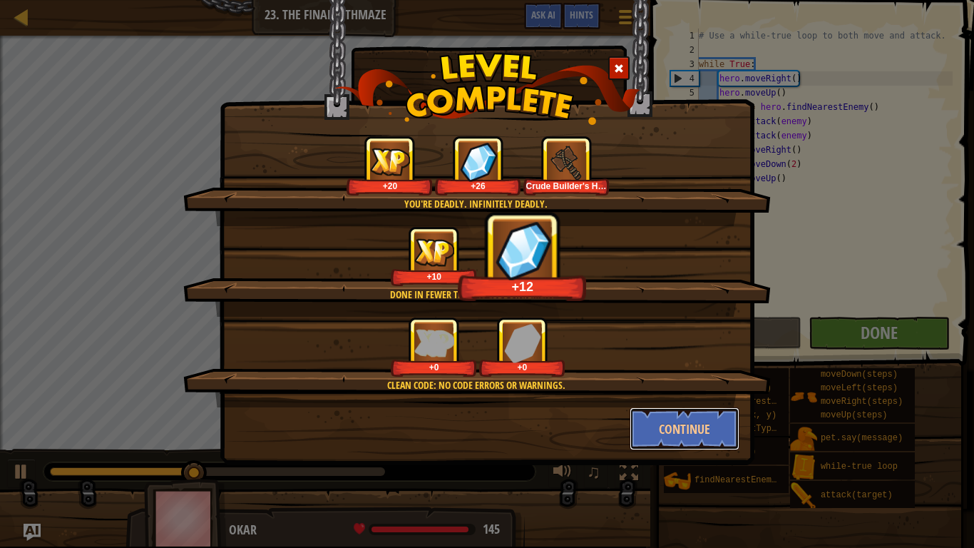
click at [705, 426] on button "Continue" at bounding box center [685, 428] width 111 height 43
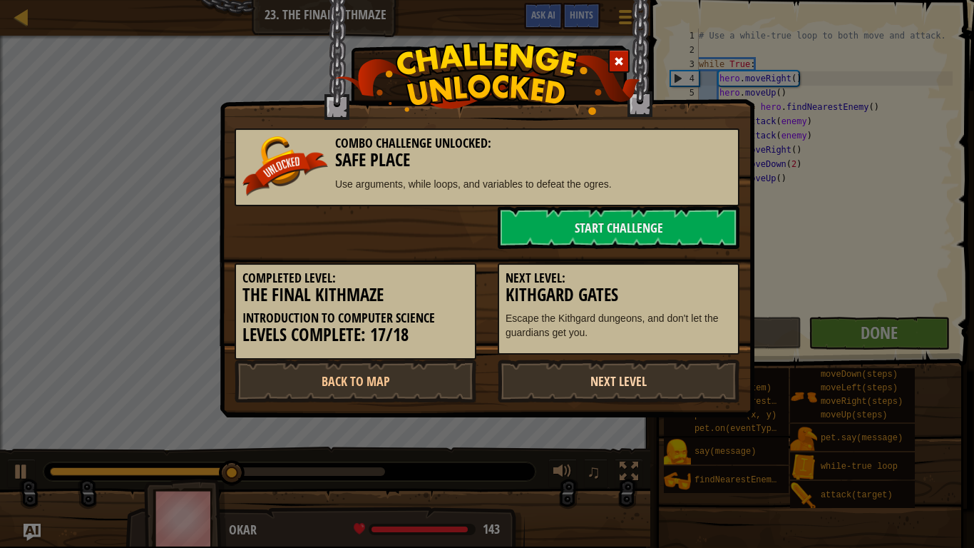
click at [620, 378] on link "Next Level" at bounding box center [619, 380] width 242 height 43
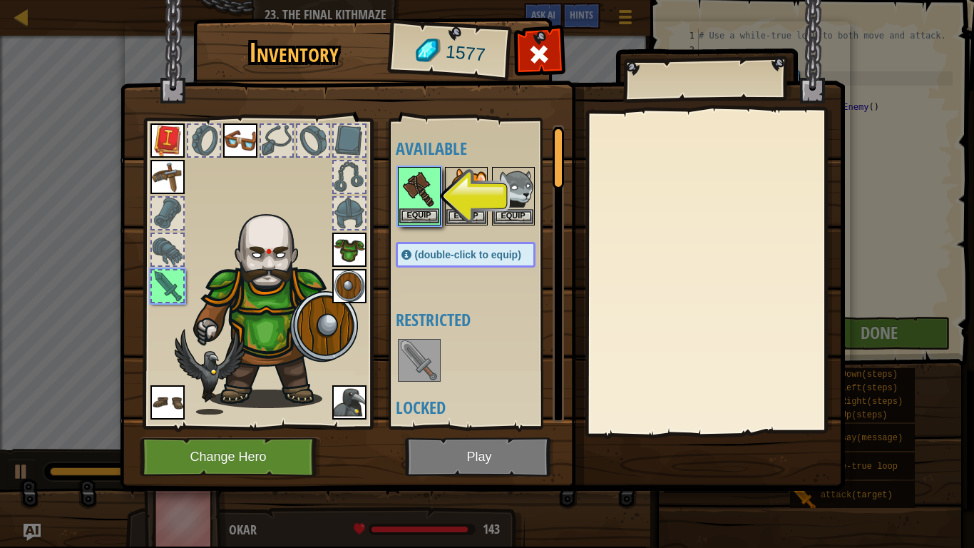
click at [411, 205] on img at bounding box center [419, 188] width 40 height 40
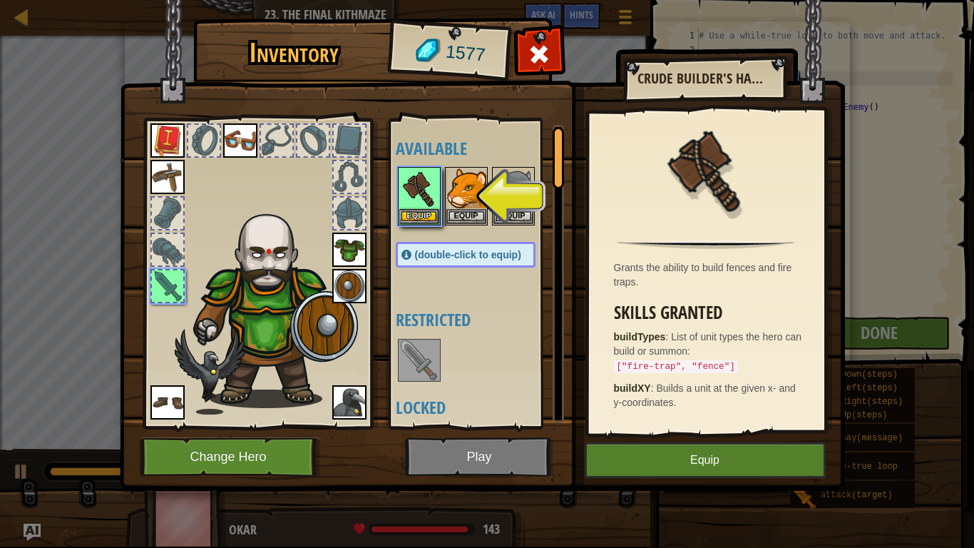
click at [488, 426] on img at bounding box center [482, 232] width 725 height 518
click at [653, 426] on button "Equip" at bounding box center [705, 460] width 241 height 36
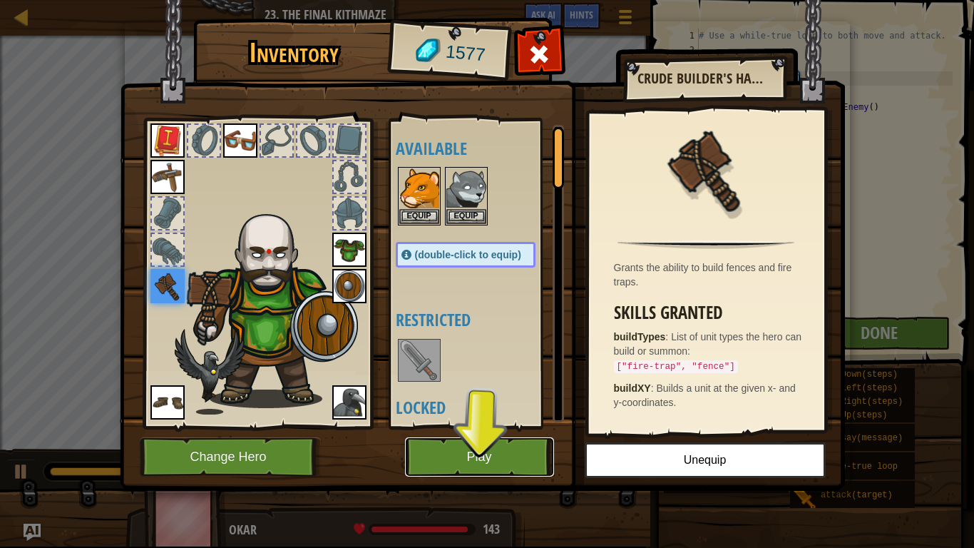
click at [507, 426] on button "Play" at bounding box center [479, 456] width 149 height 39
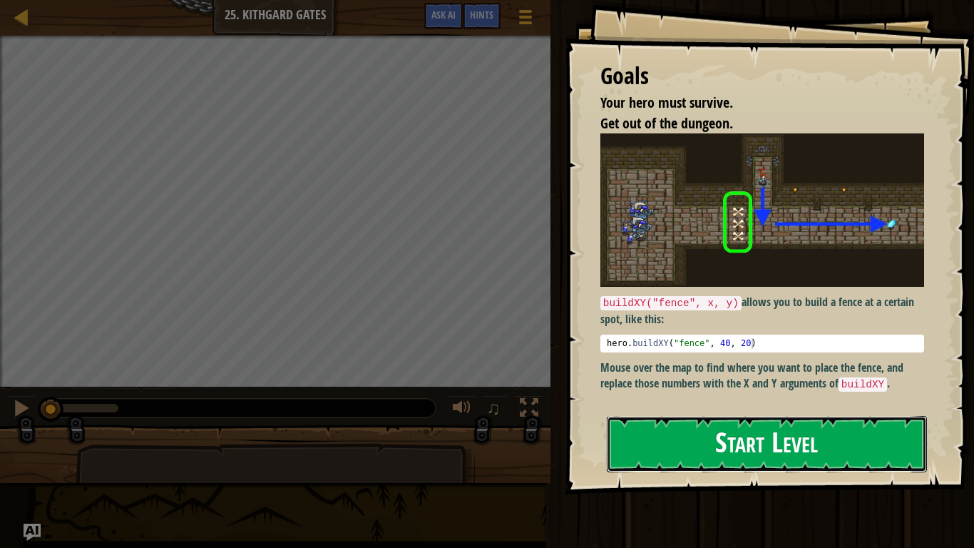
click at [854, 426] on button "Start Level" at bounding box center [767, 444] width 320 height 56
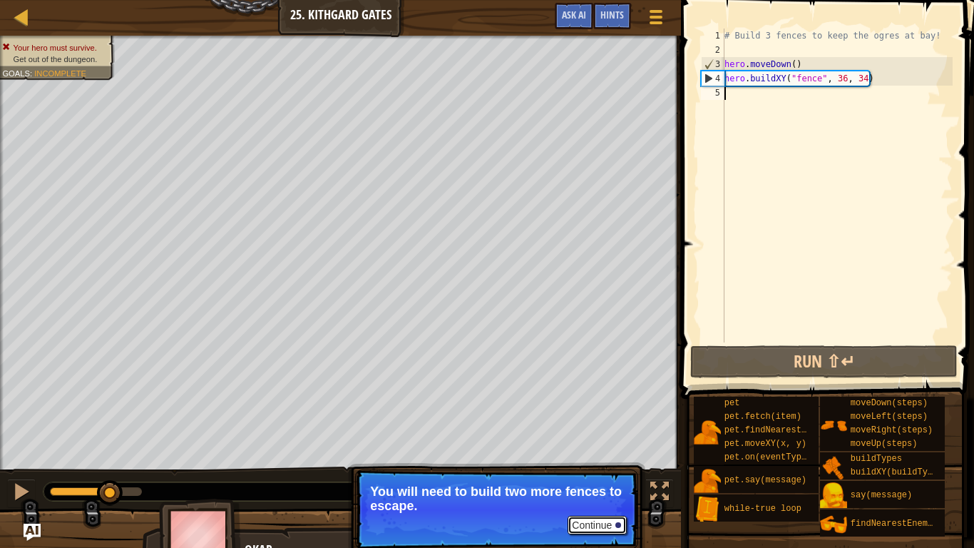
click at [597, 426] on button "Continue" at bounding box center [597, 525] width 59 height 19
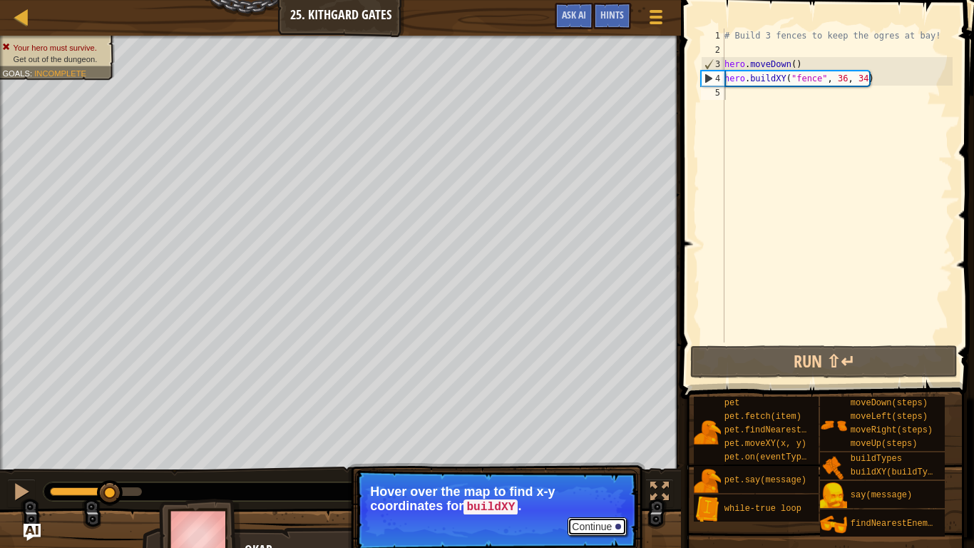
click at [583, 426] on button "Continue" at bounding box center [597, 526] width 59 height 19
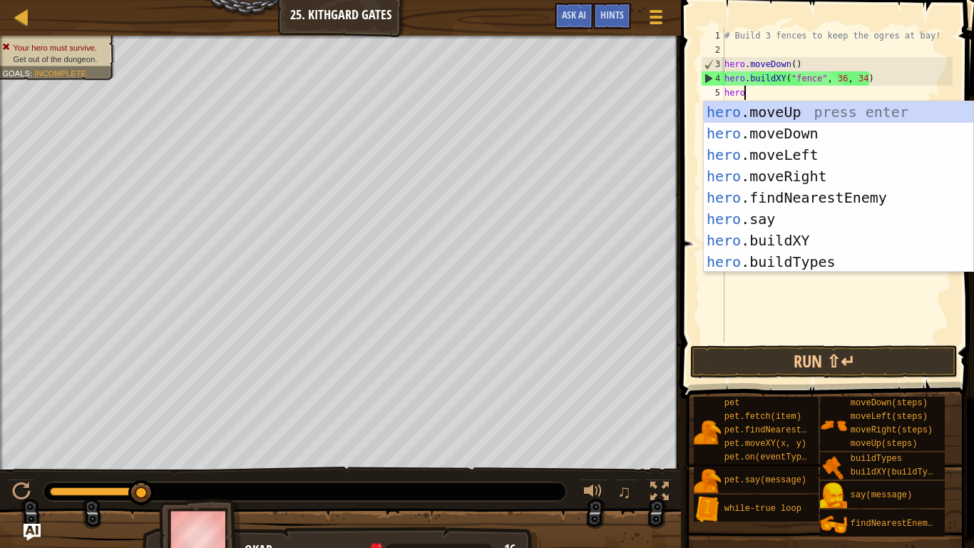
scroll to position [6, 2]
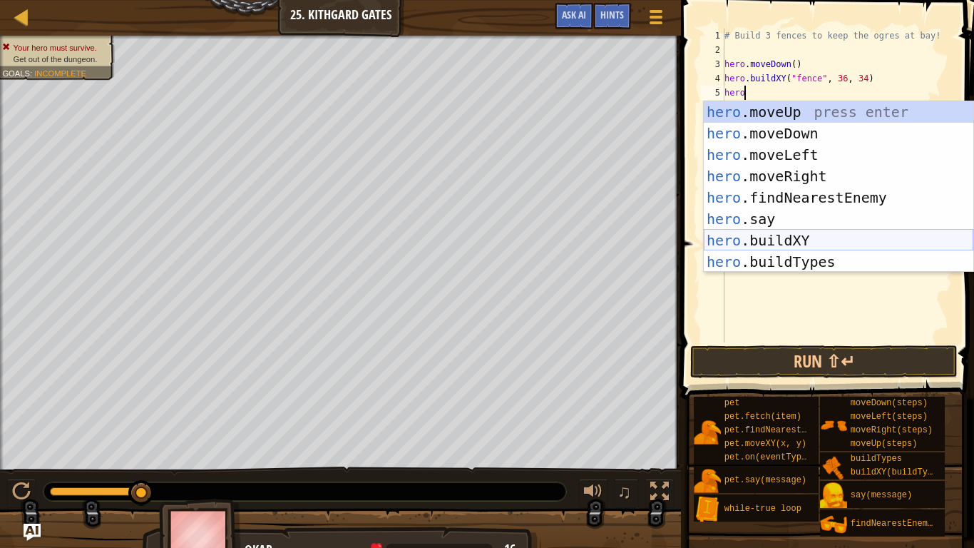
click at [844, 242] on div "hero .moveUp press enter hero .moveDown press enter hero .moveLeft press enter …" at bounding box center [839, 208] width 270 height 214
type textarea "hero.buildXY("fence", 36, 30)"
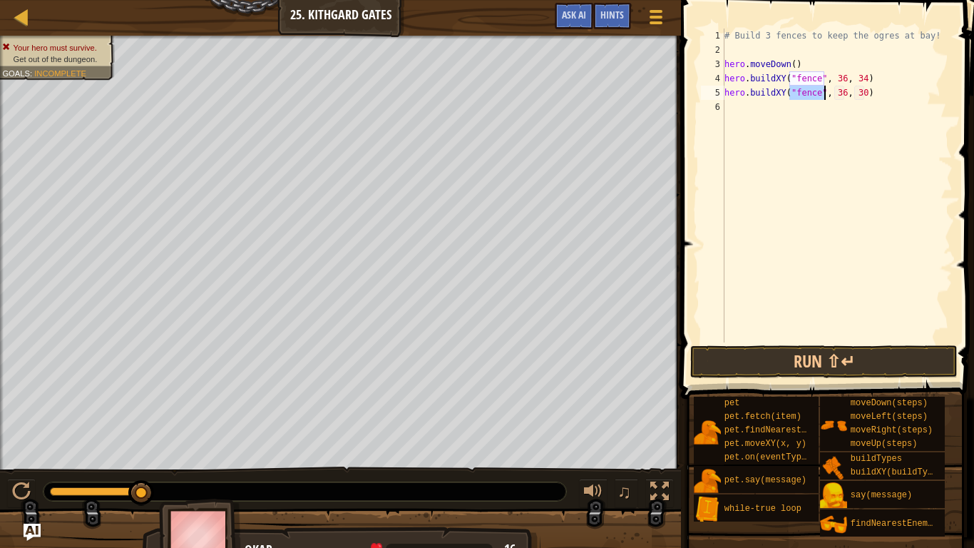
click at [844, 93] on div "# Build 3 fences to keep the ogres at bay! hero . moveDown ( ) hero . buildXY (…" at bounding box center [837, 200] width 231 height 342
click at [782, 108] on div "# Build 3 fences to keep the ogres at bay! hero . moveDown ( ) hero . buildXY (…" at bounding box center [837, 200] width 231 height 342
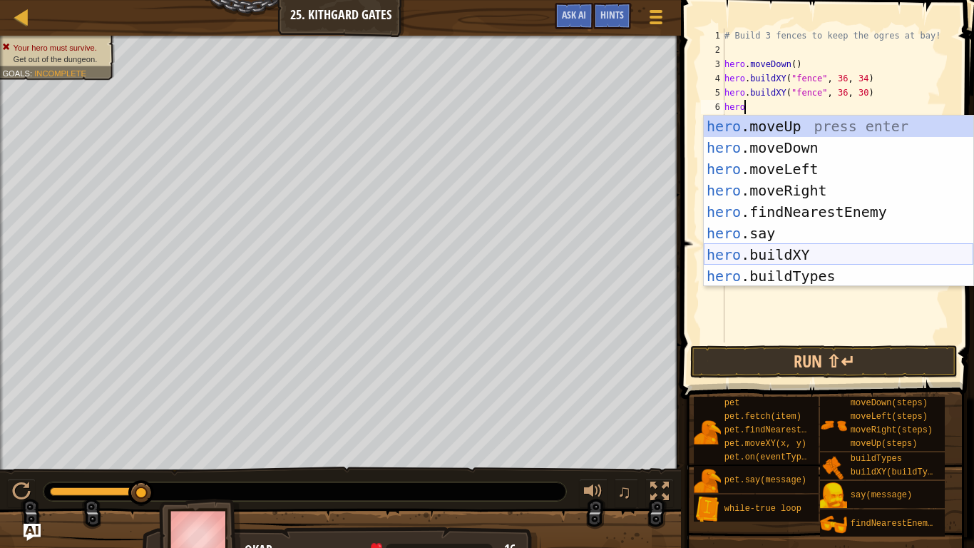
click at [804, 253] on div "hero .moveUp press enter hero .moveDown press enter hero .moveLeft press enter …" at bounding box center [839, 223] width 270 height 214
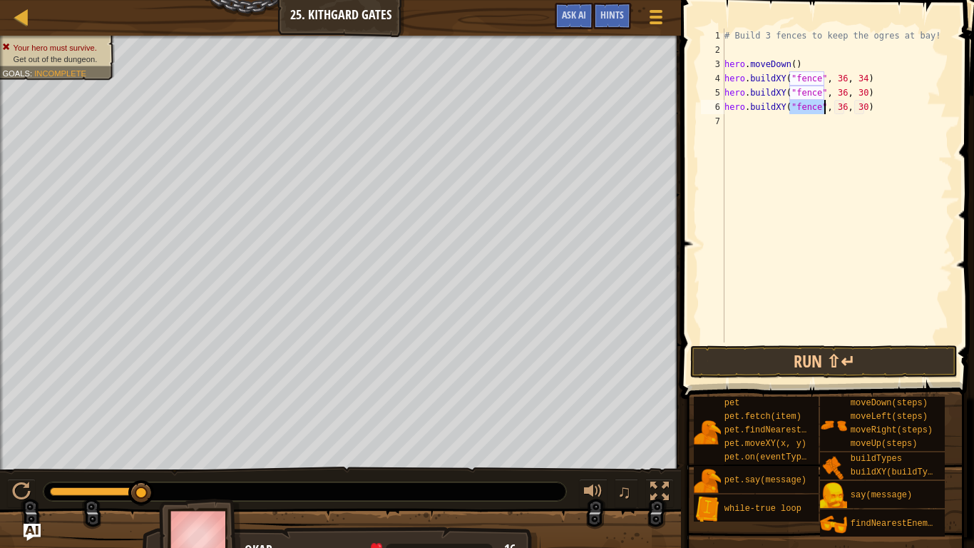
click at [864, 108] on div "# Build 3 fences to keep the ogres at bay! hero . moveDown ( ) hero . buildXY (…" at bounding box center [837, 200] width 231 height 342
type textarea "hero.buildXY("fence", 36, 26)"
click at [925, 356] on button "Run ⇧↵" at bounding box center [823, 361] width 267 height 33
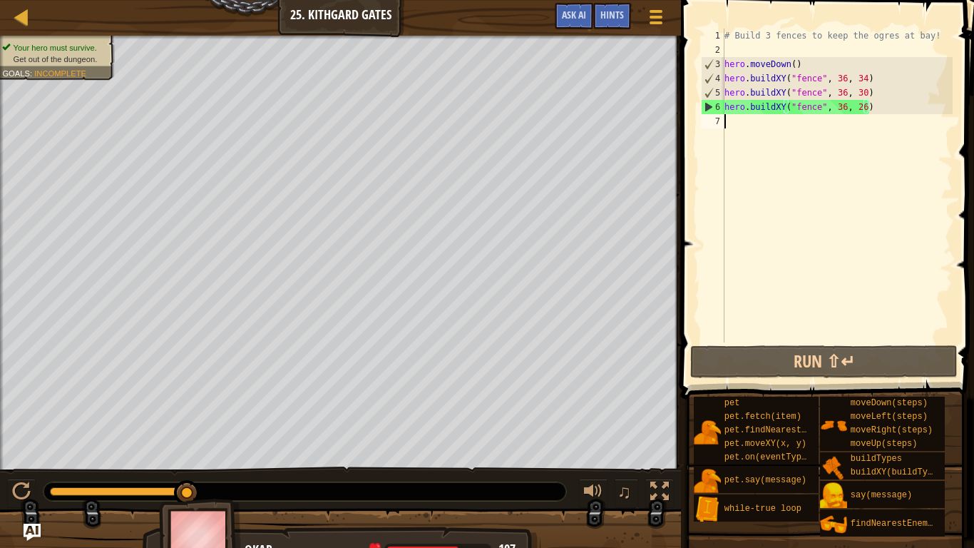
click at [765, 118] on div "# Build 3 fences to keep the ogres at bay! hero . moveDown ( ) hero . buildXY (…" at bounding box center [837, 200] width 231 height 342
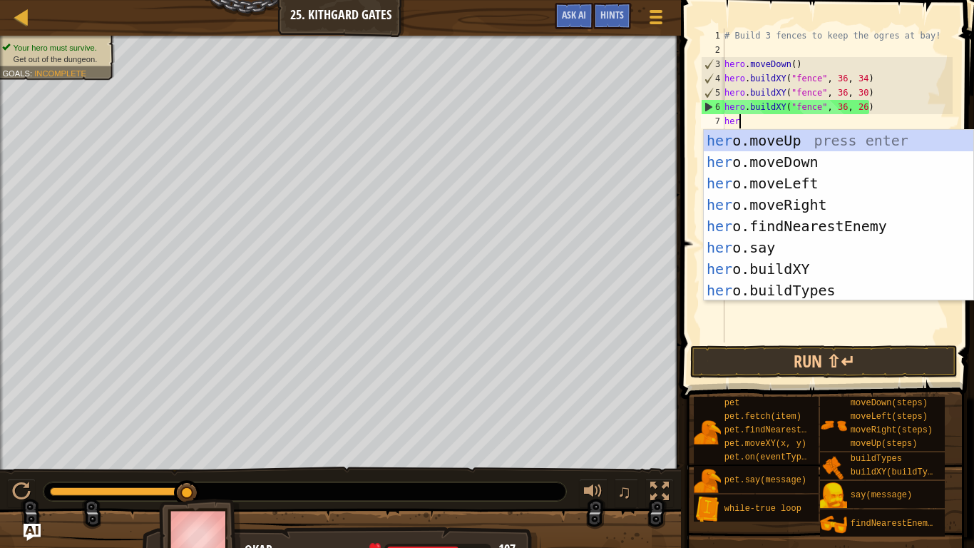
type textarea "hero"
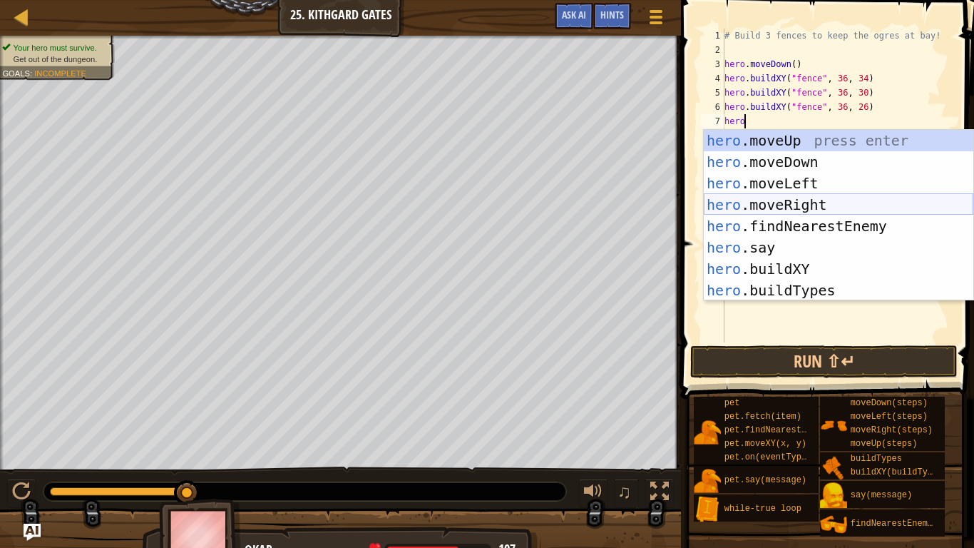
click at [806, 205] on div "hero .moveUp press enter hero .moveDown press enter hero .moveLeft press enter …" at bounding box center [839, 237] width 270 height 214
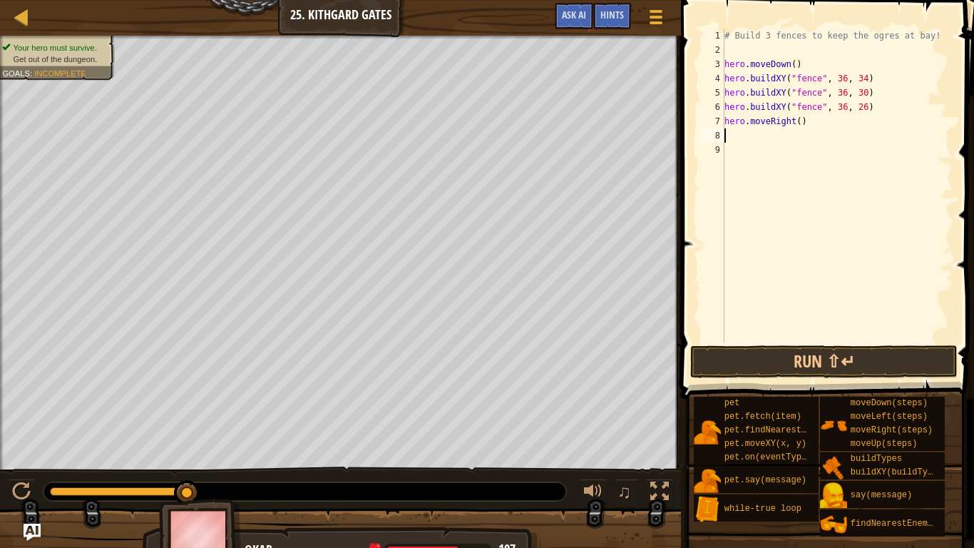
click at [801, 122] on div "# Build 3 fences to keep the ogres at bay! hero . moveDown ( ) hero . buildXY (…" at bounding box center [837, 200] width 231 height 342
click at [810, 123] on div "# Build 3 fences to keep the ogres at bay! hero . moveDown ( ) hero . buildXY (…" at bounding box center [837, 200] width 231 height 342
type textarea "h"
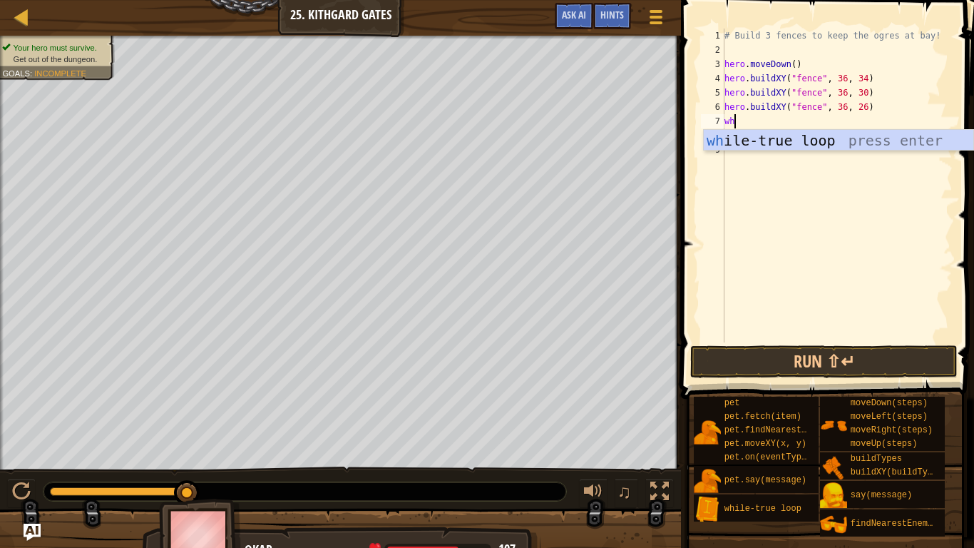
scroll to position [6, 1]
type textarea "whi"
click at [813, 140] on div "whi le-true loop press enter" at bounding box center [839, 162] width 270 height 64
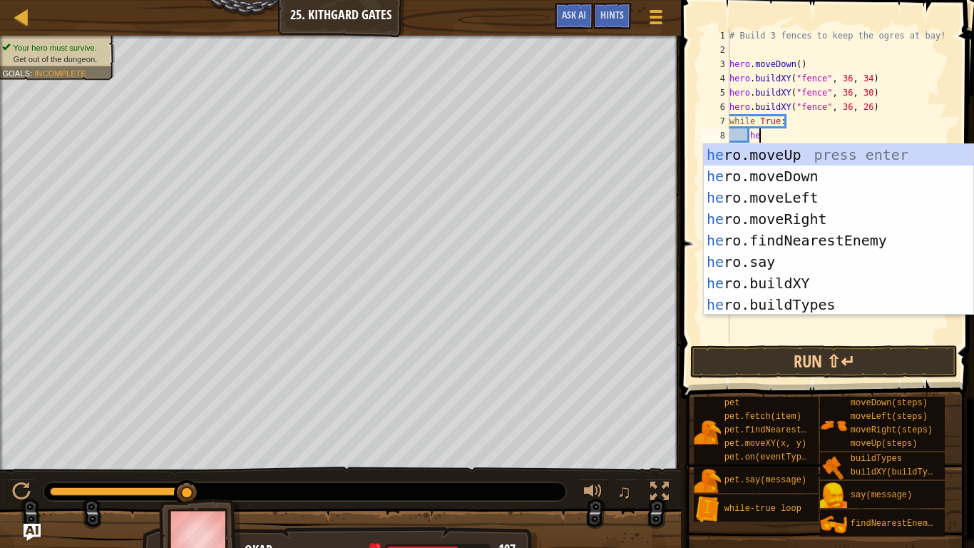
type textarea "hero"
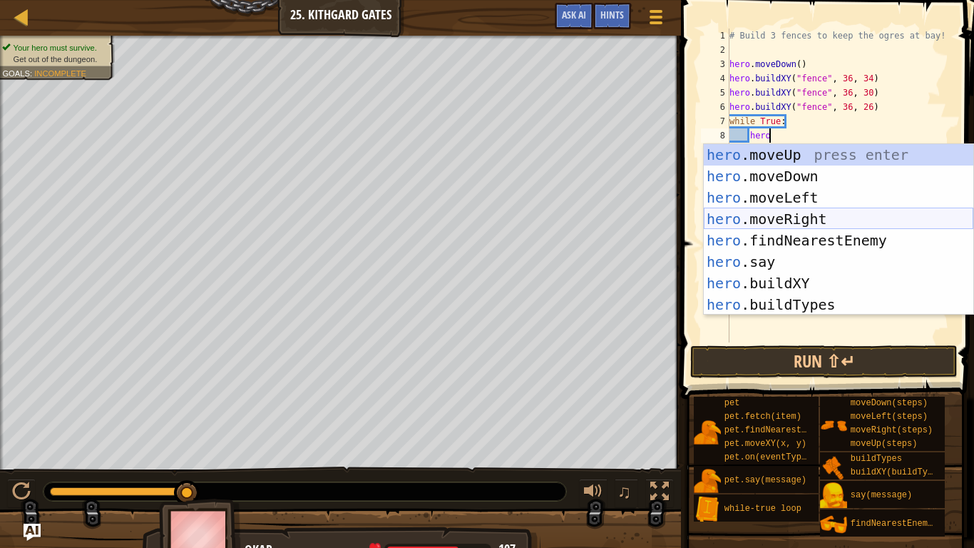
click at [799, 222] on div "hero .moveUp press enter hero .moveDown press enter hero .moveLeft press enter …" at bounding box center [839, 251] width 270 height 214
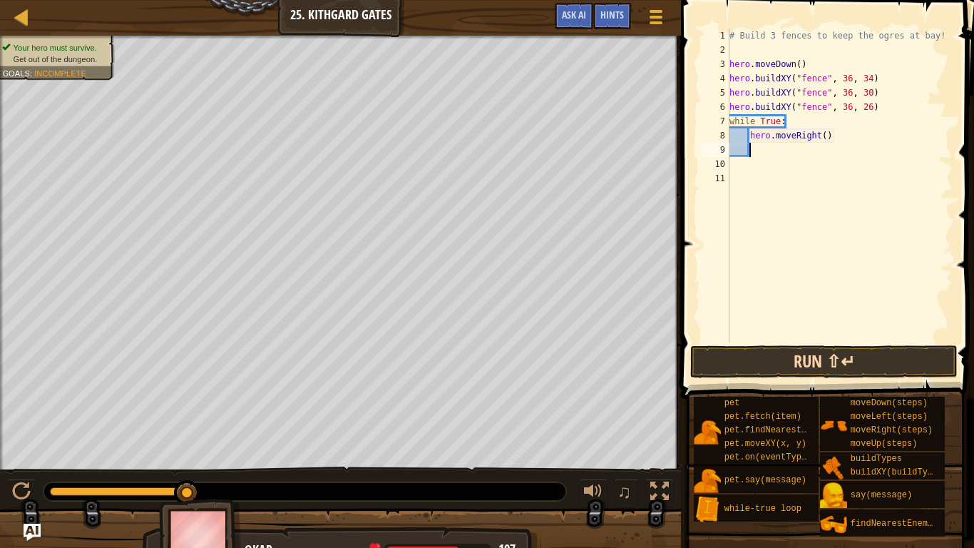
scroll to position [6, 2]
click at [824, 361] on button "Run ⇧↵" at bounding box center [823, 361] width 267 height 33
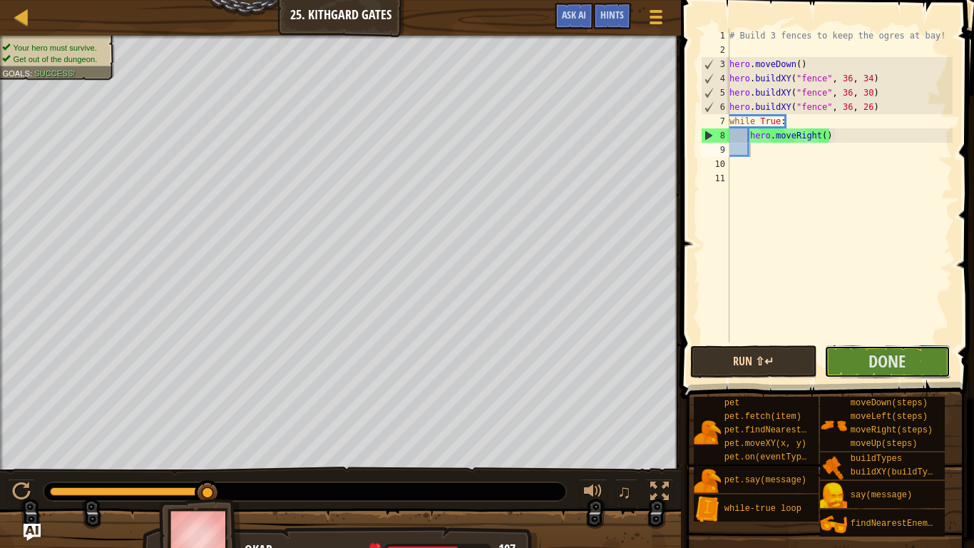
click at [824, 361] on button "Done" at bounding box center [887, 361] width 127 height 33
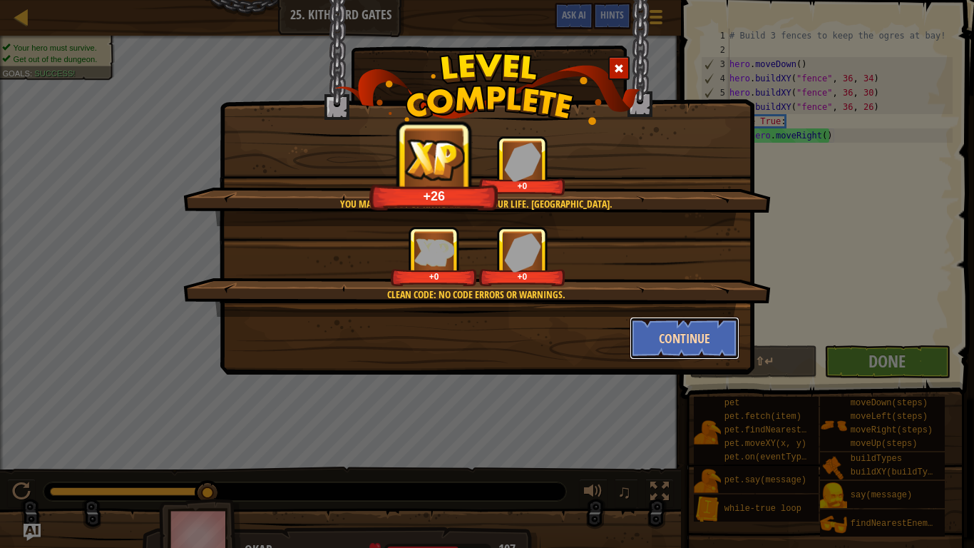
click at [684, 334] on button "Continue" at bounding box center [685, 338] width 111 height 43
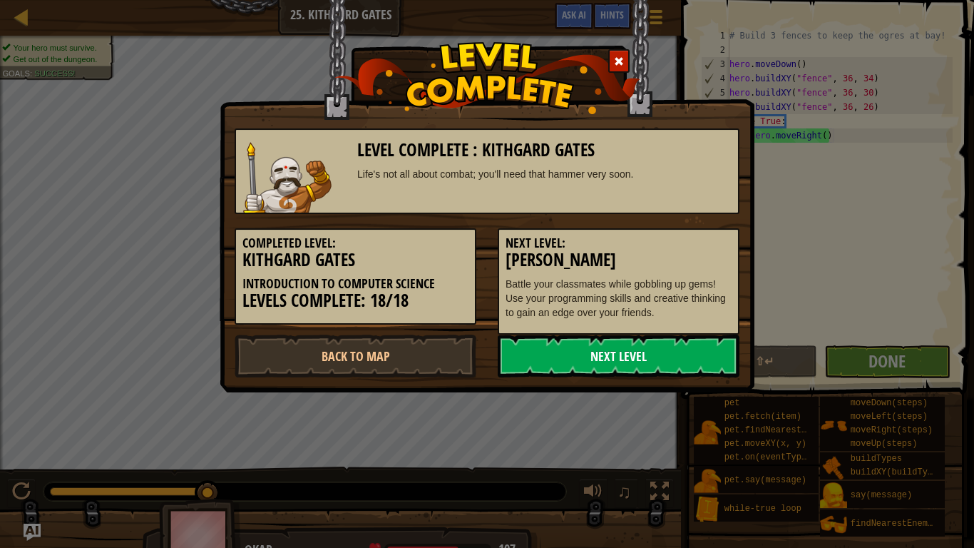
click at [692, 349] on link "Next Level" at bounding box center [619, 355] width 242 height 43
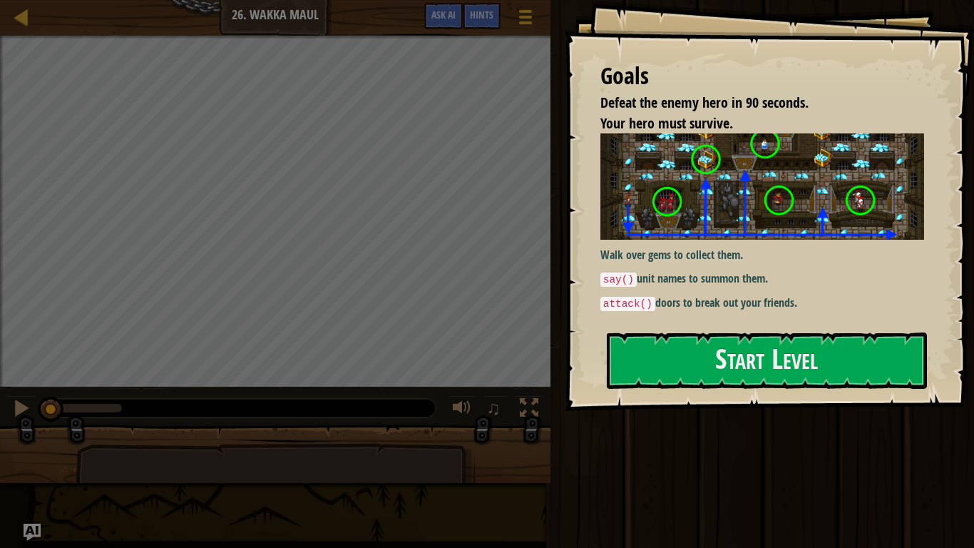
click at [788, 267] on div "Walk over gems to collect them. say() unit names to summon them. attack() doors…" at bounding box center [762, 222] width 324 height 178
click at [781, 339] on button "Start Level" at bounding box center [767, 360] width 320 height 56
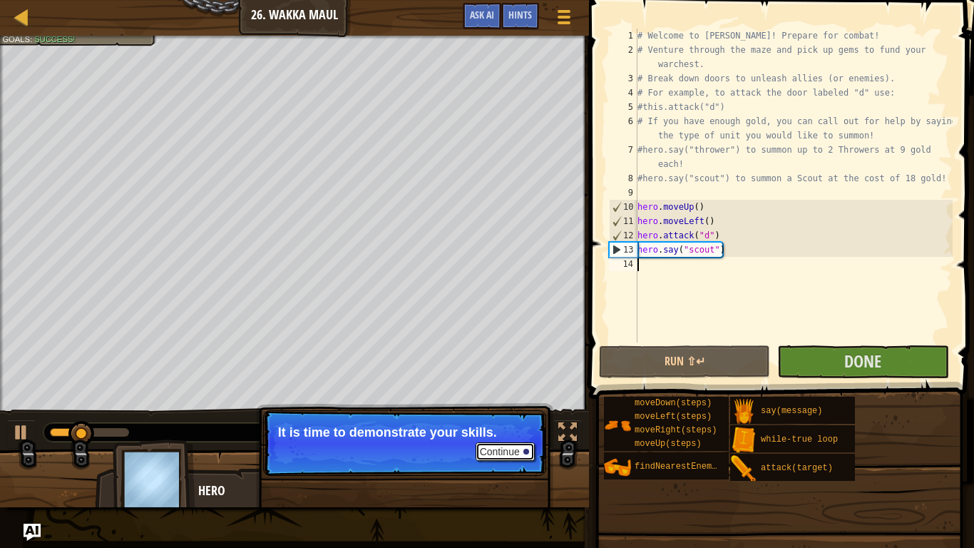
click at [513, 426] on button "Continue" at bounding box center [505, 451] width 59 height 19
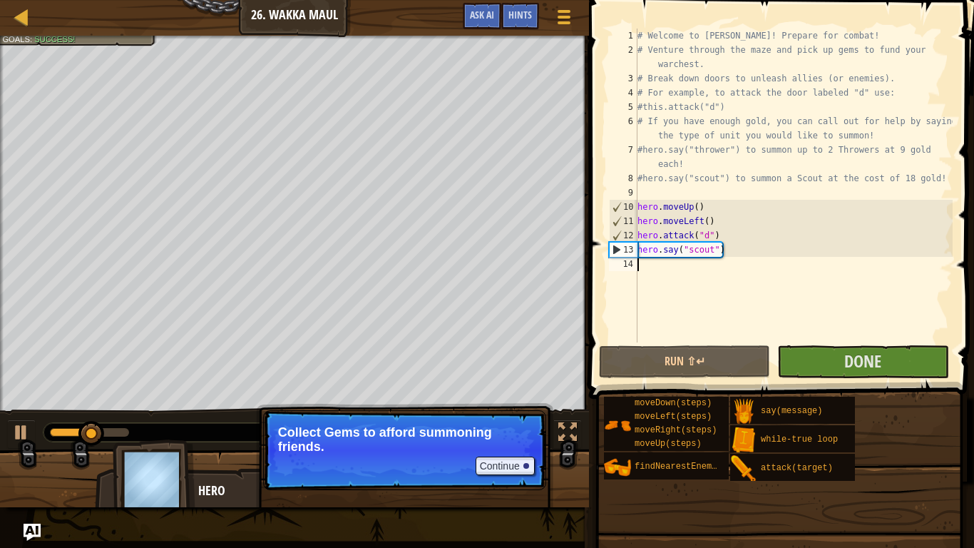
click at [513, 426] on p "Continue Collect Gems to afford summoning friends." at bounding box center [404, 450] width 283 height 80
click at [514, 426] on button "Continue" at bounding box center [505, 465] width 59 height 19
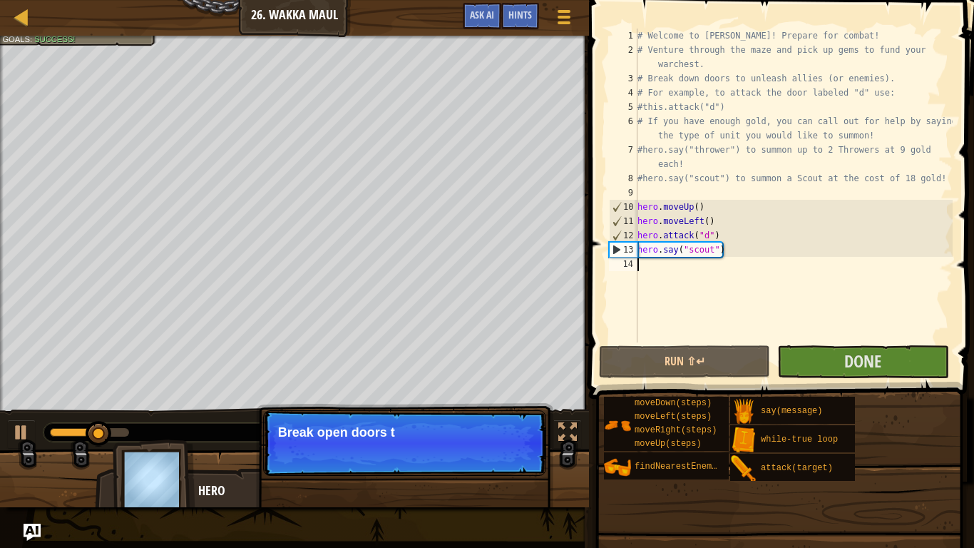
click at [514, 426] on p "Continue Break open doors t" at bounding box center [404, 443] width 283 height 66
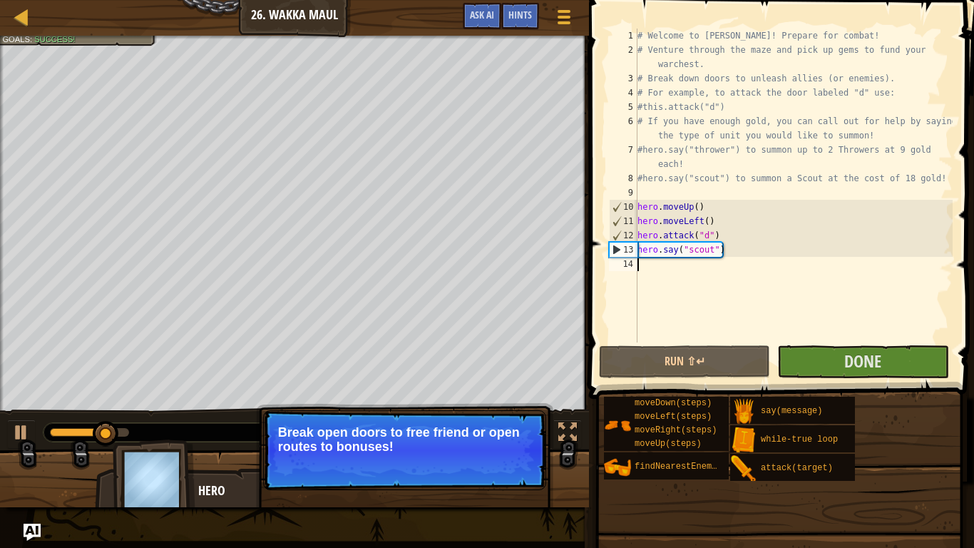
click at [514, 426] on button "Continue" at bounding box center [505, 465] width 59 height 19
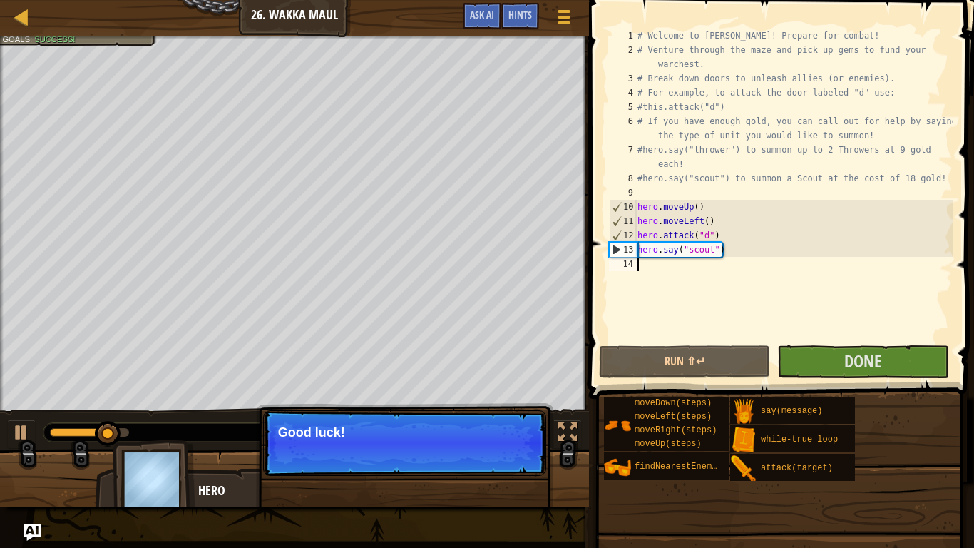
click at [514, 426] on p "Continue Good luck!" at bounding box center [404, 443] width 283 height 66
click at [510, 426] on button "Continue" at bounding box center [505, 451] width 59 height 19
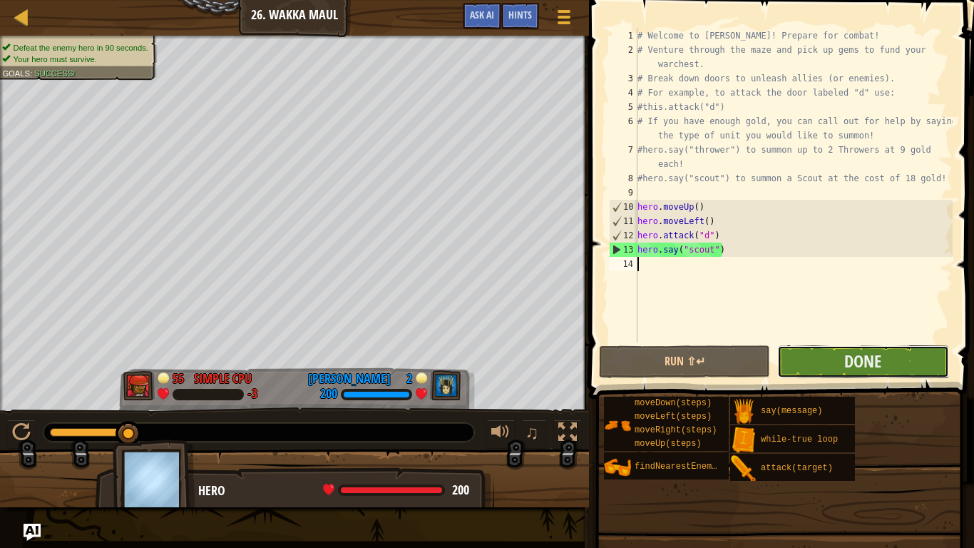
click at [815, 364] on button "Done" at bounding box center [862, 361] width 171 height 33
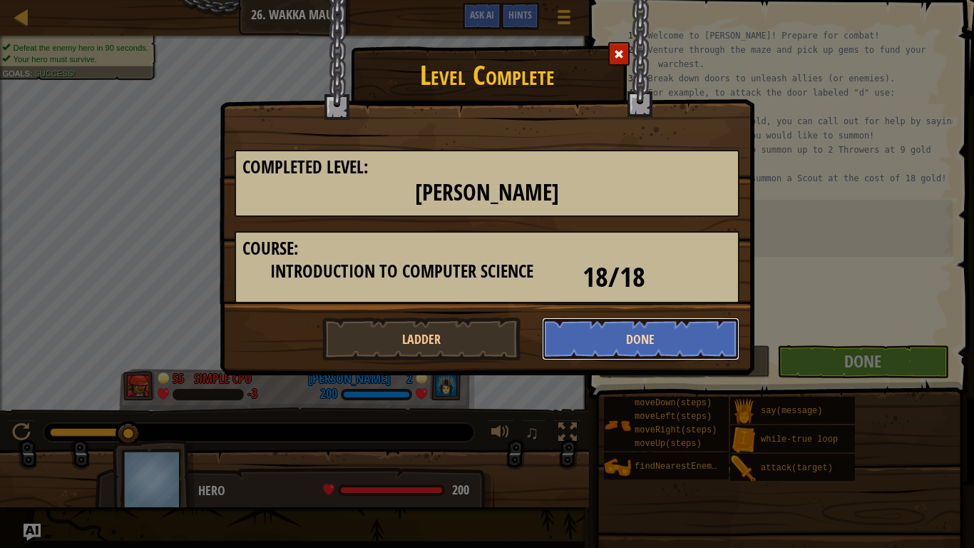
click at [646, 337] on button "Done" at bounding box center [641, 338] width 198 height 43
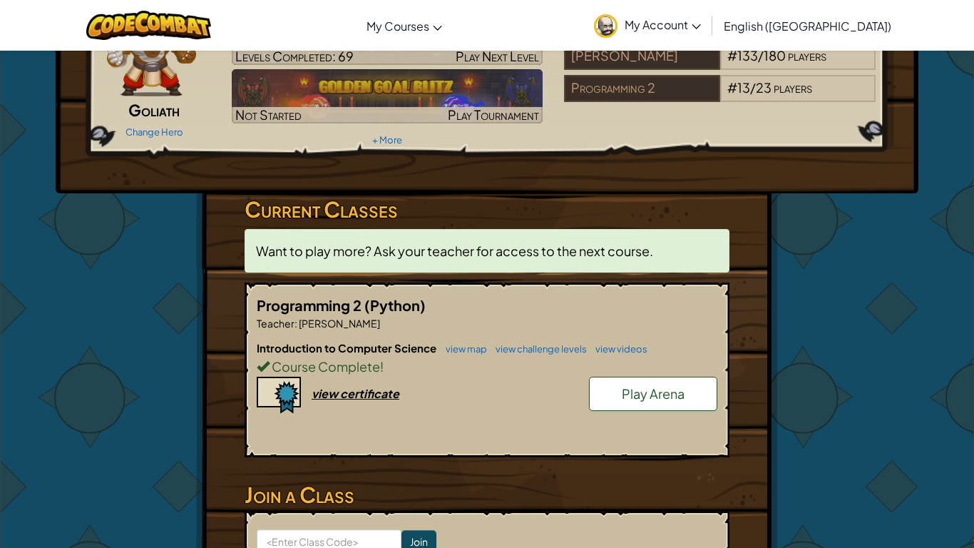
scroll to position [122, 0]
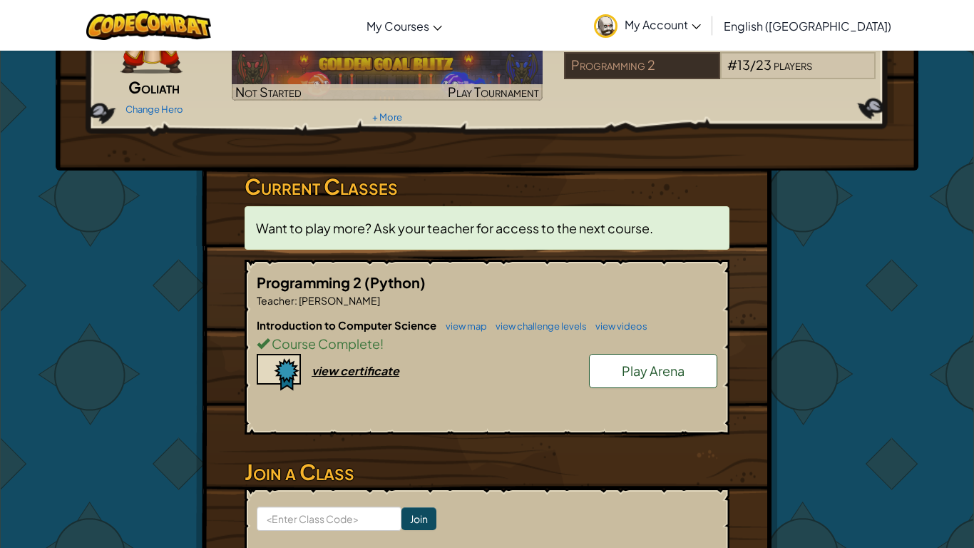
click at [358, 281] on span "Programming 2" at bounding box center [311, 282] width 108 height 18
click at [326, 349] on span "Course Complete" at bounding box center [325, 343] width 111 height 16
click at [366, 343] on span "Course Complete" at bounding box center [325, 343] width 111 height 16
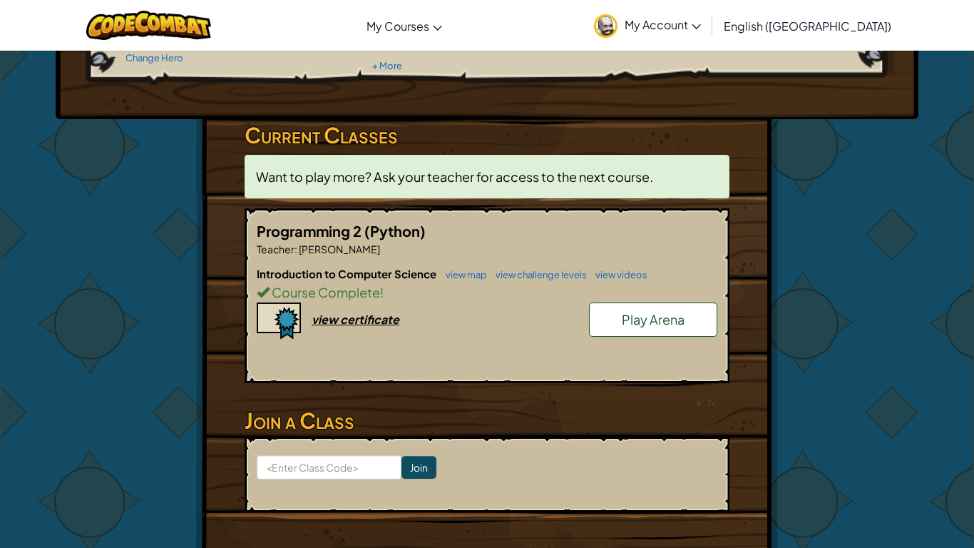
scroll to position [175, 0]
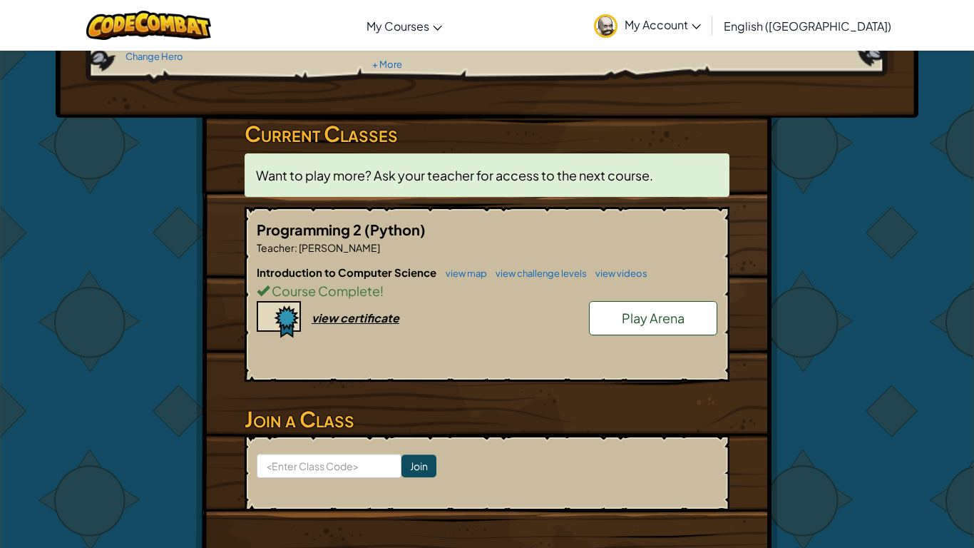
click at [364, 230] on span "(Python)" at bounding box center [394, 229] width 61 height 18
click at [468, 272] on link "view map" at bounding box center [463, 272] width 48 height 11
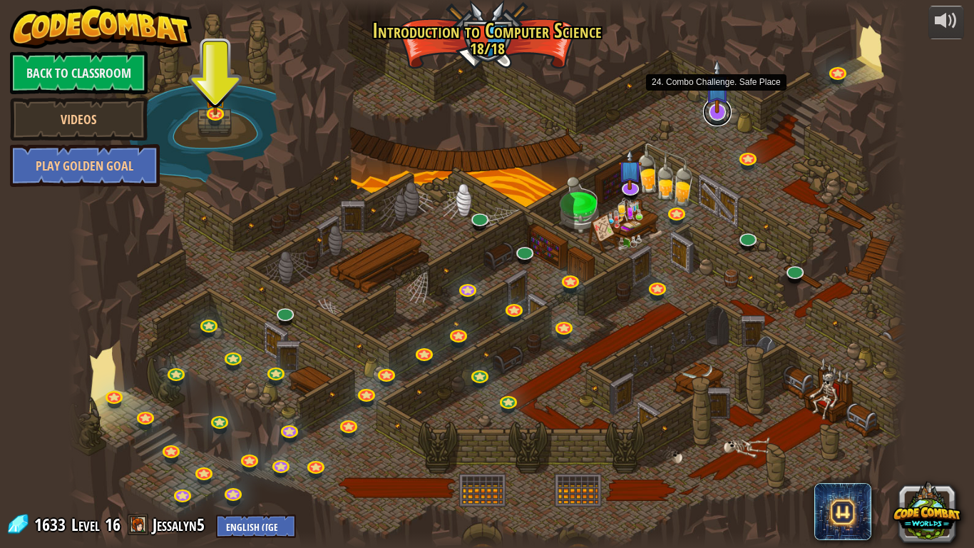
click at [718, 118] on link at bounding box center [717, 112] width 29 height 29
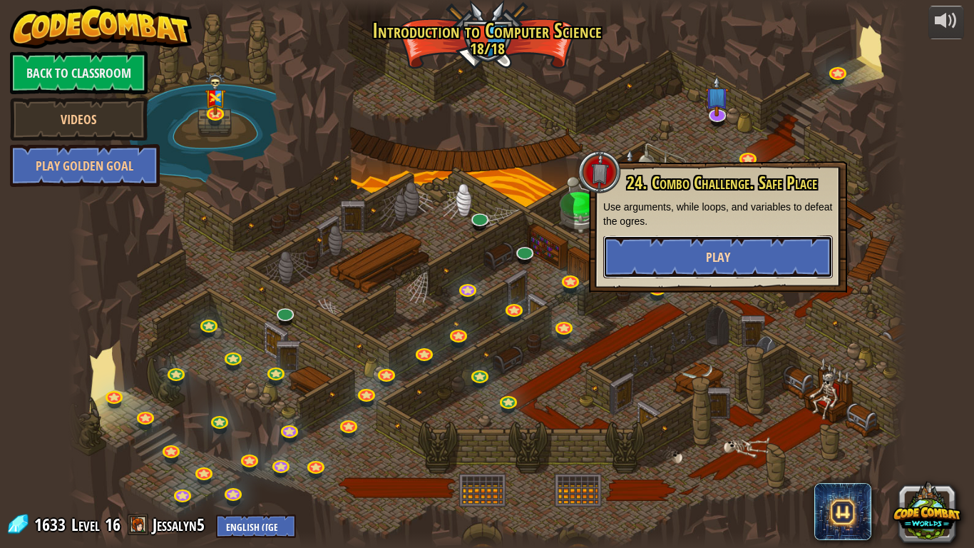
click at [741, 252] on button "Play" at bounding box center [718, 256] width 230 height 43
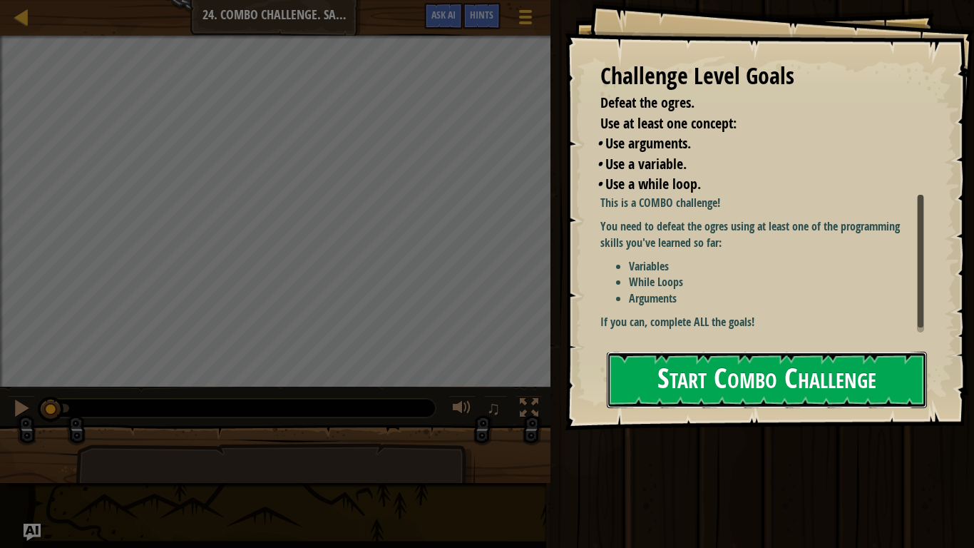
click at [761, 354] on button "Start Combo Challenge" at bounding box center [767, 380] width 320 height 56
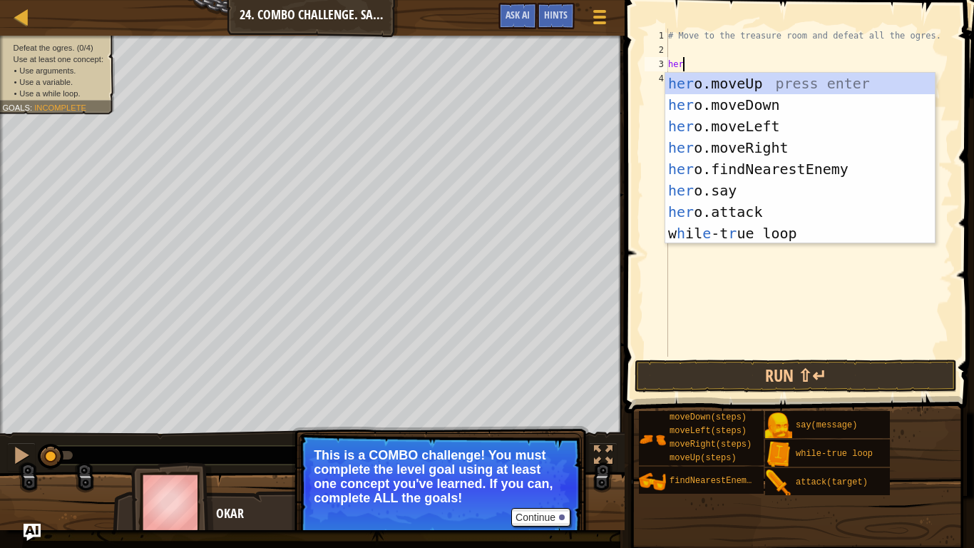
type textarea "hero"
click at [808, 81] on div "hero .moveUp press enter hero .moveDown press enter hero .moveLeft press enter …" at bounding box center [800, 180] width 270 height 214
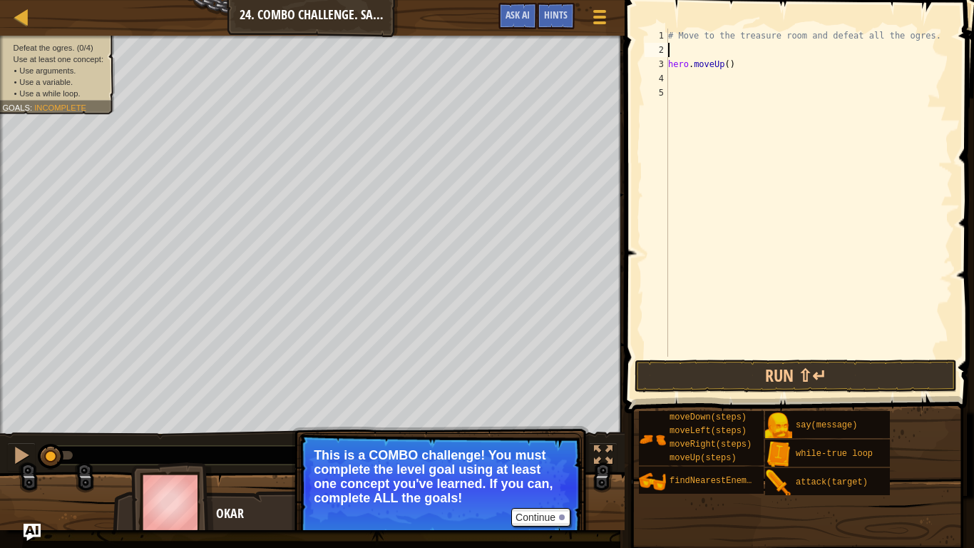
click at [697, 56] on div "# Move to the treasure room and defeat all the ogres. hero . moveUp ( )" at bounding box center [808, 207] width 287 height 357
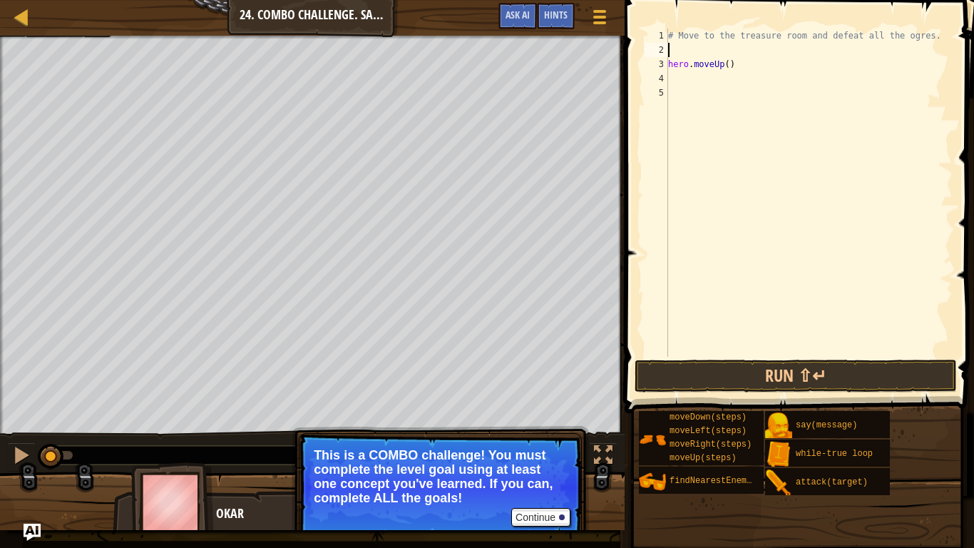
click at [729, 66] on div "# Move to the treasure room and defeat all the ogres. hero . moveUp ( )" at bounding box center [808, 207] width 287 height 357
type textarea "hero.moveUp(4)"
click at [721, 78] on div "# Move to the treasure room and defeat all the ogres. hero . moveUp ( 4 )" at bounding box center [808, 207] width 287 height 357
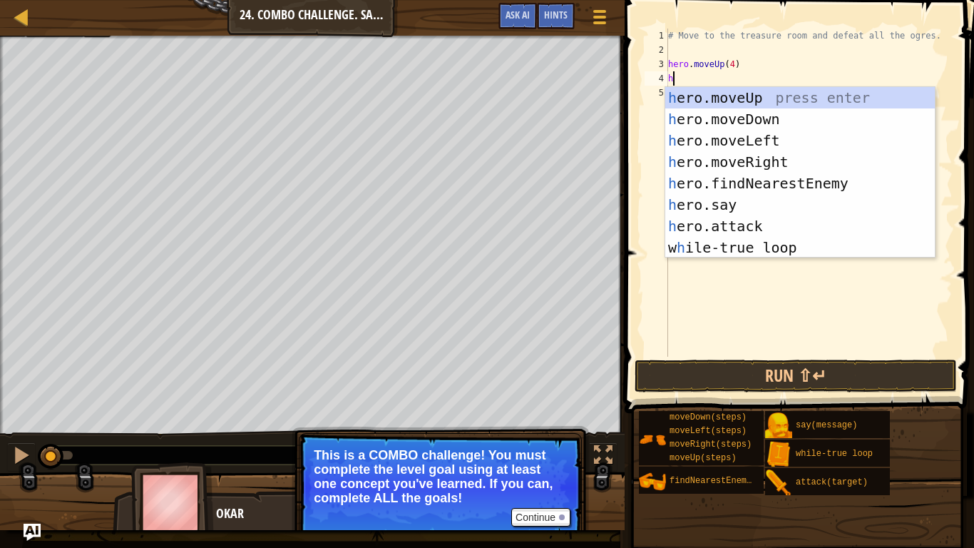
type textarea "he"
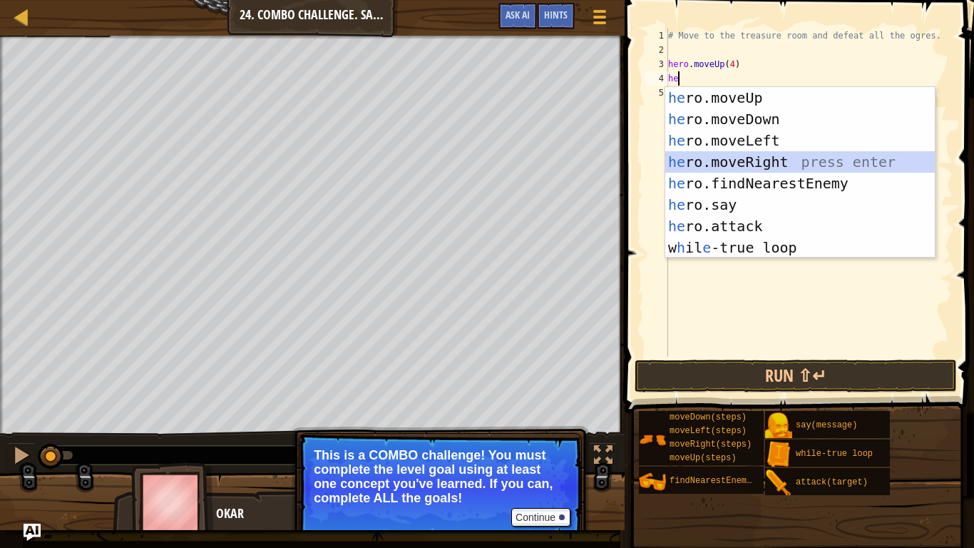
click at [798, 163] on div "he ro.moveUp press enter he ro.moveDown press enter he ro.moveLeft press enter …" at bounding box center [800, 194] width 270 height 214
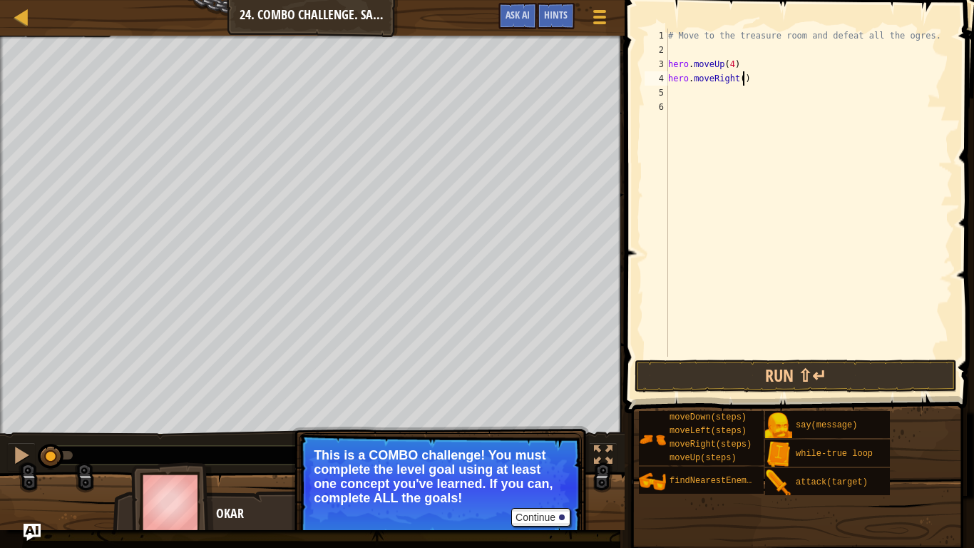
click at [742, 80] on div "# Move to the treasure room and defeat all the ogres. hero . moveUp ( 4 ) hero …" at bounding box center [808, 207] width 287 height 357
type textarea "hero.moveRight(4)"
click at [699, 94] on div "# Move to the treasure room and defeat all the ogres. hero . moveUp ( 4 ) hero …" at bounding box center [808, 207] width 287 height 357
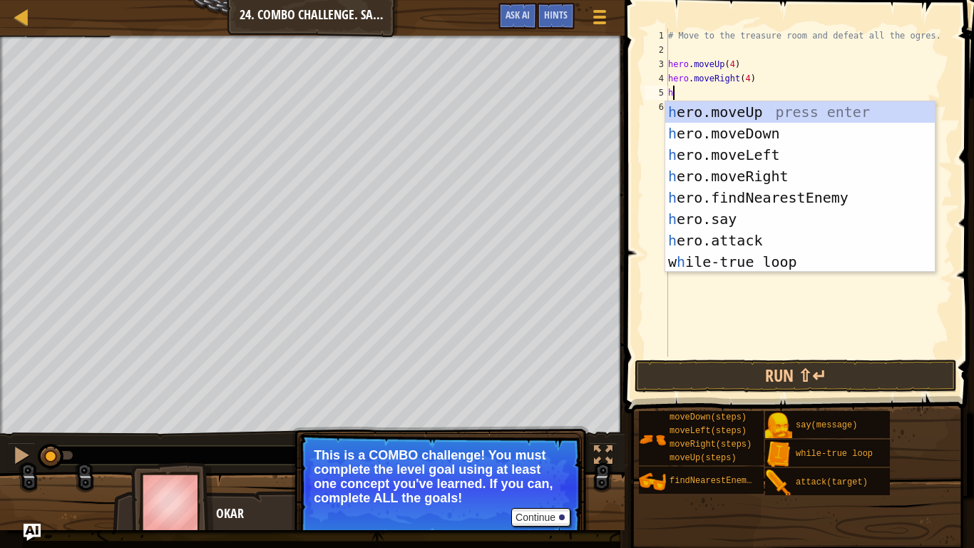
type textarea "her"
click at [723, 122] on div "her o.moveUp press enter her o.moveDown press enter her o.moveLeft press enter …" at bounding box center [800, 208] width 270 height 214
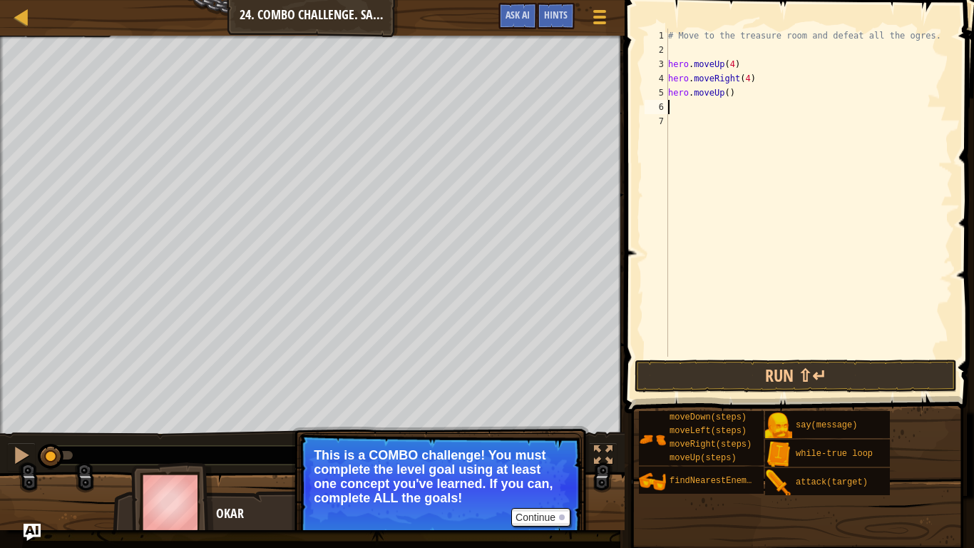
scroll to position [6, 0]
click at [727, 89] on div "# Move to the treasure room and defeat all the ogres. hero . moveUp ( 4 ) hero …" at bounding box center [808, 207] width 287 height 357
type textarea "hero.moveUp(3)"
click at [709, 106] on div "# Move to the treasure room and defeat all the ogres. hero . moveUp ( 4 ) hero …" at bounding box center [808, 207] width 287 height 357
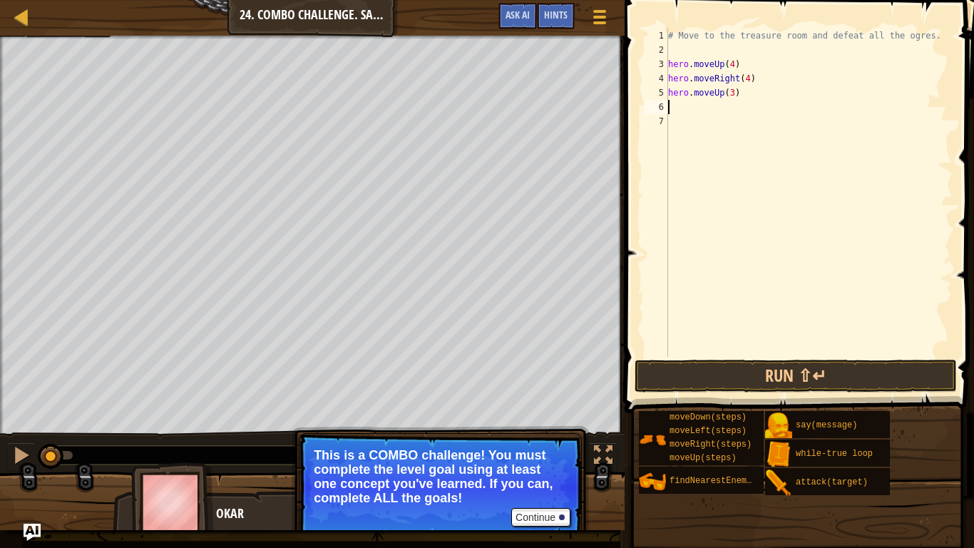
scroll to position [6, 0]
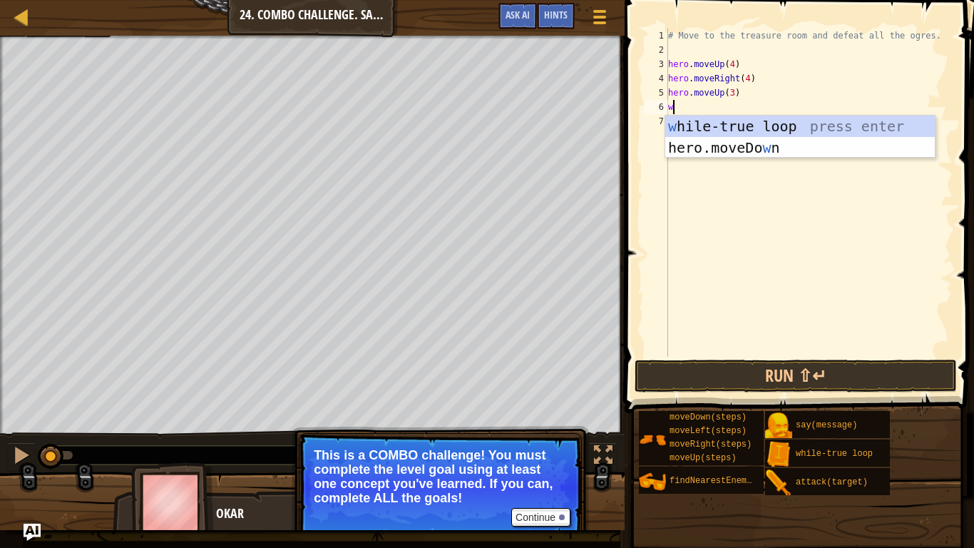
type textarea "wh"
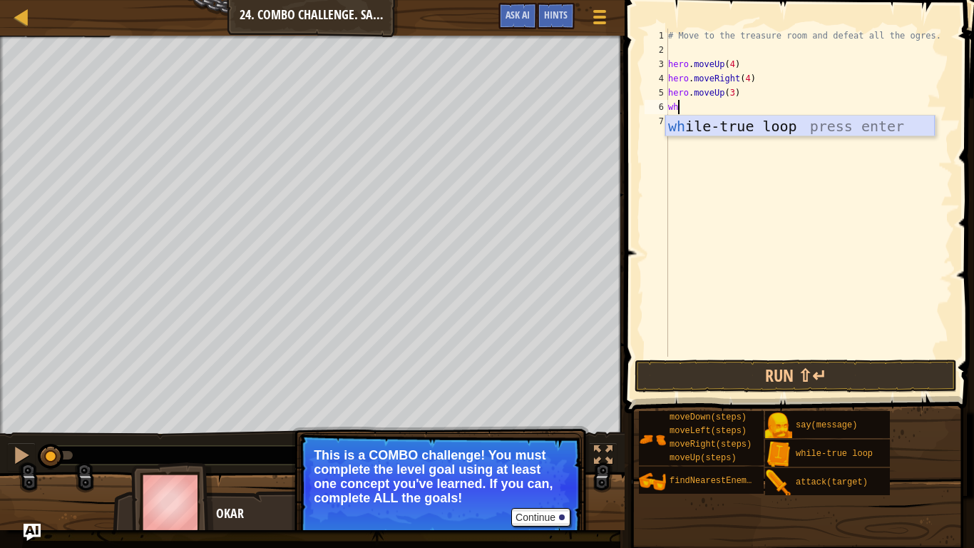
click at [729, 128] on div "wh ile-true loop press enter" at bounding box center [800, 148] width 270 height 64
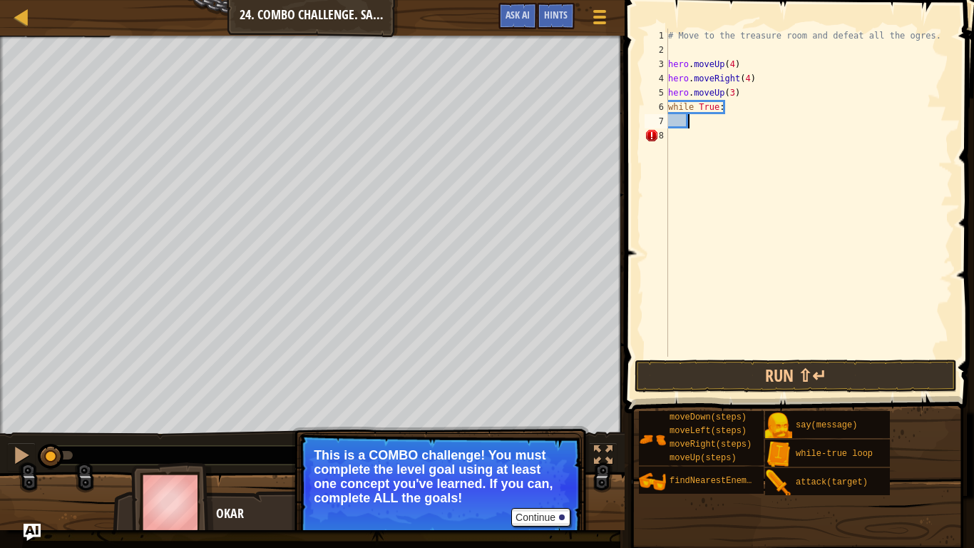
type textarea "h"
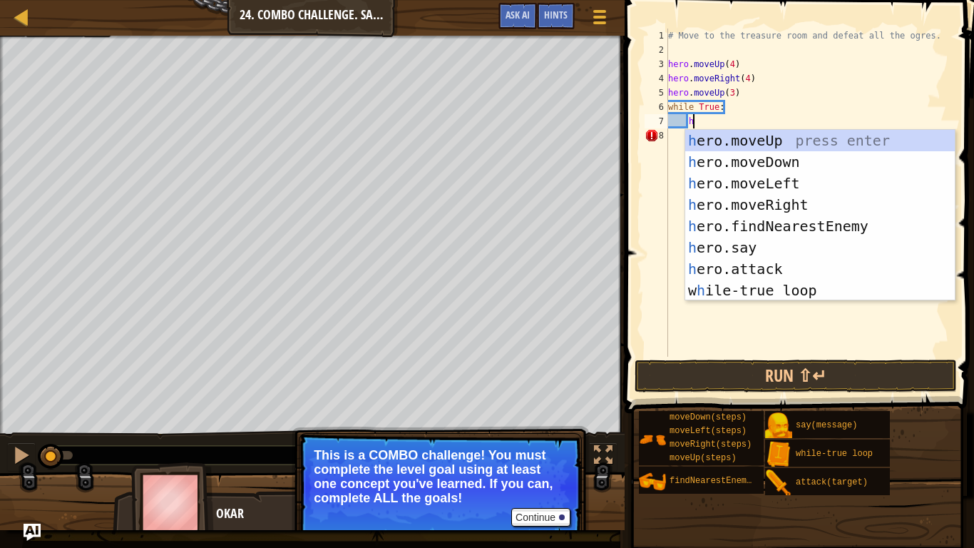
scroll to position [6, 3]
click at [803, 227] on div "h ero.moveUp press enter h ero.moveDown press enter h ero.moveLeft press enter …" at bounding box center [820, 237] width 270 height 214
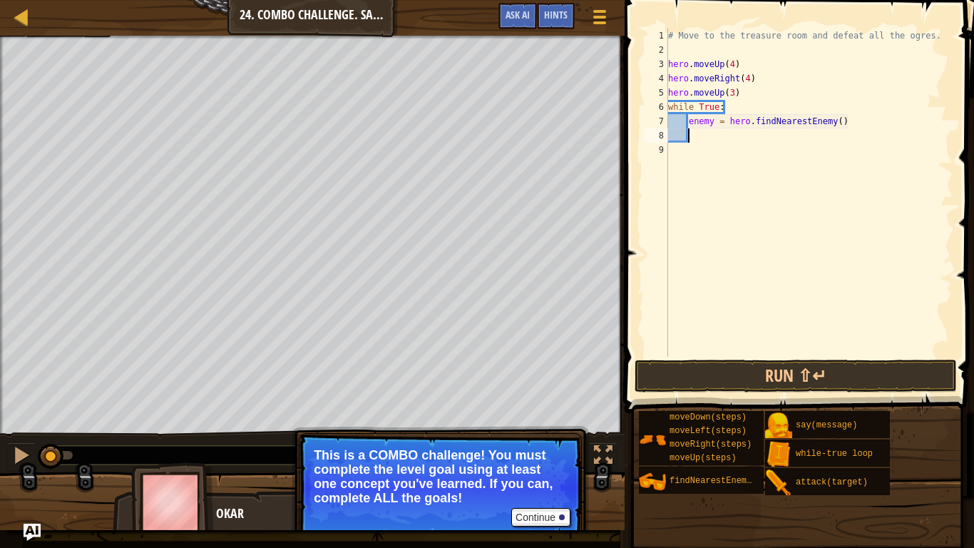
scroll to position [6, 2]
click at [542, 426] on button "Continue" at bounding box center [540, 517] width 59 height 19
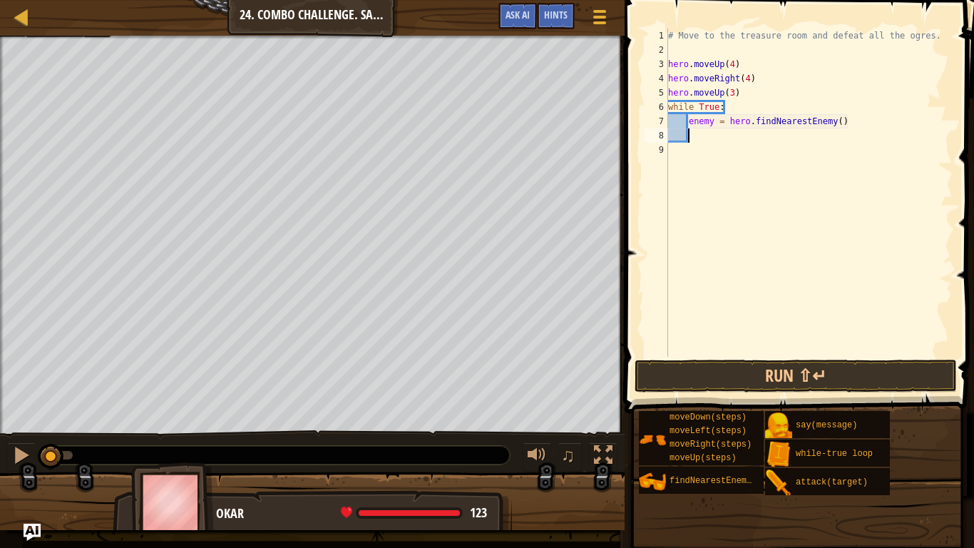
click at [774, 145] on div "# Move to the treasure room and defeat all the ogres. hero . moveUp ( 4 ) hero …" at bounding box center [808, 207] width 287 height 357
click at [516, 11] on span "Ask AI" at bounding box center [518, 15] width 24 height 14
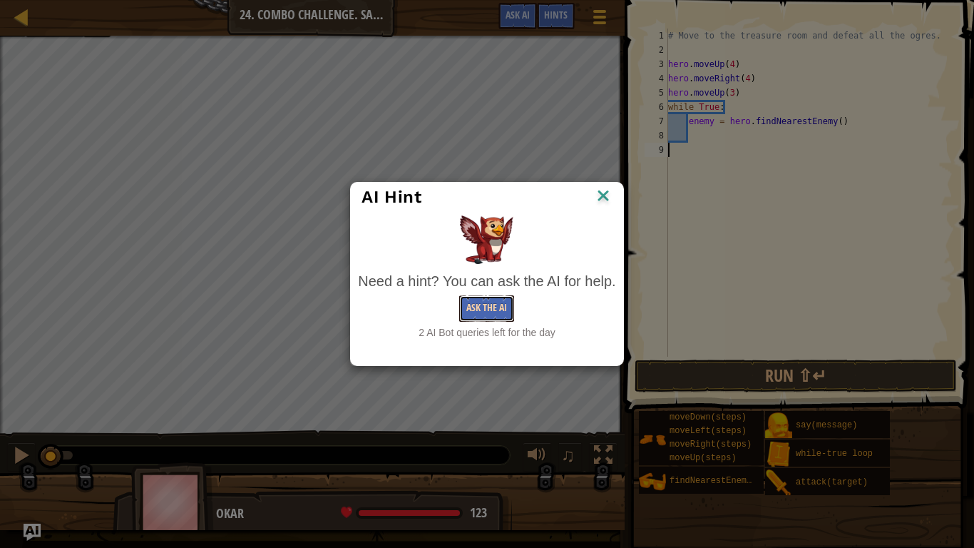
click at [501, 307] on button "Ask the AI" at bounding box center [486, 308] width 55 height 26
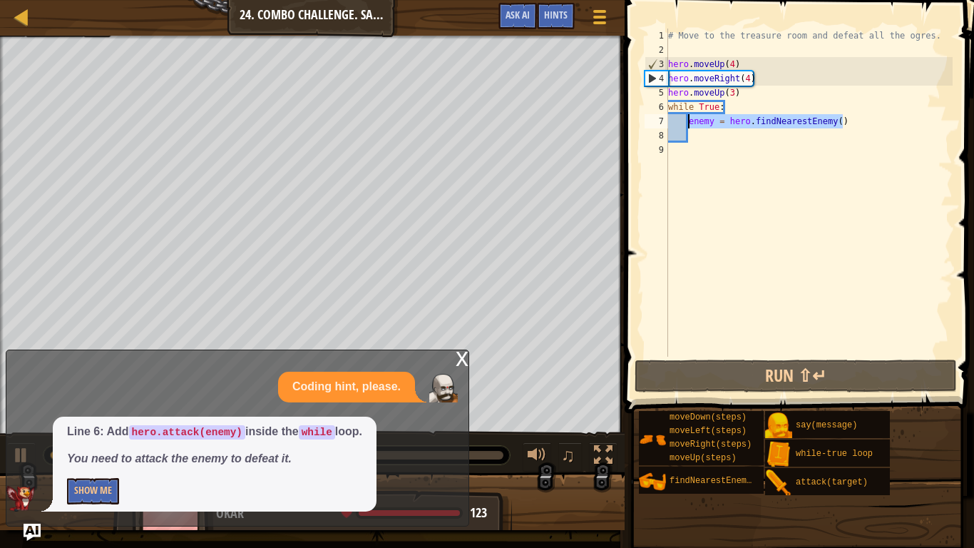
drag, startPoint x: 844, startPoint y: 125, endPoint x: 688, endPoint y: 127, distance: 156.2
click at [688, 127] on div "# Move to the treasure room and defeat all the ogres. hero . moveUp ( 4 ) hero …" at bounding box center [808, 207] width 287 height 357
type textarea "enemy = hero.findNearestEnemy()"
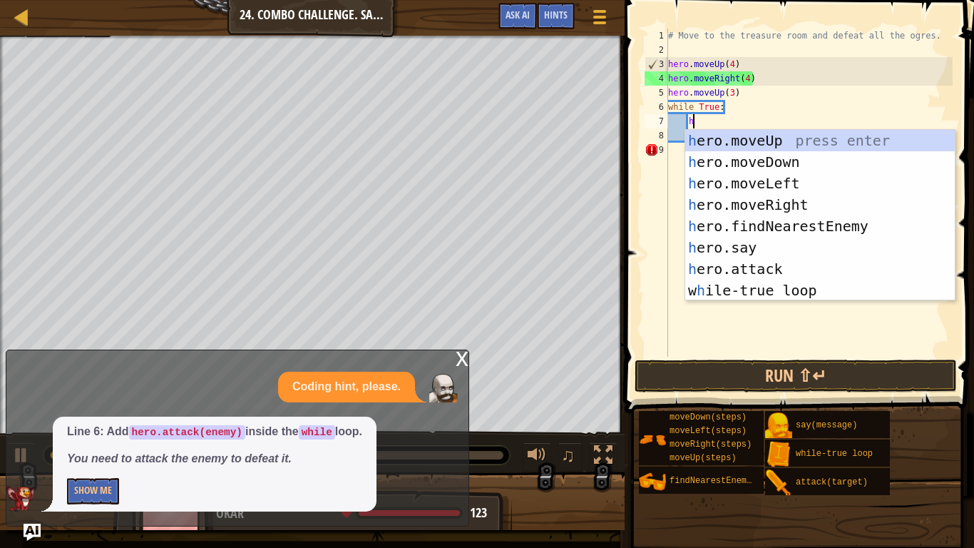
scroll to position [6, 4]
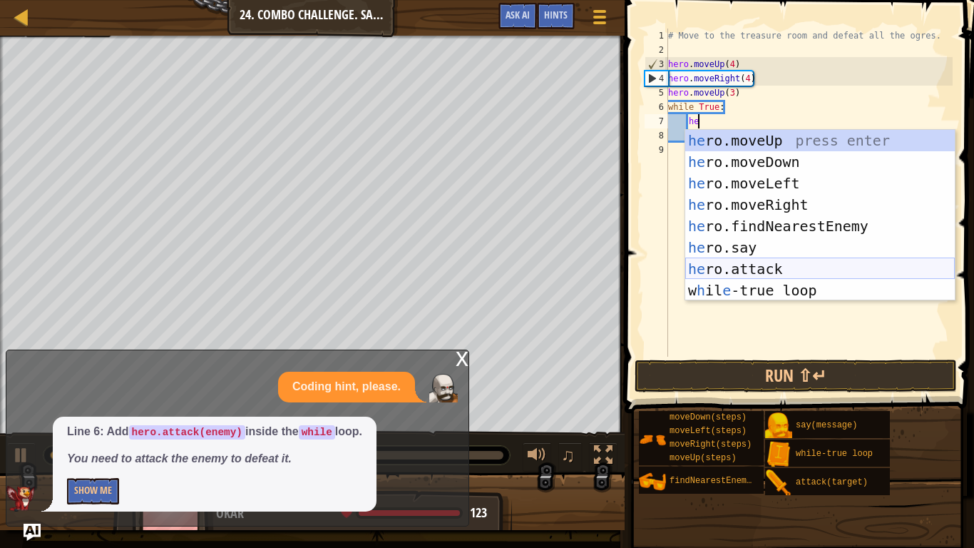
click at [787, 268] on div "he ro.moveUp press enter he ro.moveDown press enter he ro.moveLeft press enter …" at bounding box center [820, 237] width 270 height 214
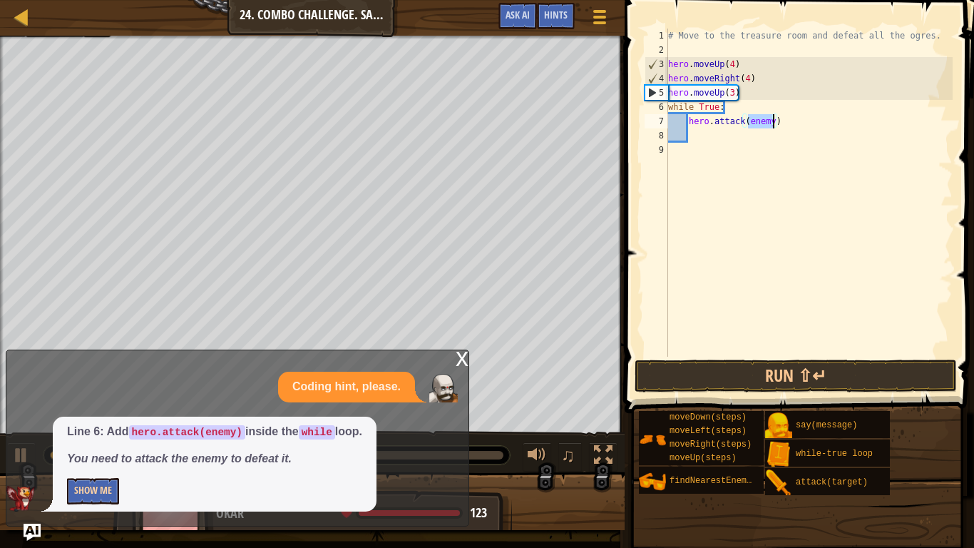
type textarea "hero.attack(enemy)"
click at [96, 426] on button "Show Me" at bounding box center [93, 491] width 52 height 26
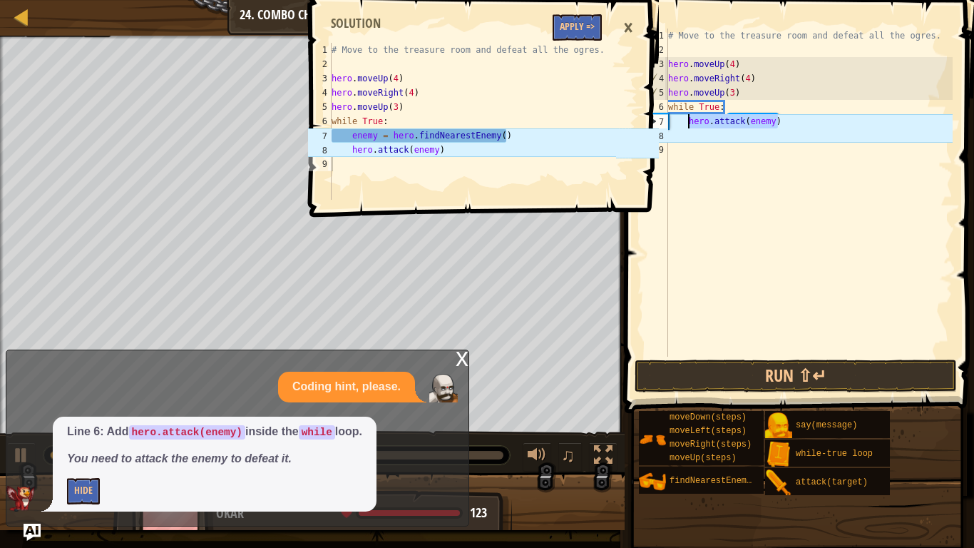
drag, startPoint x: 787, startPoint y: 126, endPoint x: 688, endPoint y: 121, distance: 99.3
click at [688, 121] on div "# Move to the treasure room and defeat all the ogres. hero . moveUp ( 4 ) hero …" at bounding box center [808, 207] width 287 height 357
click at [581, 21] on button "Apply =>" at bounding box center [577, 27] width 49 height 26
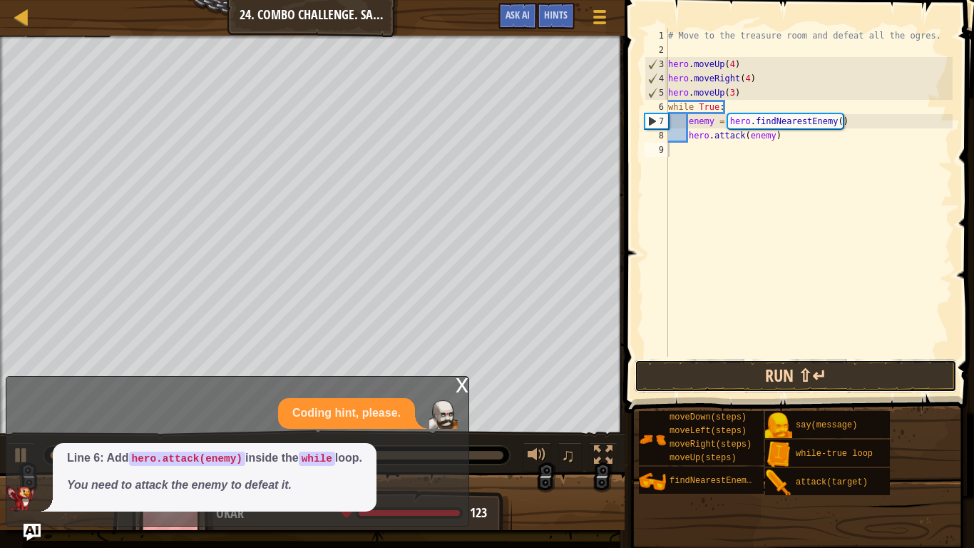
click at [744, 382] on button "Run ⇧↵" at bounding box center [796, 375] width 322 height 33
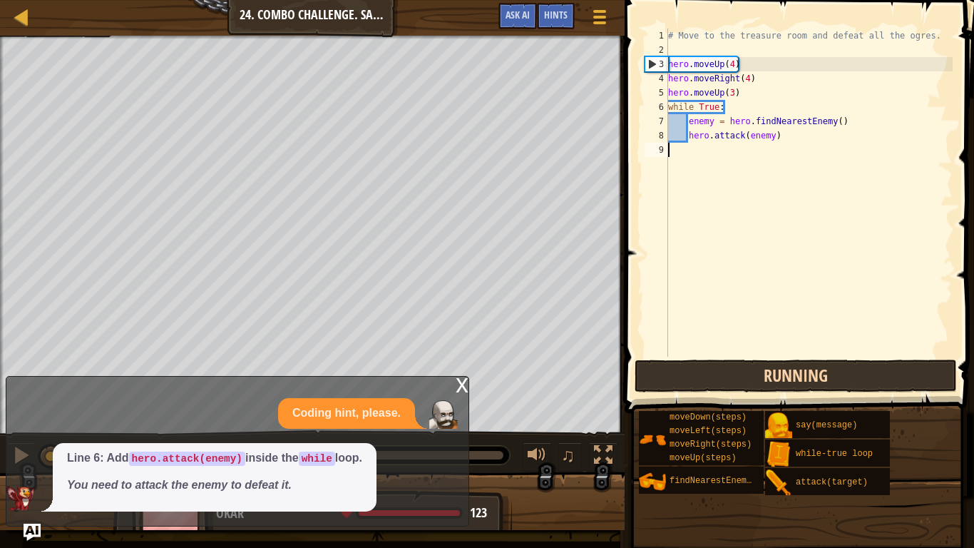
scroll to position [6, 0]
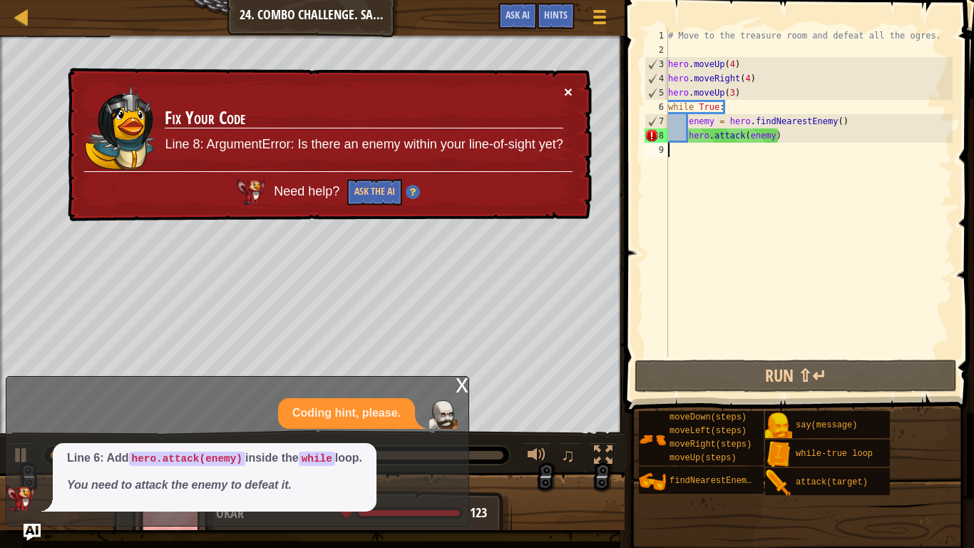
click at [571, 91] on button "×" at bounding box center [568, 91] width 9 height 15
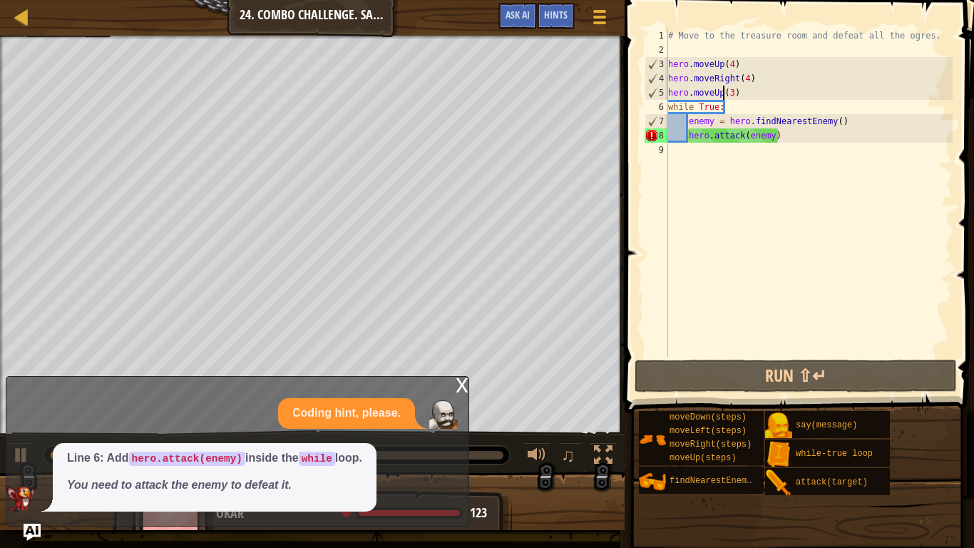
click at [723, 91] on div "# Move to the treasure room and defeat all the ogres. hero . moveUp ( 4 ) hero …" at bounding box center [808, 207] width 287 height 357
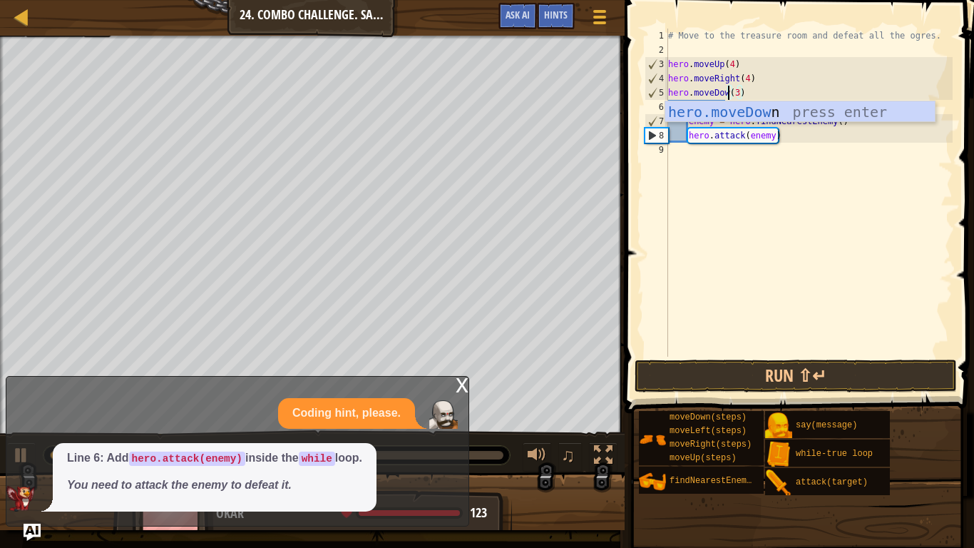
scroll to position [6, 10]
click at [797, 111] on div "hero.moveDown press enter" at bounding box center [800, 133] width 270 height 64
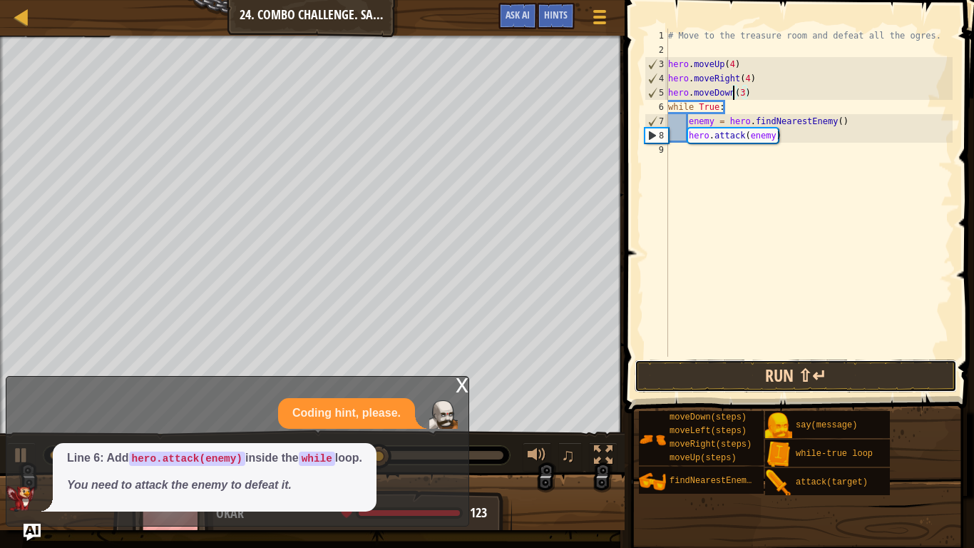
click at [861, 380] on button "Run ⇧↵" at bounding box center [796, 375] width 322 height 33
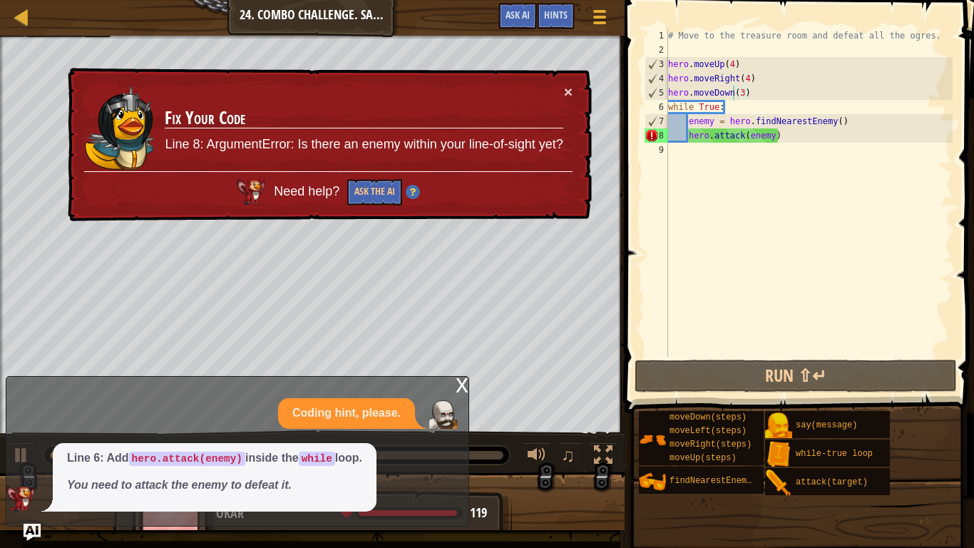
click at [463, 380] on div "x" at bounding box center [462, 384] width 13 height 14
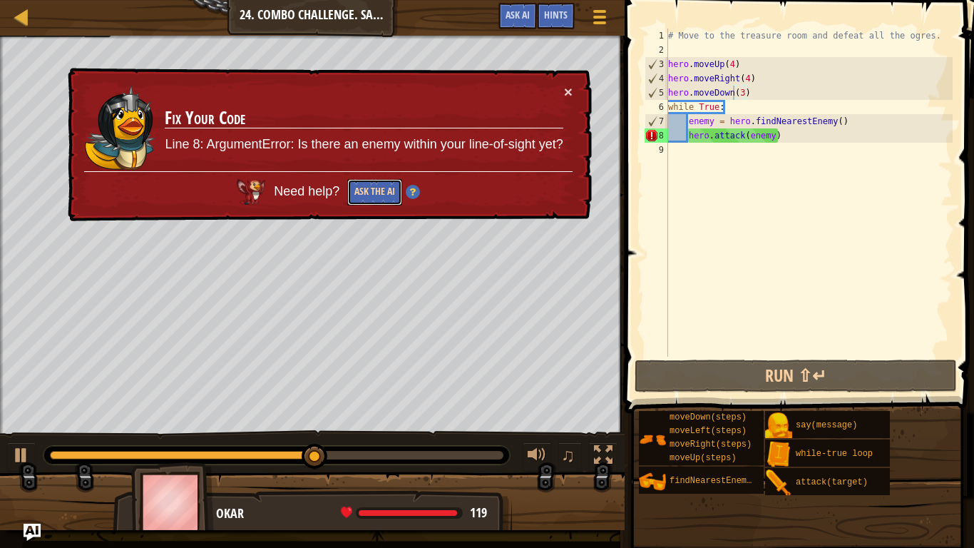
click at [377, 196] on button "Ask the AI" at bounding box center [374, 192] width 55 height 26
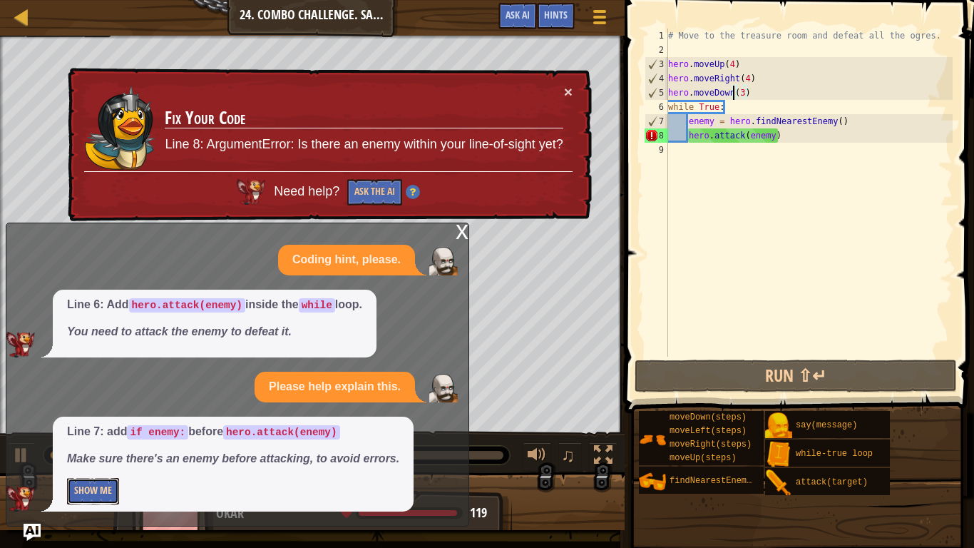
click at [90, 426] on button "Show Me" at bounding box center [93, 491] width 52 height 26
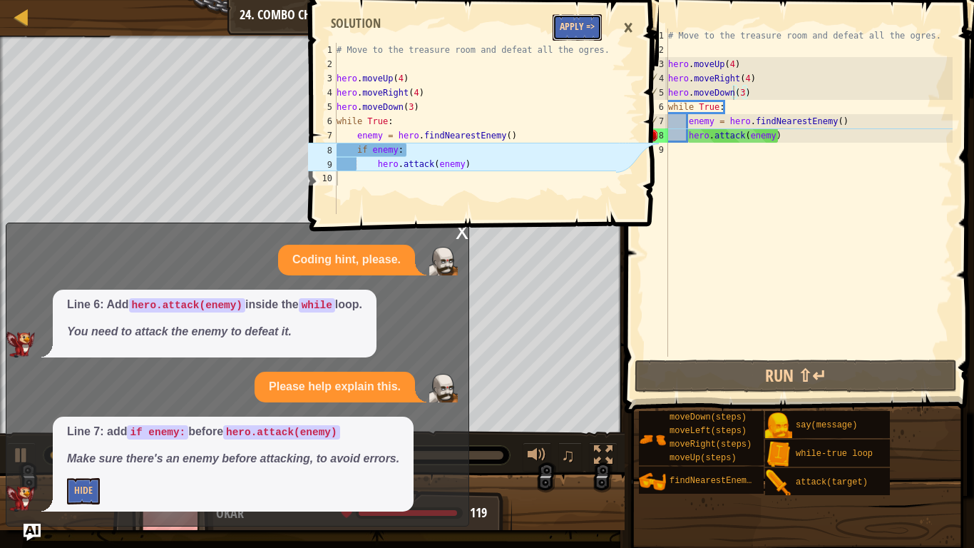
click at [584, 30] on button "Apply =>" at bounding box center [577, 27] width 49 height 26
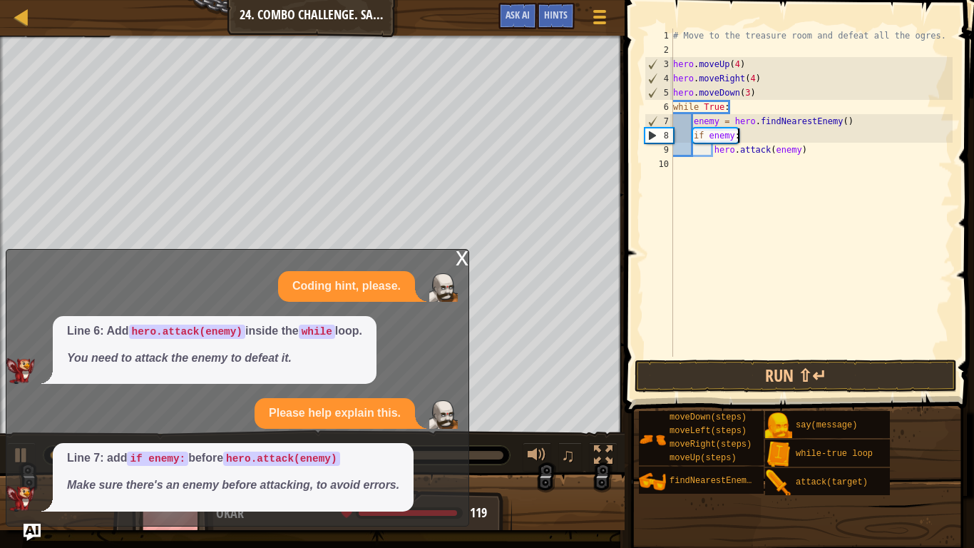
click at [744, 139] on div "# Move to the treasure room and defeat all the ogres. hero . moveUp ( 4 ) hero …" at bounding box center [811, 207] width 282 height 357
click at [468, 260] on div "x Coding hint, please. Line 6: Add hero.attack(enemy) inside the while loop. Yo…" at bounding box center [237, 387] width 463 height 277
click at [463, 257] on div "x" at bounding box center [462, 257] width 13 height 14
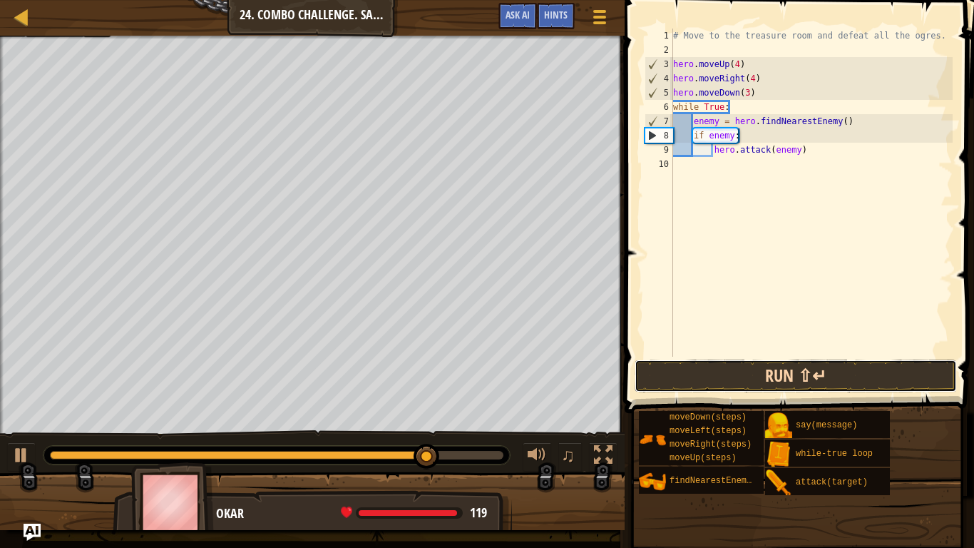
click at [727, 374] on button "Run ⇧↵" at bounding box center [796, 375] width 322 height 33
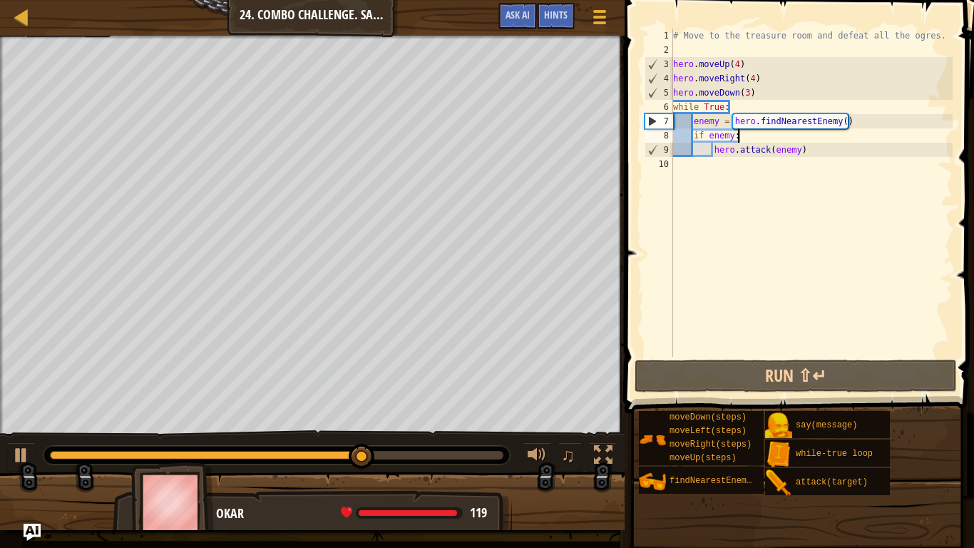
click at [827, 150] on div "# Move to the treasure room and defeat all the ogres. hero . moveUp ( 4 ) hero …" at bounding box center [811, 207] width 282 height 357
type textarea "hero.attack(enemy)"
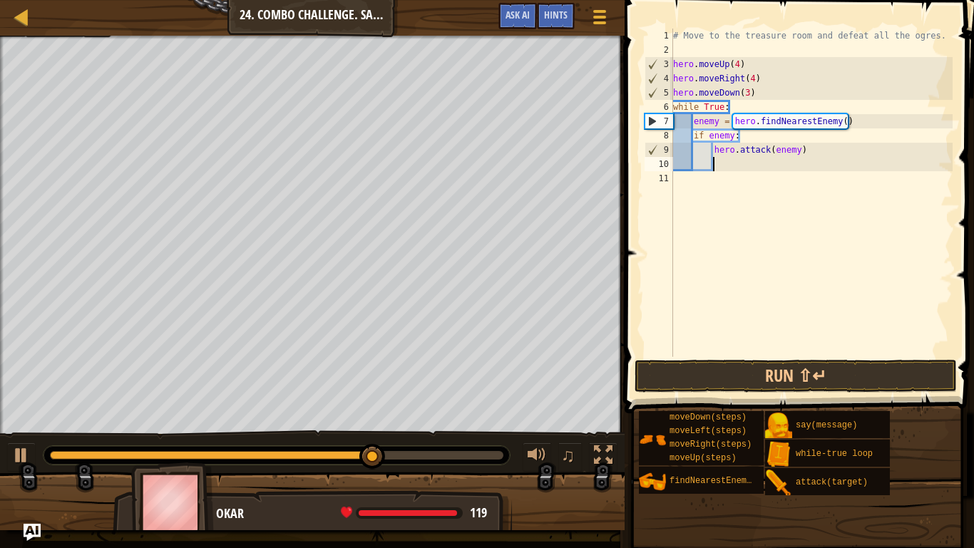
scroll to position [6, 5]
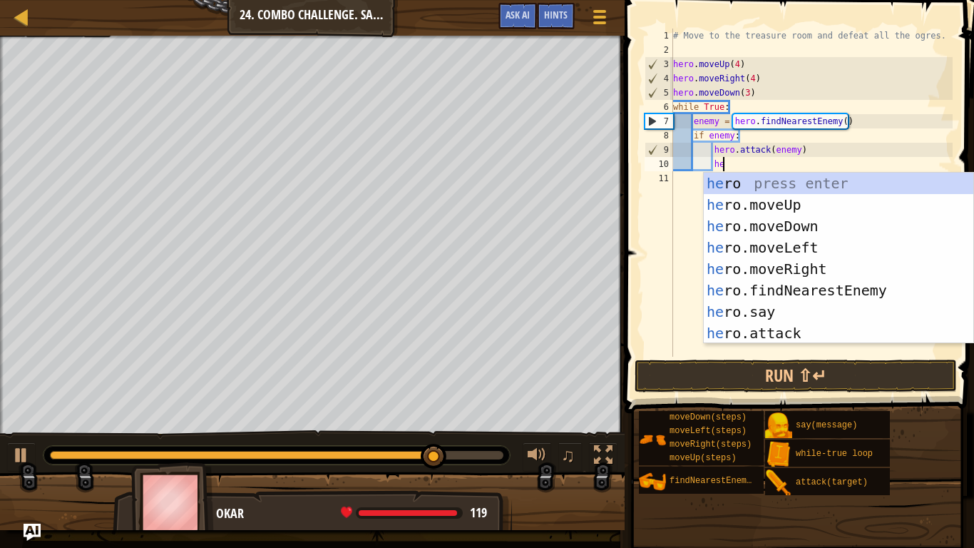
type textarea "her"
click at [849, 287] on div "her o press enter her o.moveUp press enter her o.moveDown press enter her o.mov…" at bounding box center [839, 280] width 270 height 214
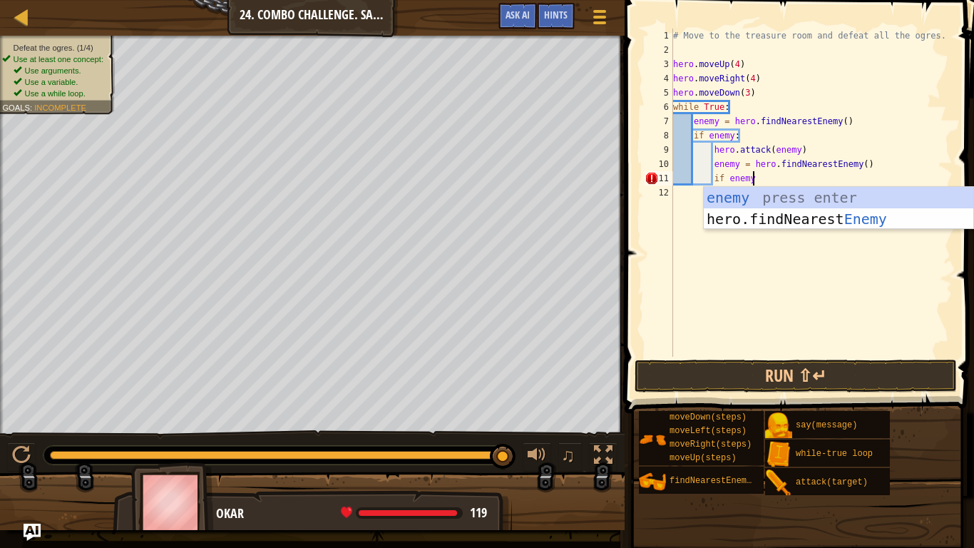
scroll to position [6, 11]
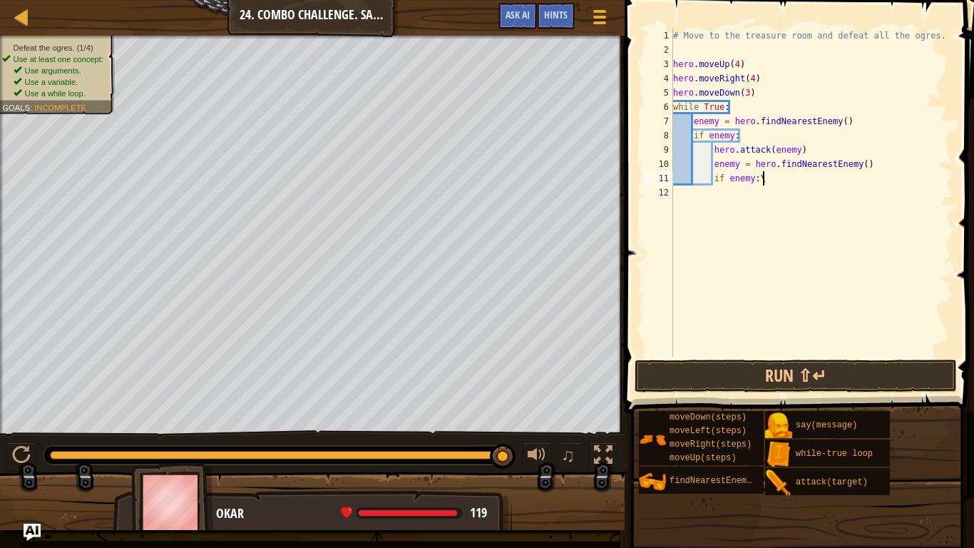
type textarea "if enemy:"
click at [796, 176] on div "# Move to the treasure room and defeat all the ogres. hero . moveUp ( 4 ) hero …" at bounding box center [811, 207] width 282 height 357
type textarea "if enemy:"
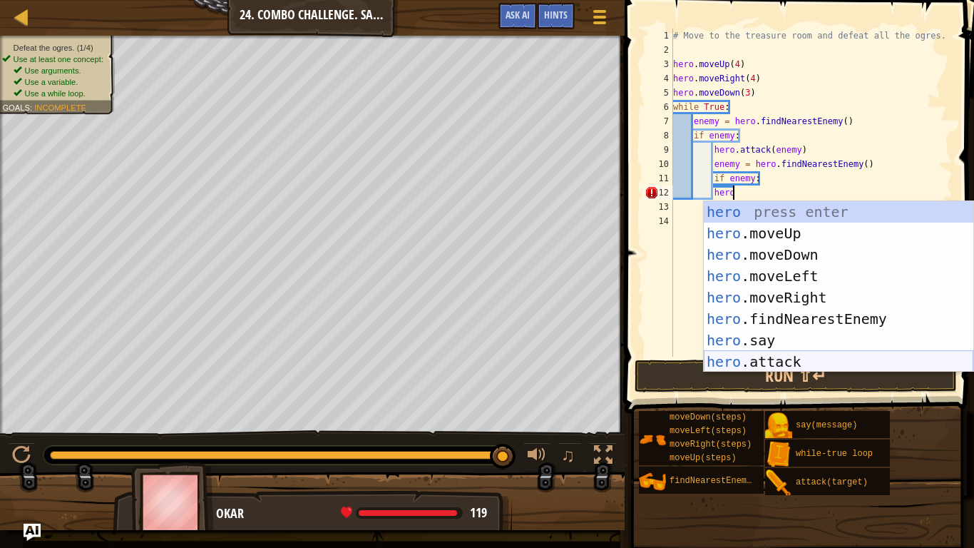
click at [841, 362] on div "hero press enter hero .moveUp press enter hero .moveDown press enter hero .move…" at bounding box center [839, 308] width 270 height 214
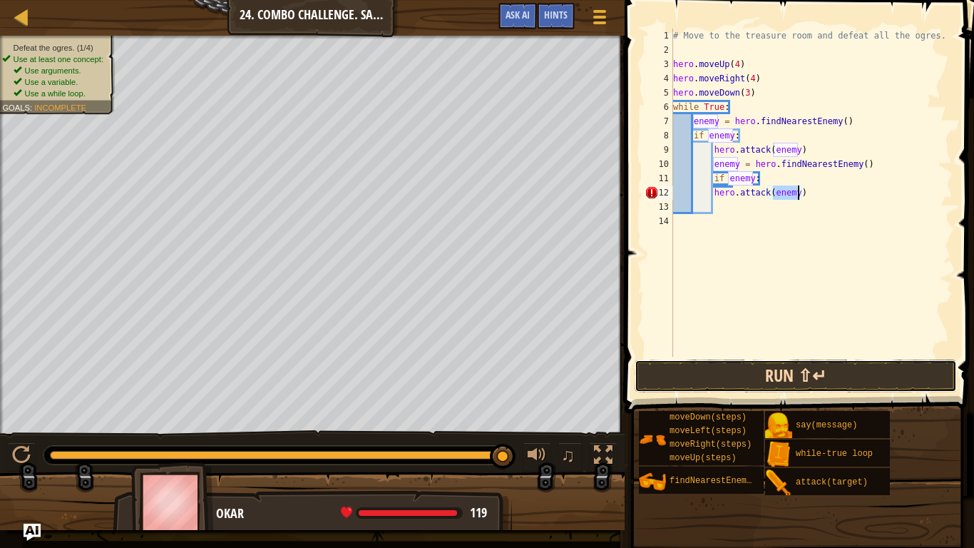
click at [817, 377] on button "Run ⇧↵" at bounding box center [796, 375] width 322 height 33
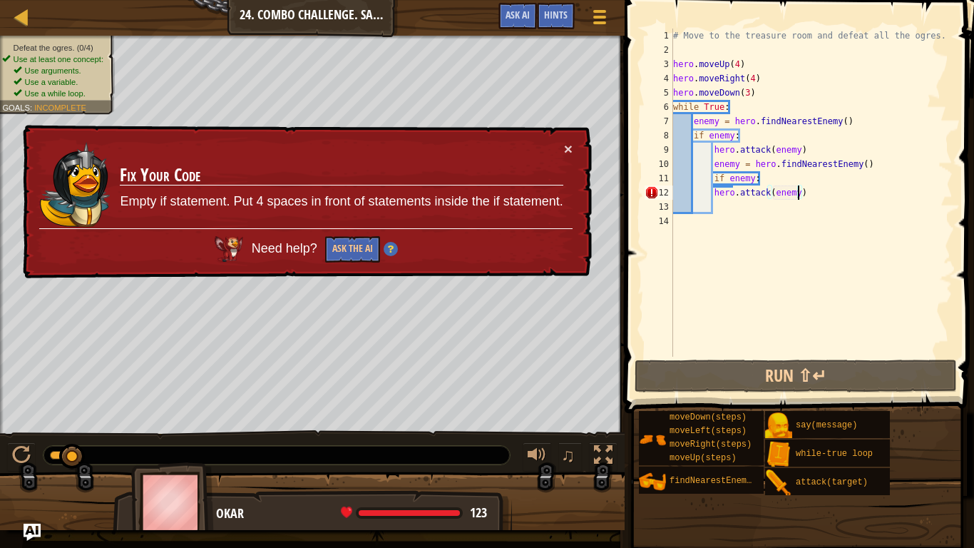
click at [773, 179] on div "# Move to the treasure room and defeat all the ogres. hero . moveUp ( 4 ) hero …" at bounding box center [811, 207] width 282 height 357
click at [712, 177] on div "# Move to the treasure room and defeat all the ogres. hero . moveUp ( 4 ) hero …" at bounding box center [811, 207] width 282 height 357
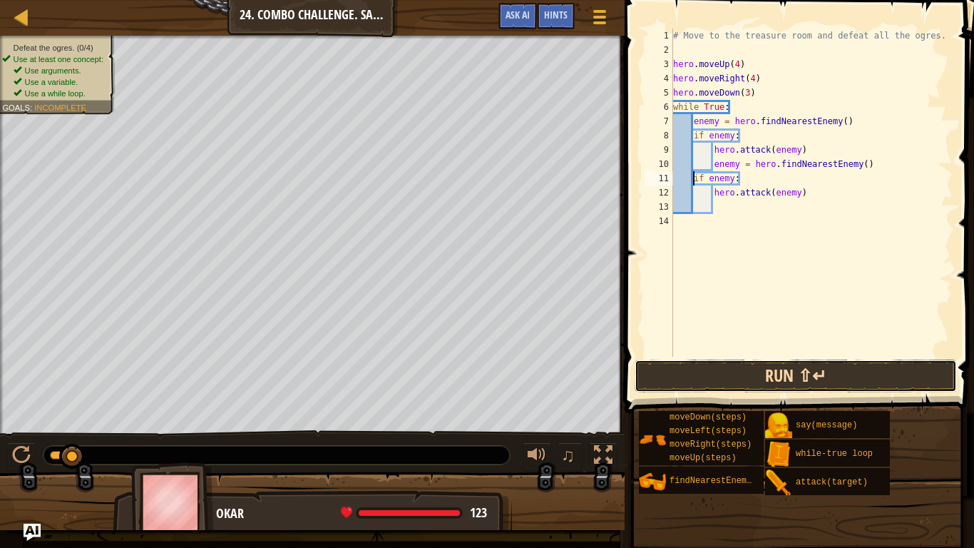
click at [780, 377] on button "Run ⇧↵" at bounding box center [796, 375] width 322 height 33
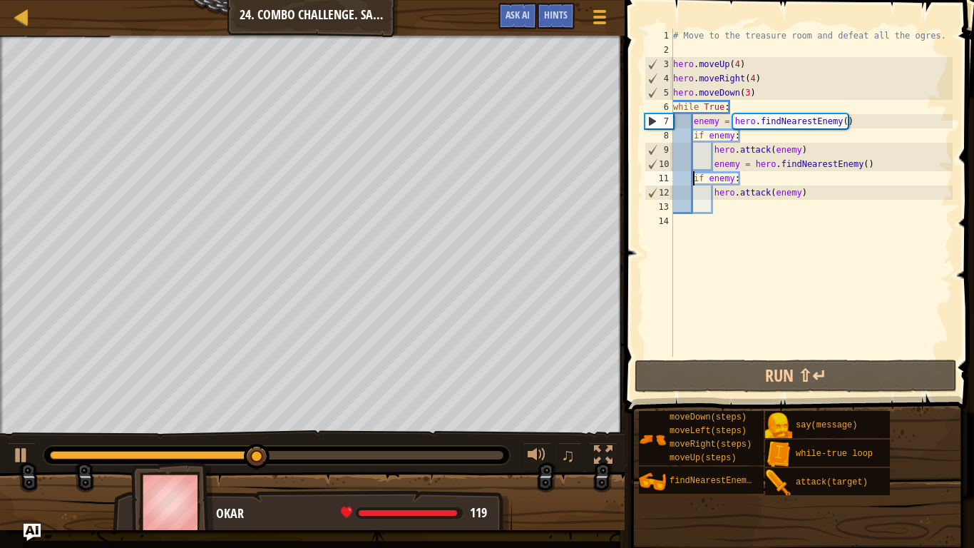
click at [734, 178] on div "# Move to the treasure room and defeat all the ogres. hero . moveUp ( 4 ) hero …" at bounding box center [811, 207] width 282 height 357
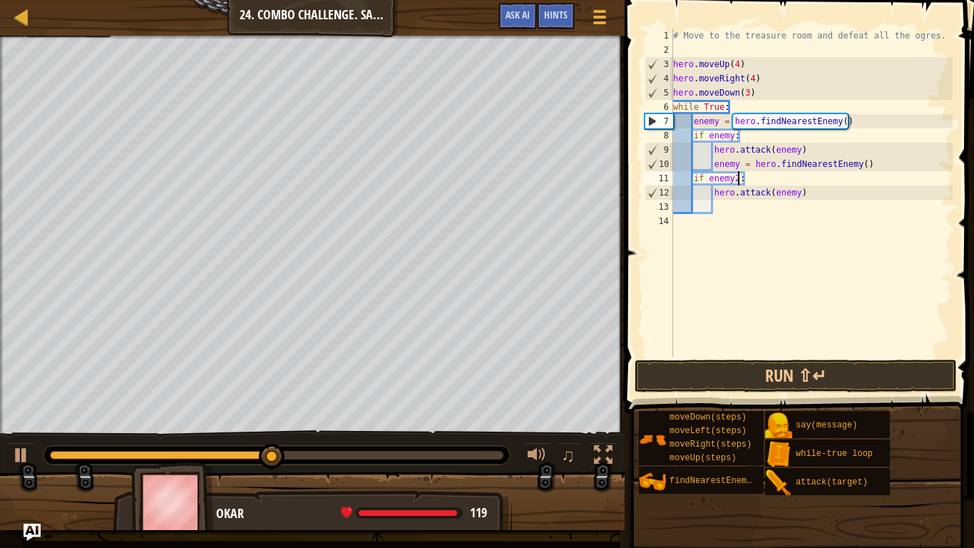
click at [797, 191] on div "# Move to the treasure room and defeat all the ogres. hero . moveUp ( 4 ) hero …" at bounding box center [811, 207] width 282 height 357
click at [816, 386] on button "Run ⇧↵" at bounding box center [796, 375] width 322 height 33
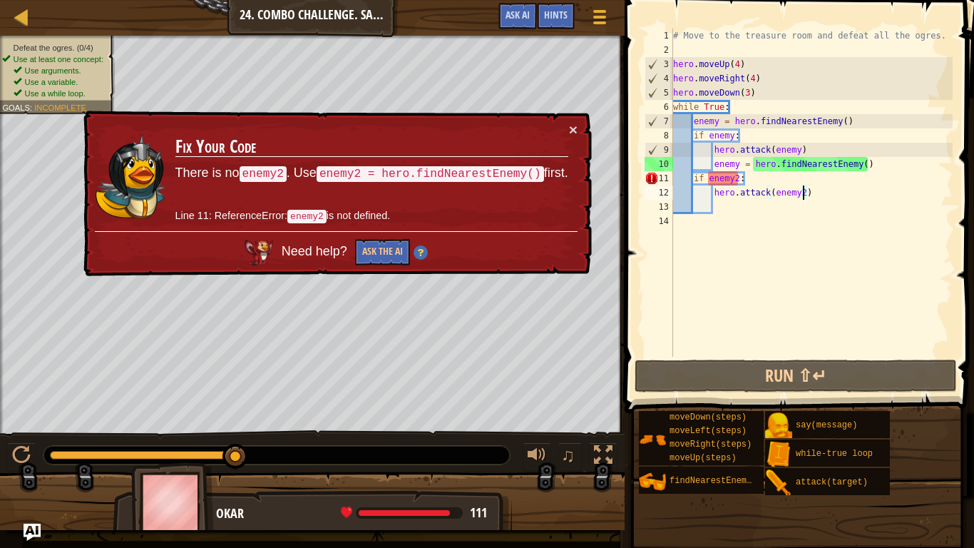
click at [887, 164] on div "# Move to the treasure room and defeat all the ogres. hero . moveUp ( 4 ) hero …" at bounding box center [811, 207] width 282 height 357
click at [735, 164] on div "# Move to the treasure room and defeat all the ogres. hero . moveUp ( 4 ) hero …" at bounding box center [811, 207] width 282 height 357
click at [736, 164] on div "# Move to the treasure room and defeat all the ogres. hero . moveUp ( 4 ) hero …" at bounding box center [811, 207] width 282 height 357
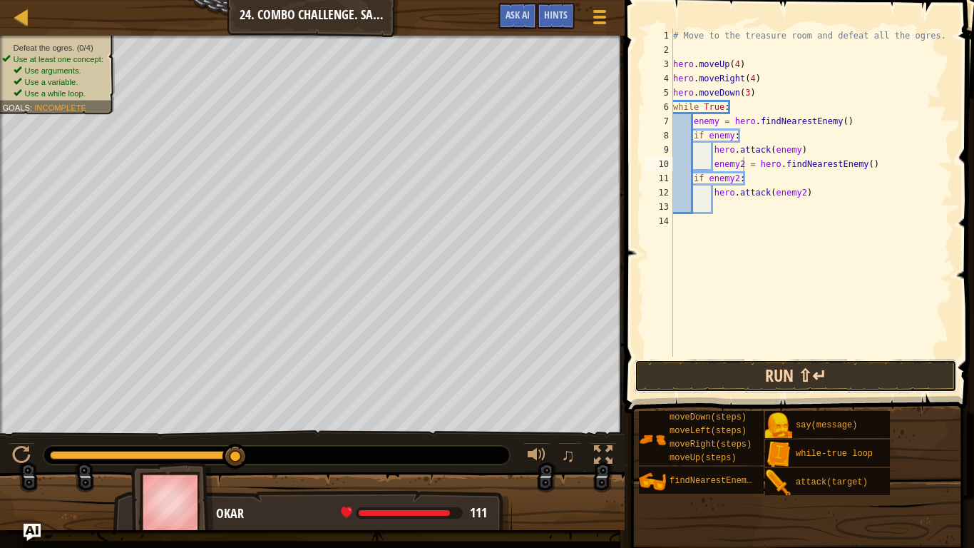
click at [801, 373] on button "Run ⇧↵" at bounding box center [796, 375] width 322 height 33
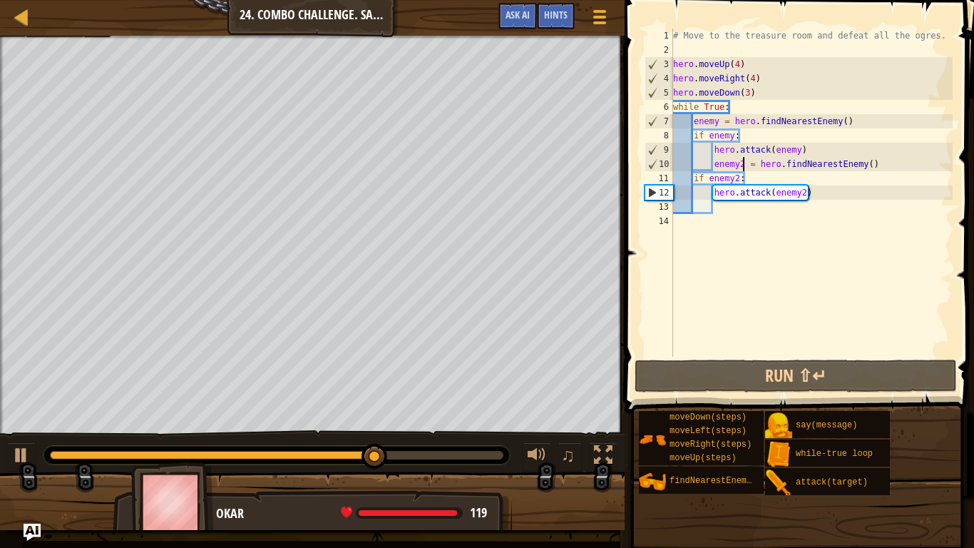
click at [829, 148] on div "# Move to the treasure room and defeat all the ogres. hero . moveUp ( 4 ) hero …" at bounding box center [811, 207] width 282 height 357
type textarea "hero.attack(enemy)"
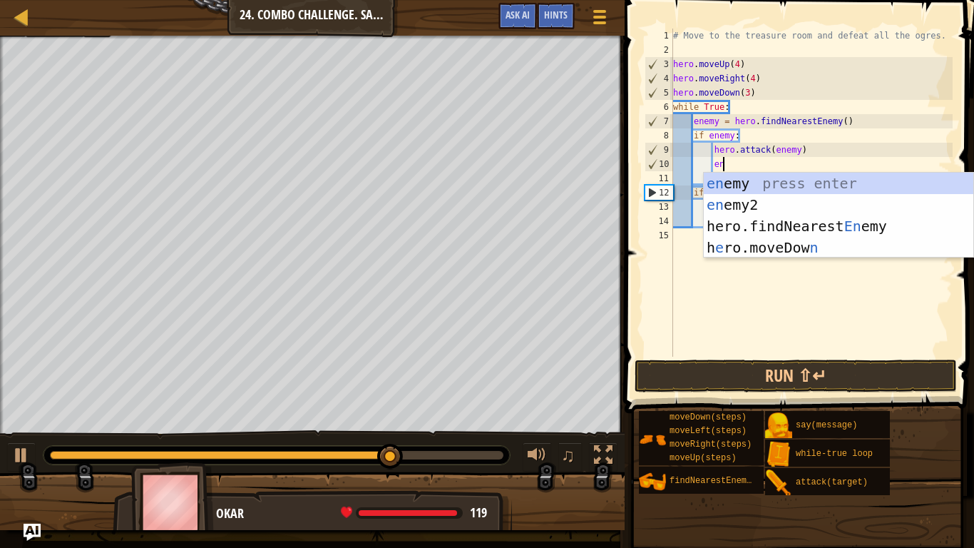
scroll to position [6, 8]
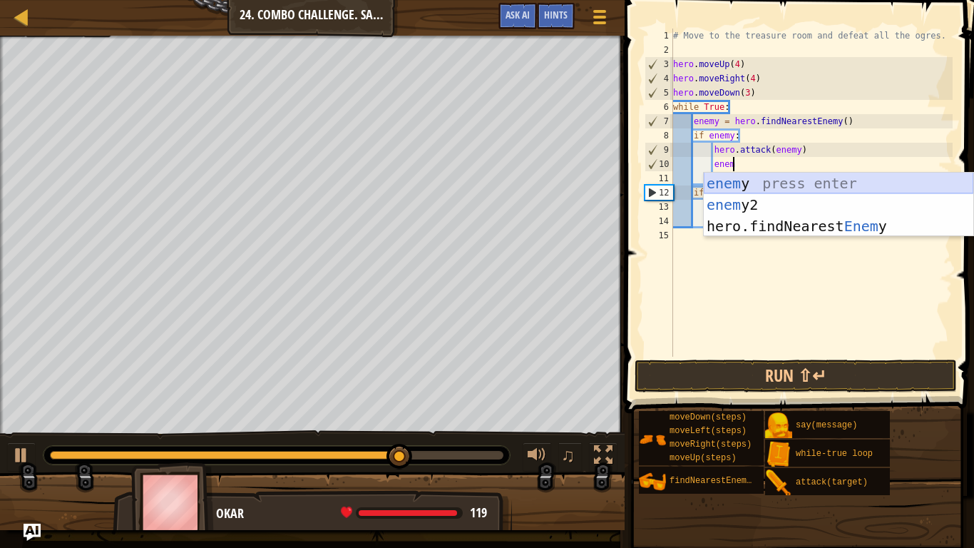
click at [842, 182] on div "enem y press enter enem y2 press enter hero.findNearest Enem y press enter" at bounding box center [839, 226] width 270 height 107
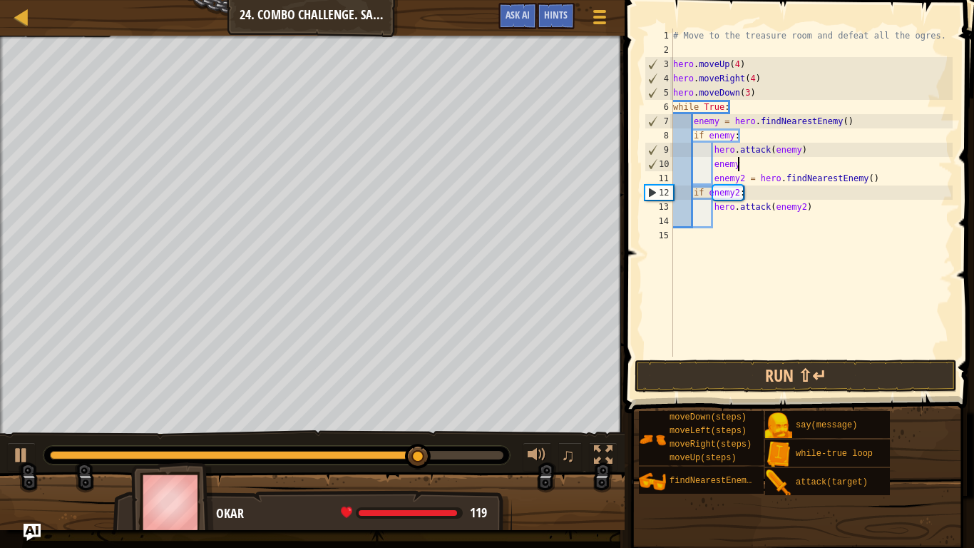
click at [716, 165] on div "# Move to the treasure room and defeat all the ogres. hero . moveUp ( 4 ) hero …" at bounding box center [811, 207] width 282 height 357
click at [712, 165] on div "# Move to the treasure room and defeat all the ogres. hero . moveUp ( 4 ) hero …" at bounding box center [811, 207] width 282 height 357
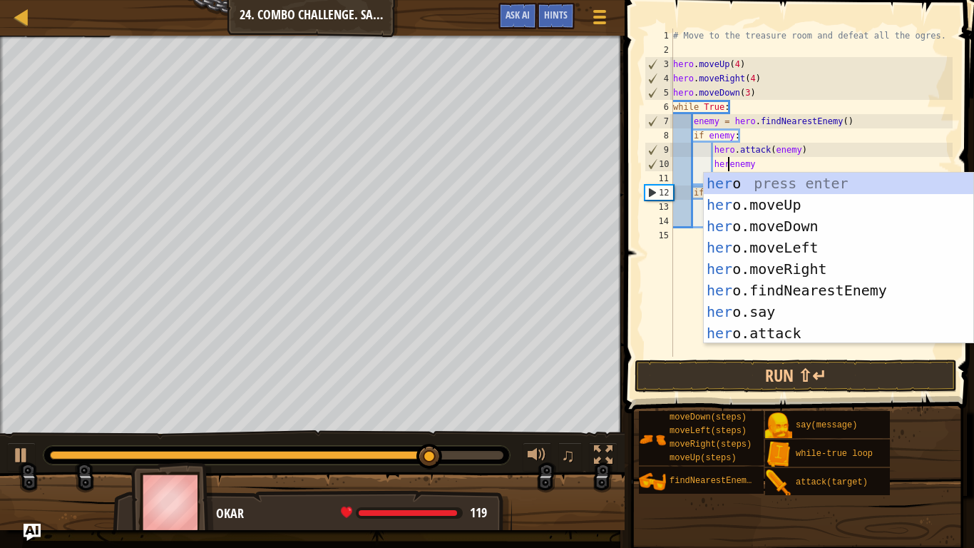
scroll to position [6, 9]
click at [811, 331] on div "hero press enter hero .moveUp press enter hero .moveDown press enter hero .move…" at bounding box center [839, 280] width 270 height 214
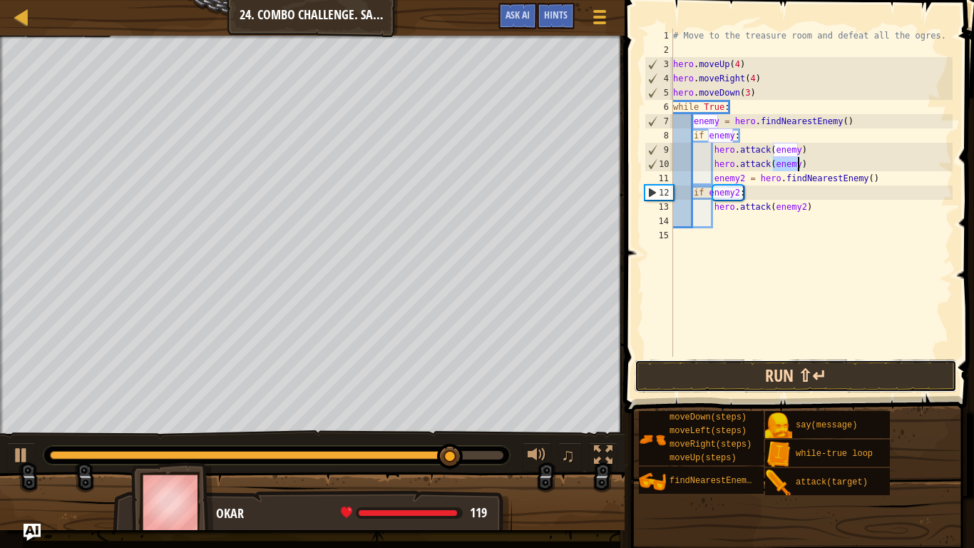
click at [829, 369] on button "Run ⇧↵" at bounding box center [796, 375] width 322 height 33
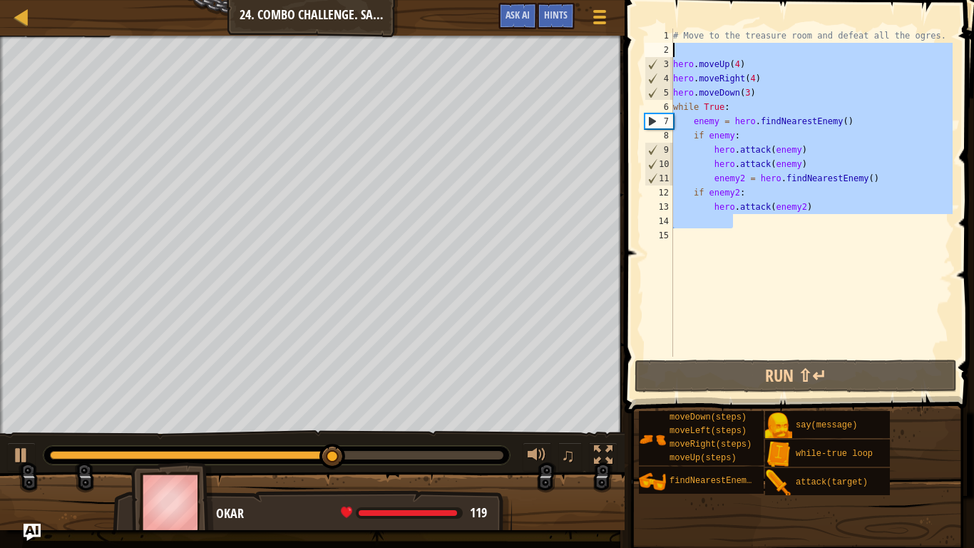
drag, startPoint x: 793, startPoint y: 225, endPoint x: 628, endPoint y: 35, distance: 251.8
click at [628, 35] on div "hero.attack(enemy) 1 2 3 4 5 6 7 8 9 10 11 12 13 14 15 # Move to the treasure r…" at bounding box center [797, 234] width 354 height 455
type textarea "# Move to the treasure room and defeat all the ogres."
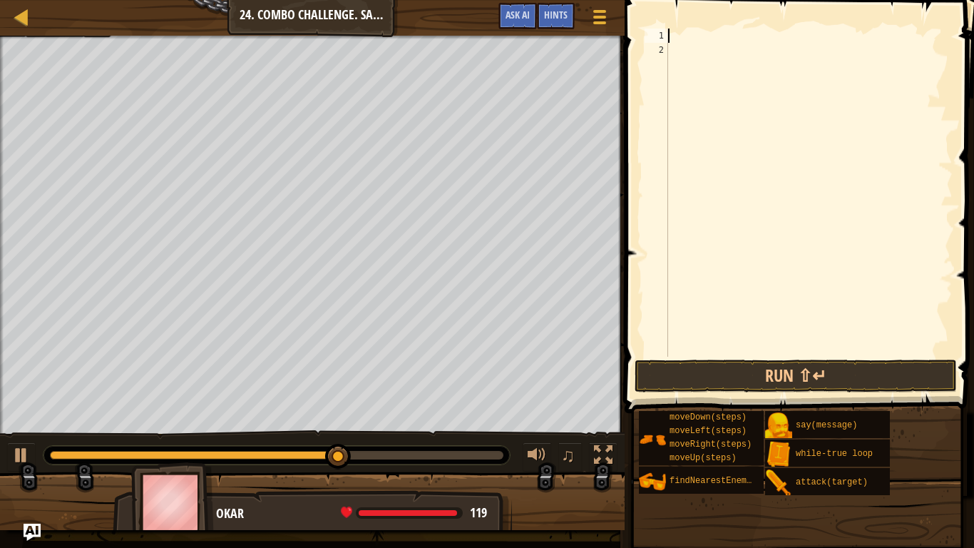
scroll to position [6, 0]
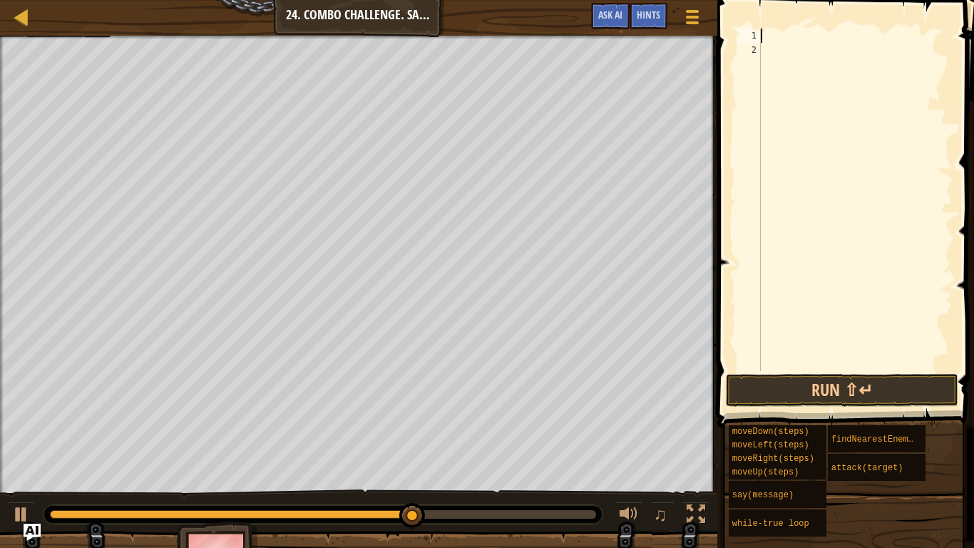
type textarea "he"
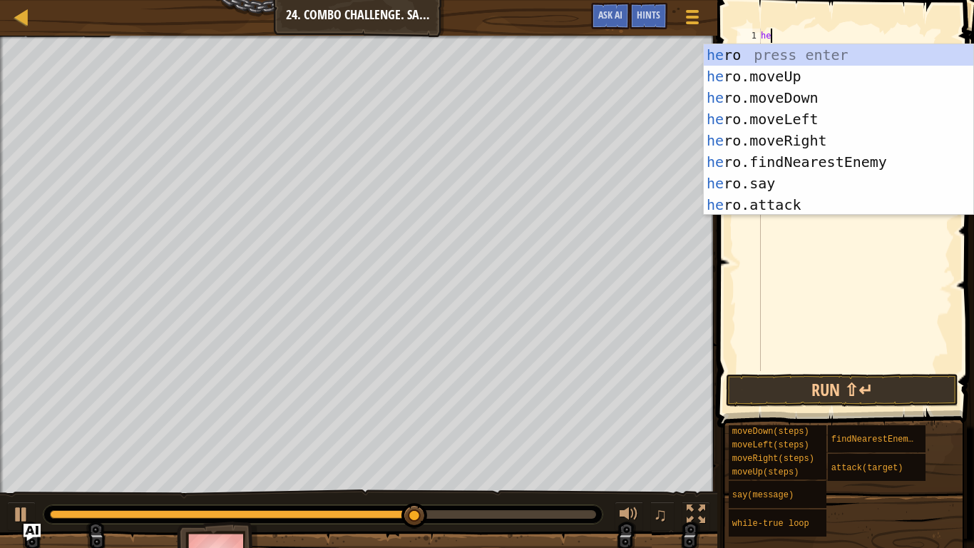
scroll to position [6, 1]
click at [744, 77] on div "he ro press enter he ro.moveUp press enter he ro.moveDown press enter he ro.mov…" at bounding box center [839, 151] width 270 height 214
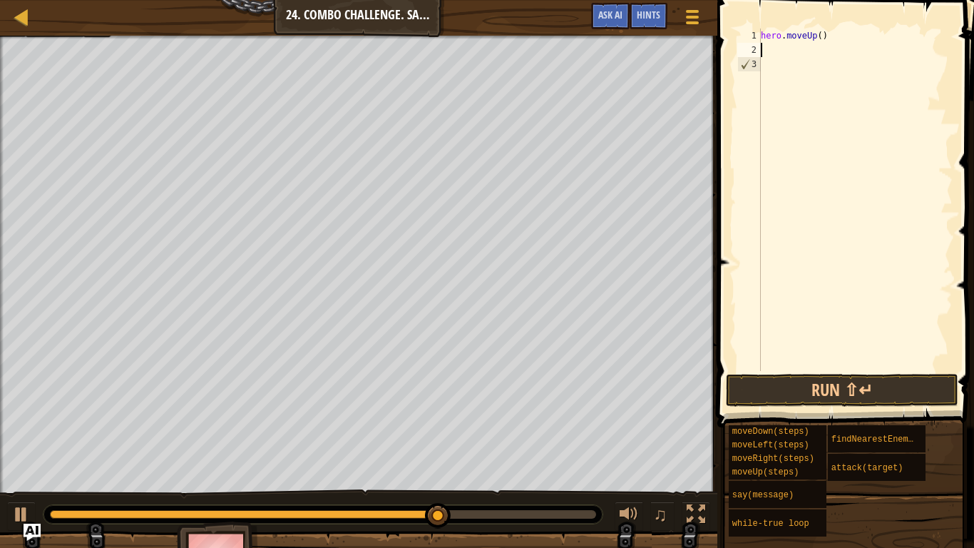
click at [822, 37] on div "hero . moveUp ( )" at bounding box center [855, 214] width 195 height 371
type textarea "hero.moveUp(4)"
click at [776, 51] on div "hero . moveUp ( 4 )" at bounding box center [855, 214] width 195 height 371
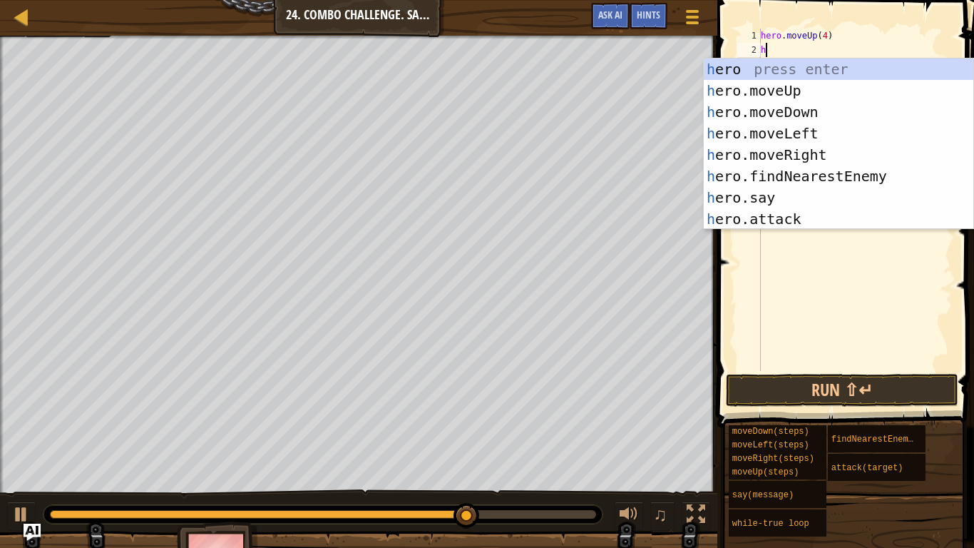
type textarea "hero"
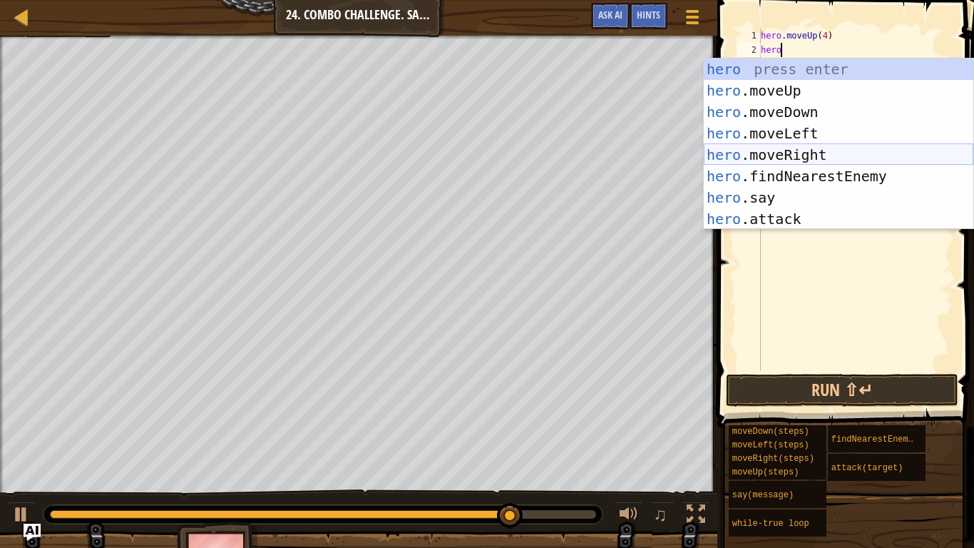
click at [816, 155] on div "hero press enter hero .moveUp press enter hero .moveDown press enter hero .move…" at bounding box center [839, 165] width 270 height 214
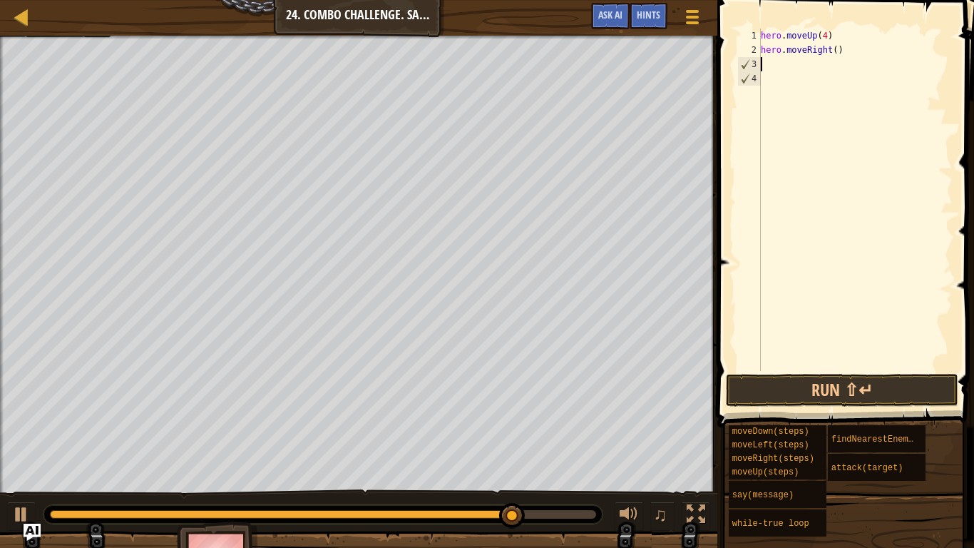
scroll to position [6, 0]
click at [836, 48] on div "hero . moveUp ( 4 ) hero . moveRight ( )" at bounding box center [855, 214] width 195 height 371
type textarea "hero.moveRight(4)"
click at [834, 63] on div "hero . moveUp ( 4 ) hero . moveRight ( 4 )" at bounding box center [855, 214] width 195 height 371
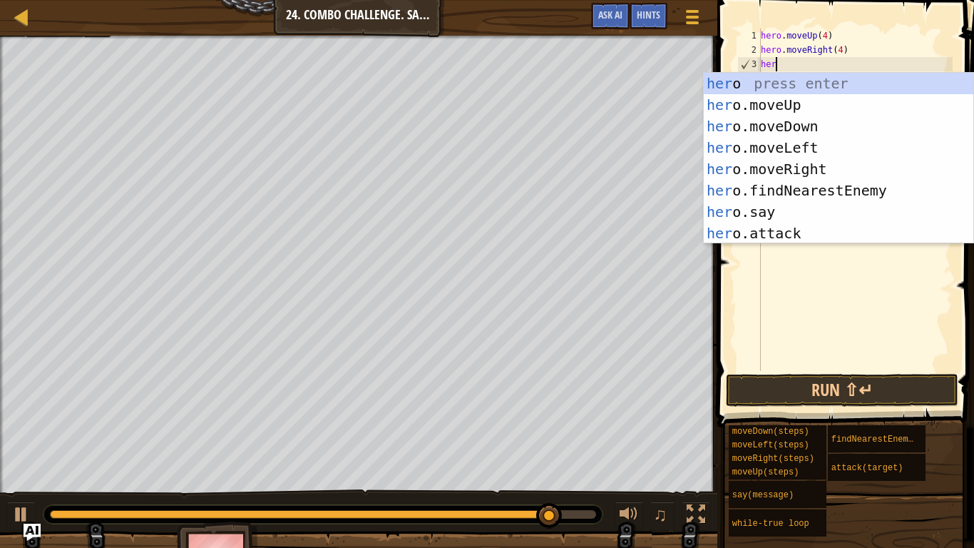
scroll to position [6, 1]
type textarea "hero"
click at [826, 127] on div "hero press enter hero .moveUp press enter hero .moveDown press enter hero .move…" at bounding box center [839, 180] width 270 height 214
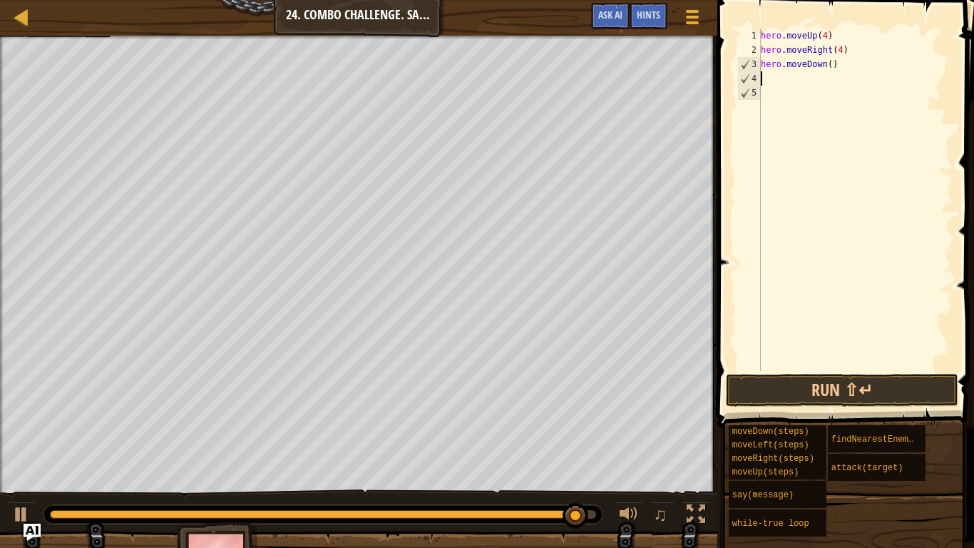
scroll to position [6, 0]
click at [831, 70] on div "hero . moveUp ( 4 ) hero . moveRight ( 4 ) hero . moveDown ( )" at bounding box center [855, 214] width 195 height 371
type textarea "hero.moveDown(3)"
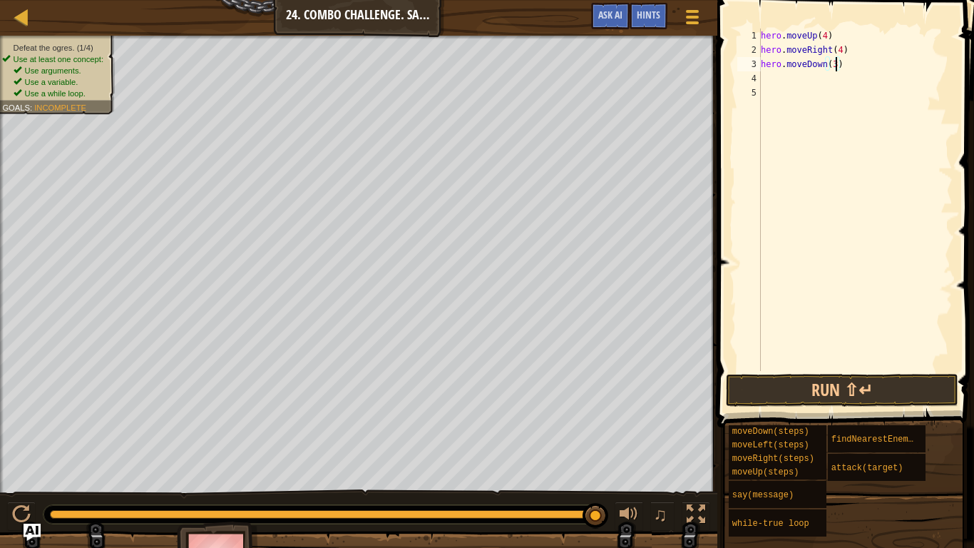
click at [821, 83] on div "hero . moveUp ( 4 ) hero . moveRight ( 4 ) hero . moveDown ( 3 )" at bounding box center [855, 214] width 195 height 371
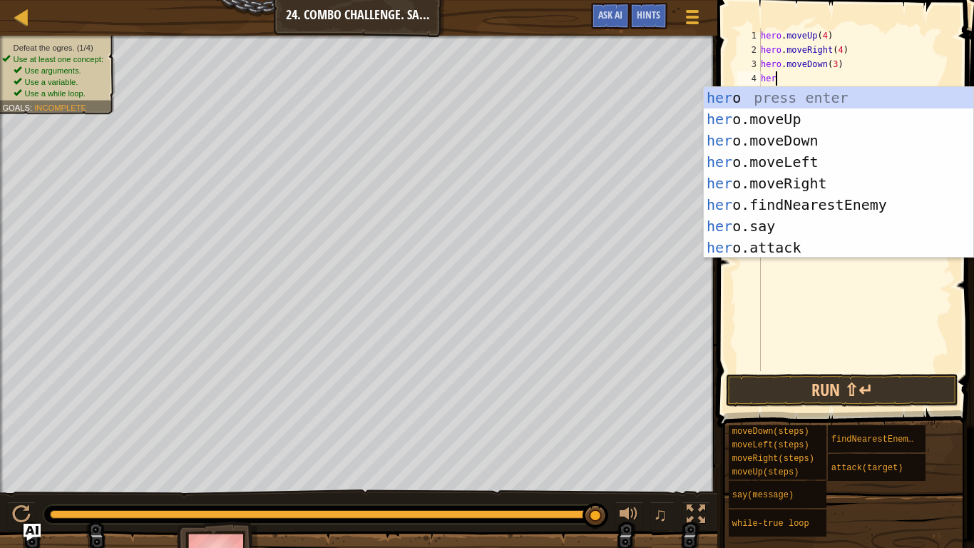
scroll to position [6, 2]
type textarea "hero"
click at [820, 161] on div "hero press enter hero .moveUp press enter hero .moveDown press enter hero .move…" at bounding box center [839, 194] width 270 height 214
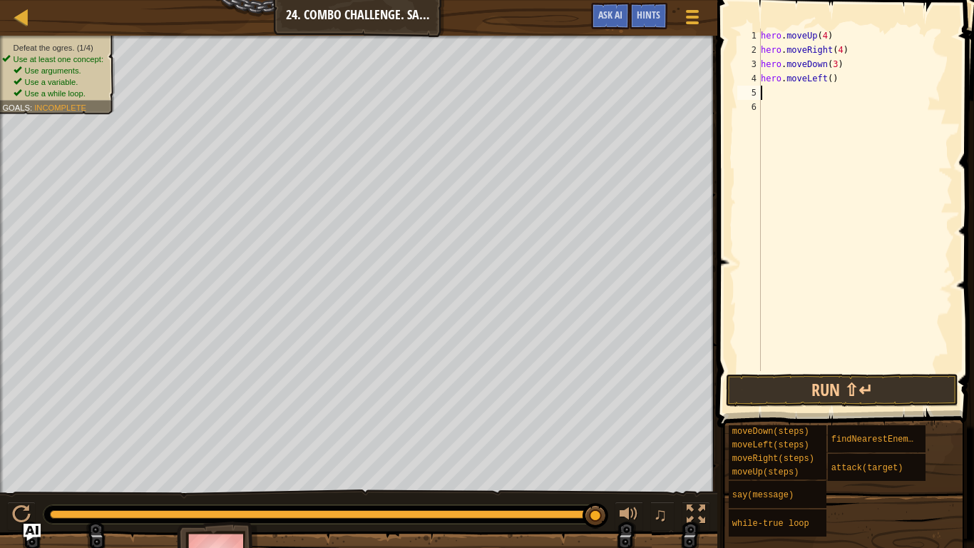
click at [829, 81] on div "hero . moveUp ( 4 ) hero . moveRight ( 4 ) hero . moveDown ( 3 ) hero . moveLef…" at bounding box center [855, 214] width 195 height 371
type textarea "hero.moveLeft(2)"
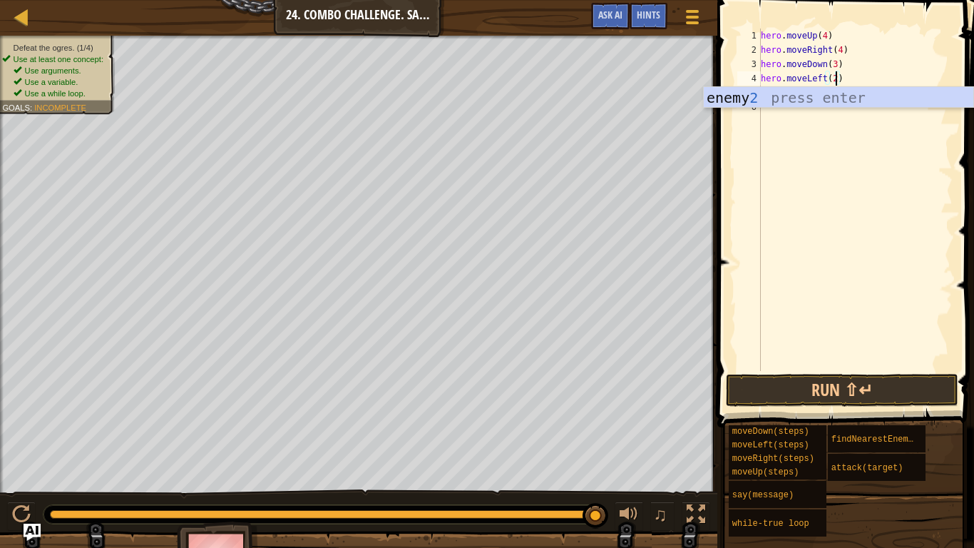
click at [824, 138] on div "hero . moveUp ( 4 ) hero . moveRight ( 4 ) hero . moveDown ( 3 ) hero . moveLef…" at bounding box center [855, 214] width 195 height 371
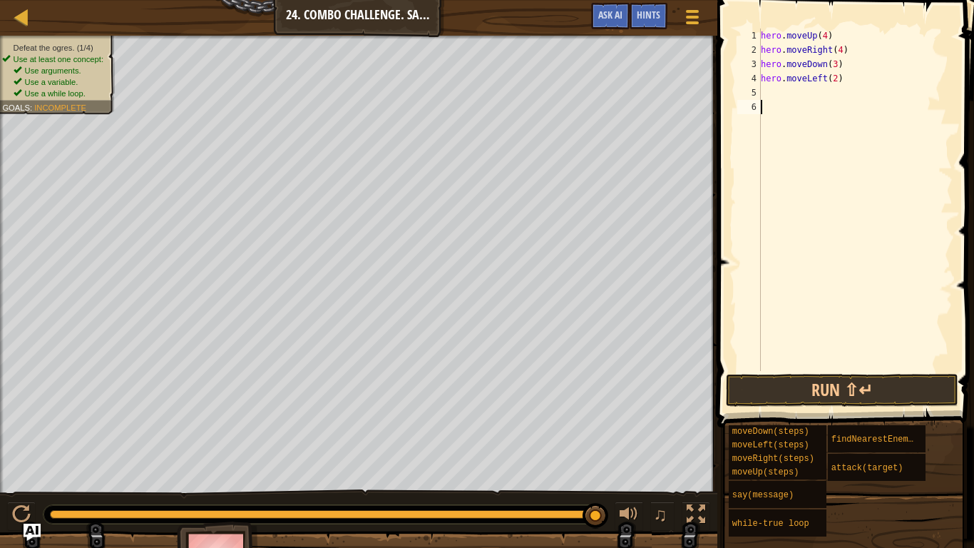
click at [809, 97] on div "hero . moveUp ( 4 ) hero . moveRight ( 4 ) hero . moveDown ( 3 ) hero . moveLef…" at bounding box center [855, 214] width 195 height 371
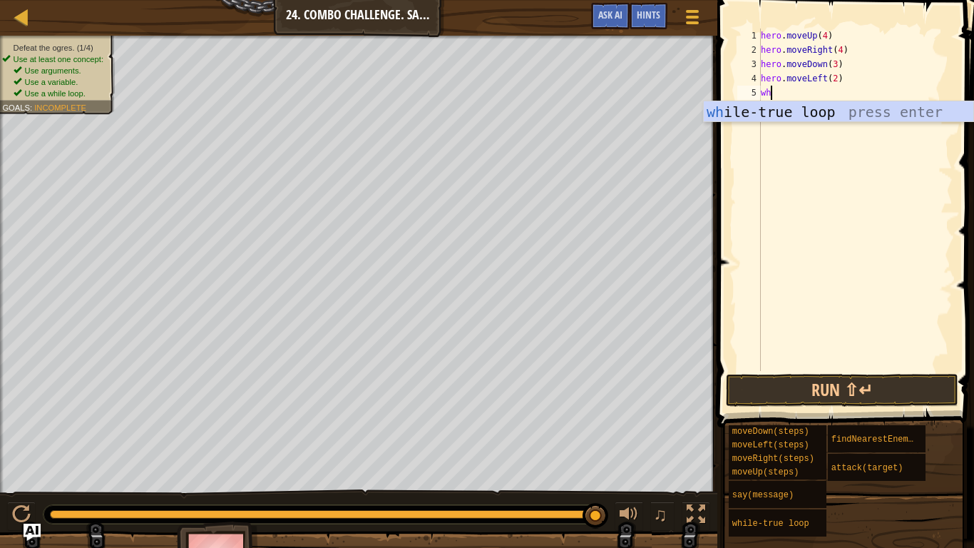
type textarea "whi"
click at [822, 116] on div "whi le-true loop press enter" at bounding box center [839, 133] width 270 height 64
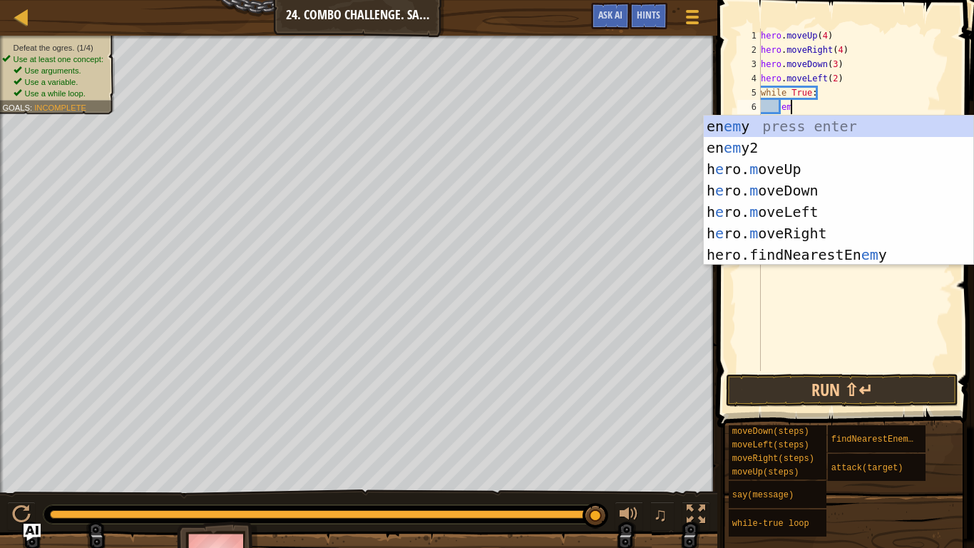
scroll to position [6, 4]
type textarea "e"
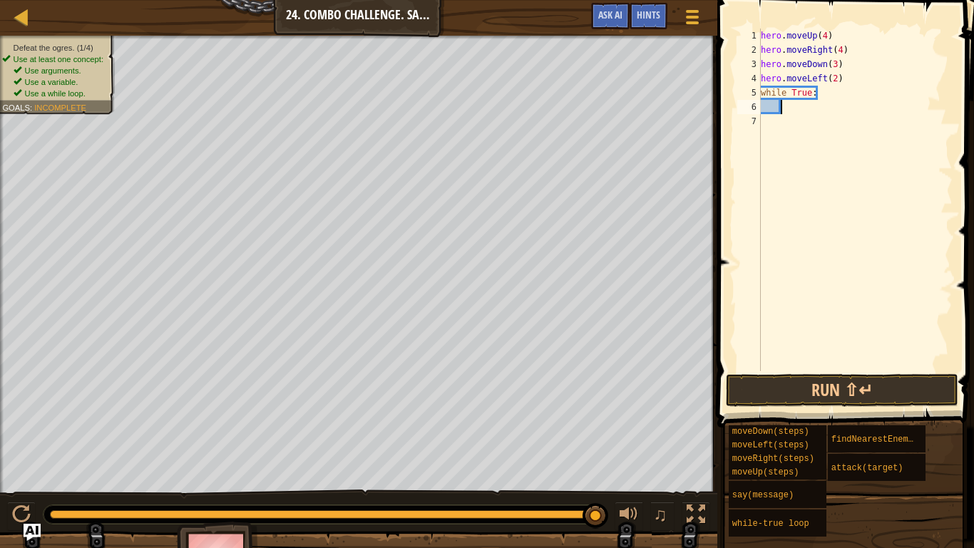
scroll to position [6, 2]
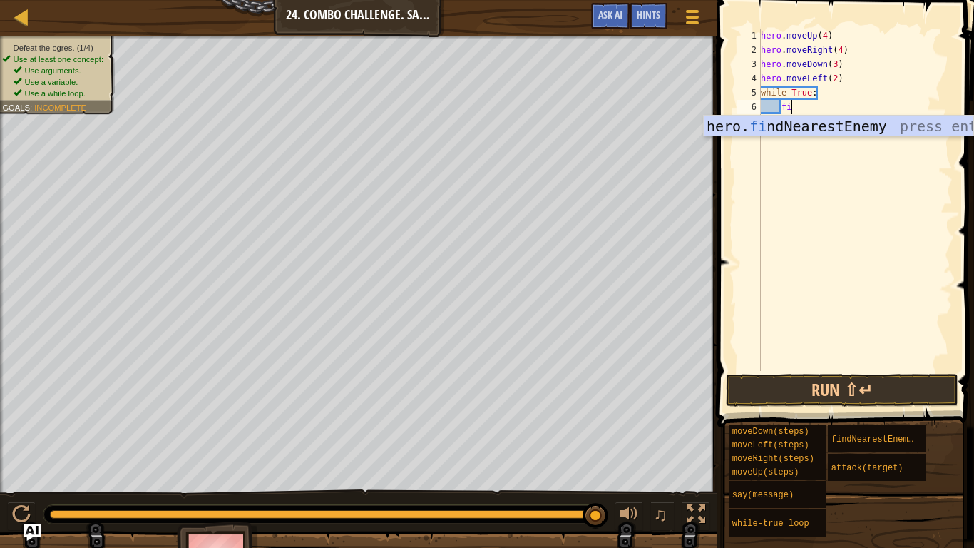
type textarea "fin"
click at [826, 135] on div "hero. fin dNearestEnemy press enter" at bounding box center [839, 148] width 270 height 64
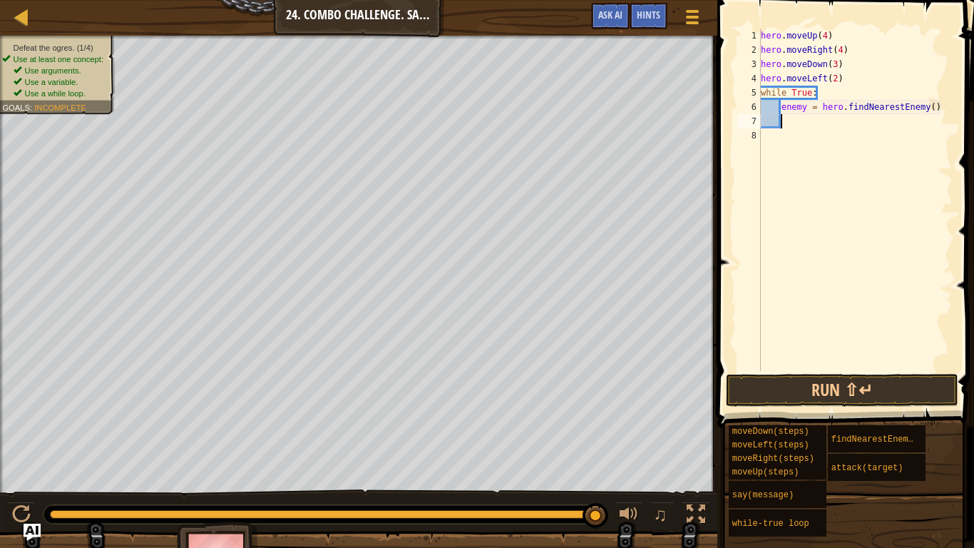
scroll to position [6, 2]
click at [842, 126] on div "hero . moveUp ( 4 ) hero . moveRight ( 4 ) hero . moveDown ( 3 ) hero . moveLef…" at bounding box center [855, 214] width 195 height 371
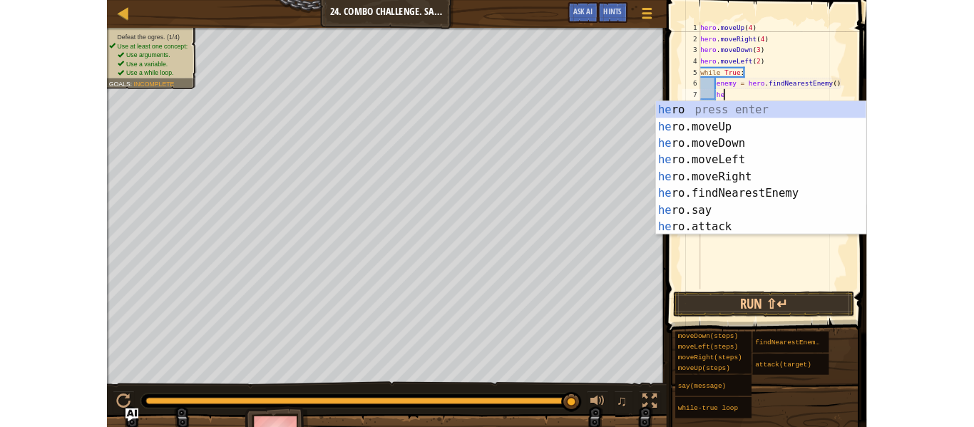
scroll to position [6, 5]
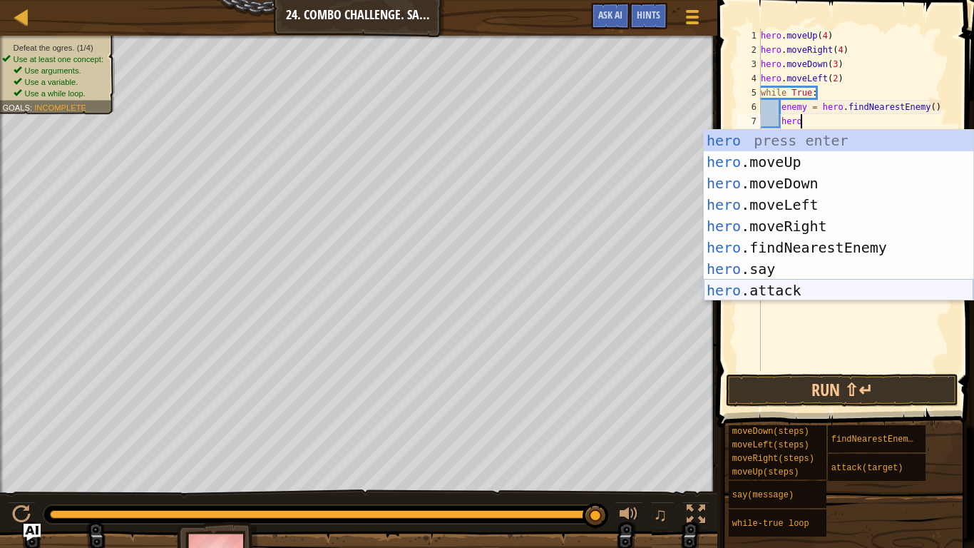
click at [857, 286] on div "hero press enter hero .moveUp press enter hero .moveDown press enter hero .move…" at bounding box center [839, 237] width 270 height 214
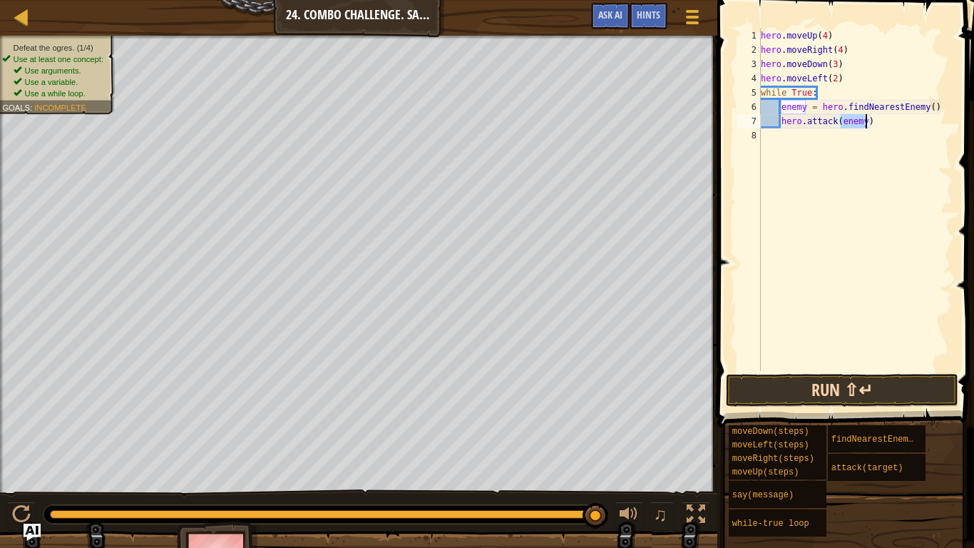
type textarea "hero.attack(enemy)"
click at [862, 390] on button "Run ⇧↵" at bounding box center [842, 390] width 232 height 33
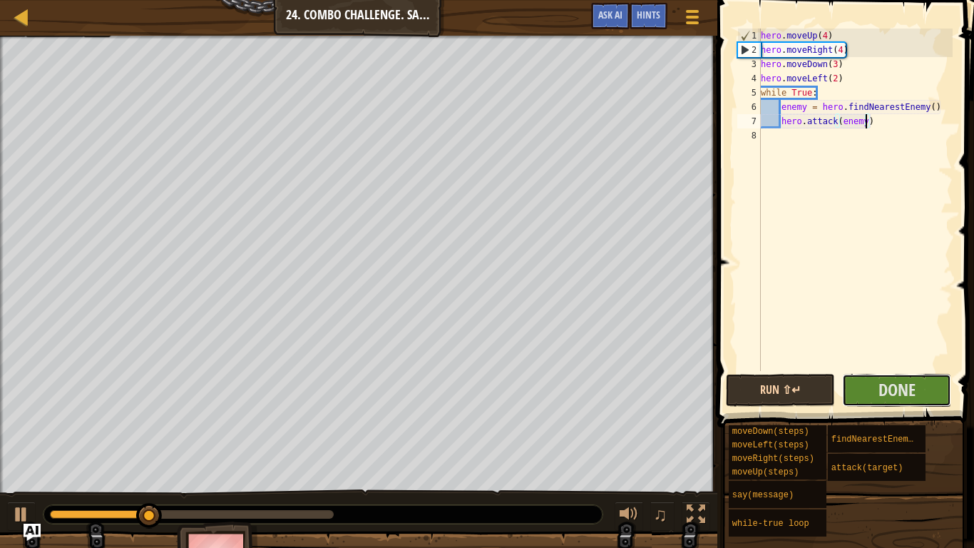
click at [862, 390] on button "Done" at bounding box center [896, 390] width 109 height 33
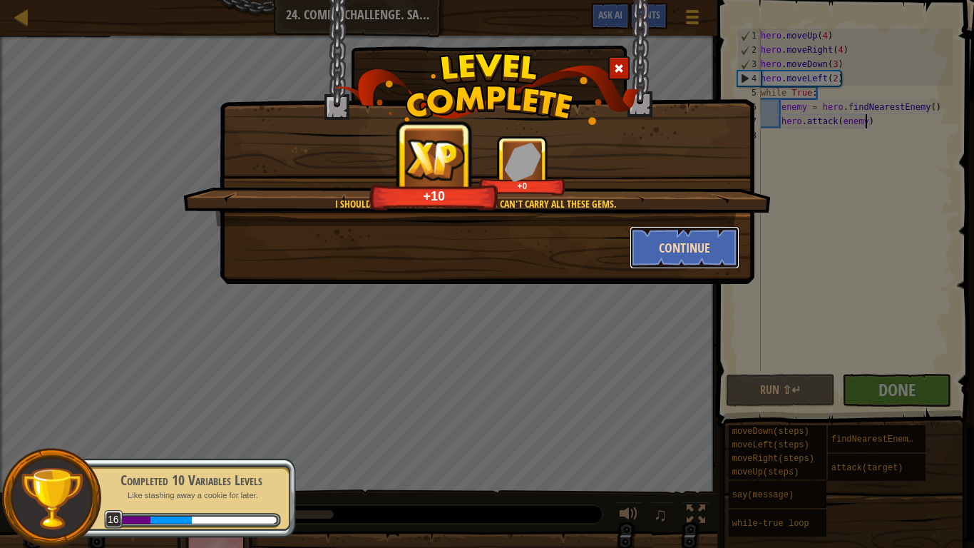
click at [685, 256] on button "Continue" at bounding box center [685, 247] width 111 height 43
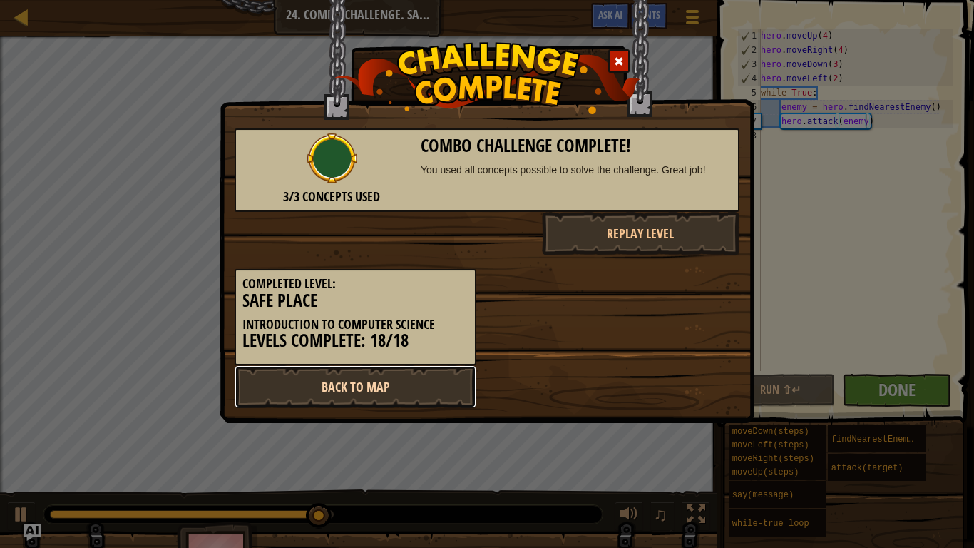
click at [443, 396] on link "Back to Map" at bounding box center [356, 386] width 242 height 43
